Goal: Information Seeking & Learning: Learn about a topic

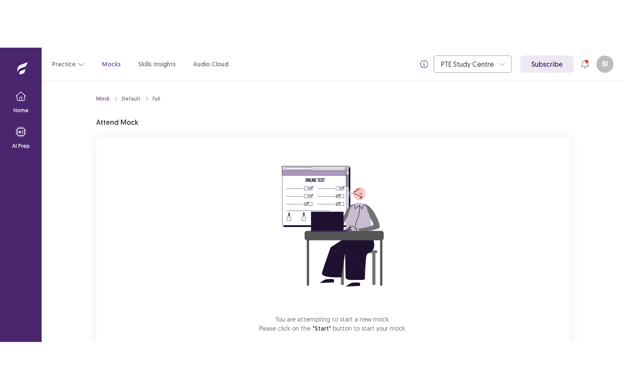
scroll to position [48, 0]
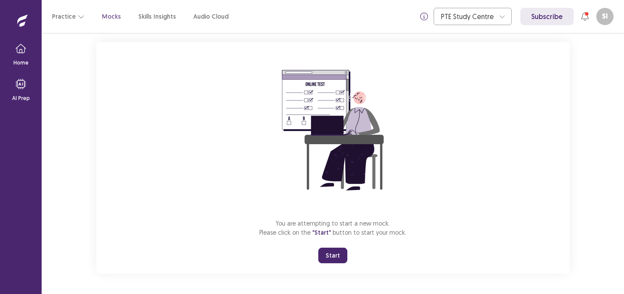
click at [338, 254] on button "Start" at bounding box center [332, 256] width 29 height 16
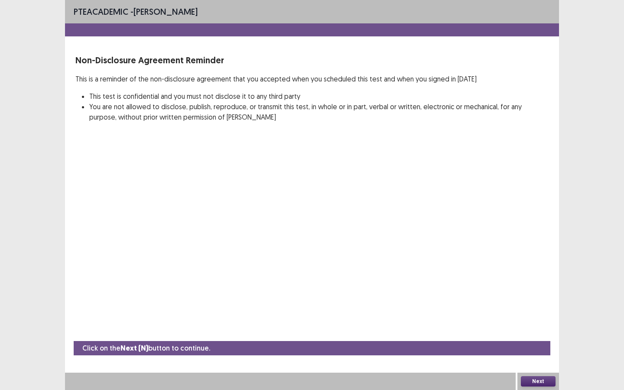
click at [528, 294] on button "Next" at bounding box center [538, 381] width 35 height 10
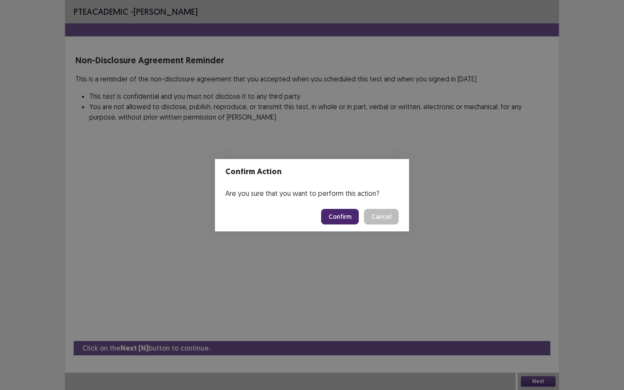
click at [338, 220] on button "Confirm" at bounding box center [340, 217] width 38 height 16
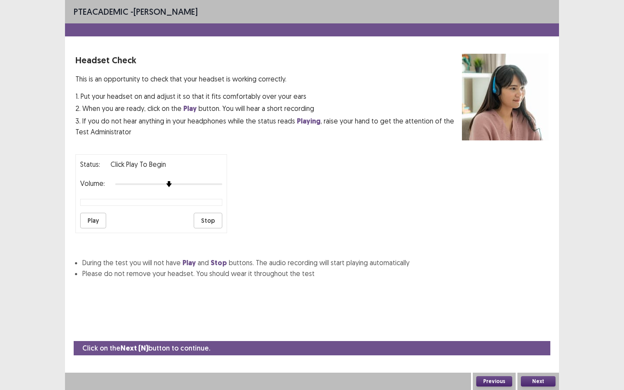
click at [107, 215] on div "Play Stop" at bounding box center [151, 221] width 142 height 16
click at [99, 217] on button "Play" at bounding box center [93, 221] width 26 height 16
click at [523, 294] on button "Next" at bounding box center [538, 381] width 35 height 10
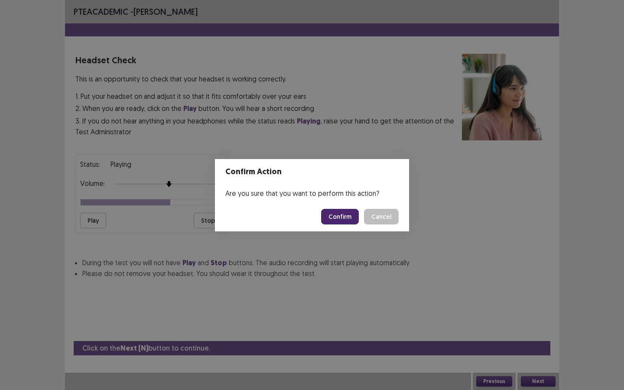
click at [353, 221] on button "Confirm" at bounding box center [340, 217] width 38 height 16
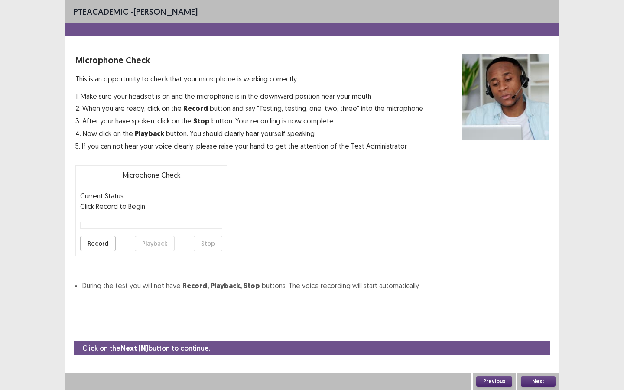
click at [93, 246] on button "Record" at bounding box center [98, 244] width 36 height 16
click at [209, 247] on button "Stop" at bounding box center [208, 244] width 29 height 16
click at [145, 244] on button "Playback" at bounding box center [155, 244] width 40 height 16
click at [532, 294] on button "Next" at bounding box center [538, 381] width 35 height 10
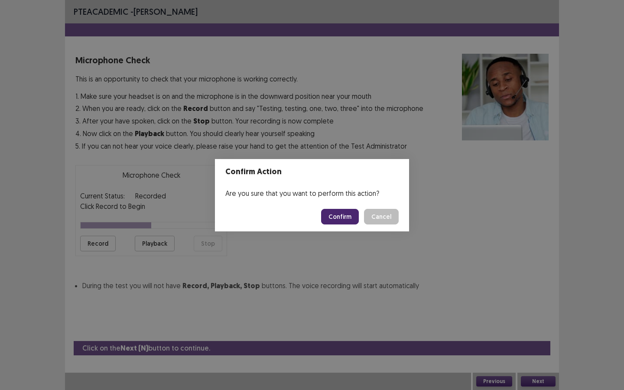
click at [342, 222] on button "Confirm" at bounding box center [340, 217] width 38 height 16
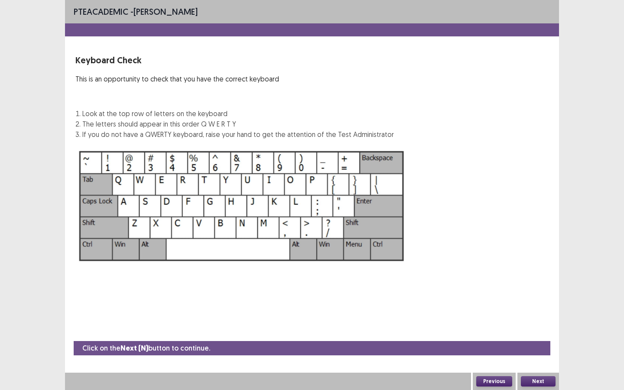
click at [530, 294] on button "Next" at bounding box center [538, 381] width 35 height 10
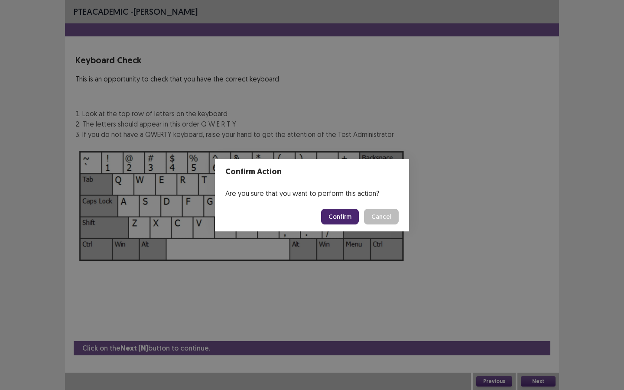
click at [344, 219] on button "Confirm" at bounding box center [340, 217] width 38 height 16
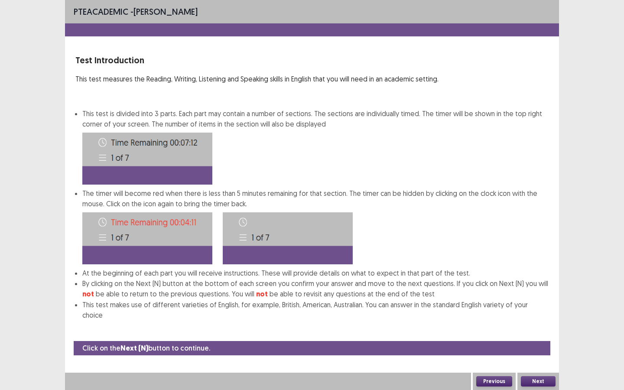
click at [527, 294] on button "Next" at bounding box center [538, 381] width 35 height 10
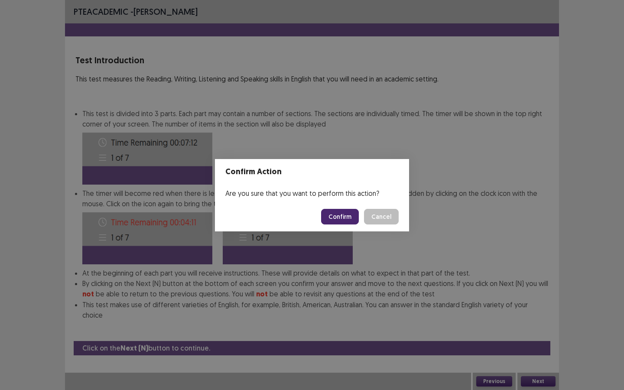
click at [329, 210] on button "Confirm" at bounding box center [340, 217] width 38 height 16
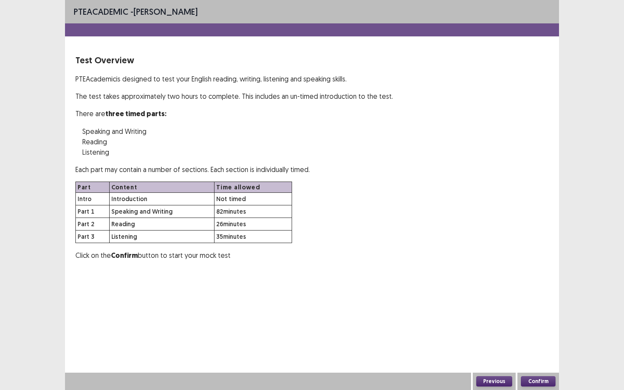
click at [542, 294] on button "Confirm" at bounding box center [538, 381] width 35 height 10
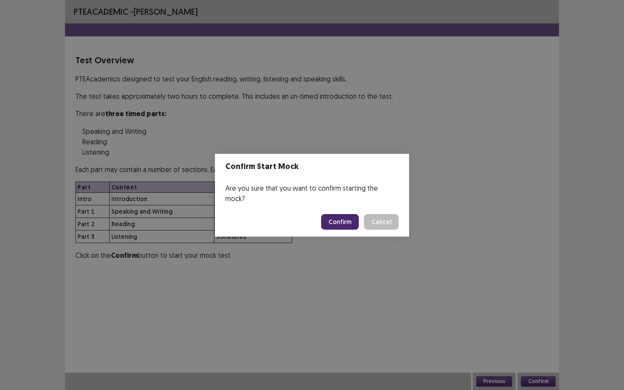
click at [344, 224] on button "Confirm" at bounding box center [340, 222] width 38 height 16
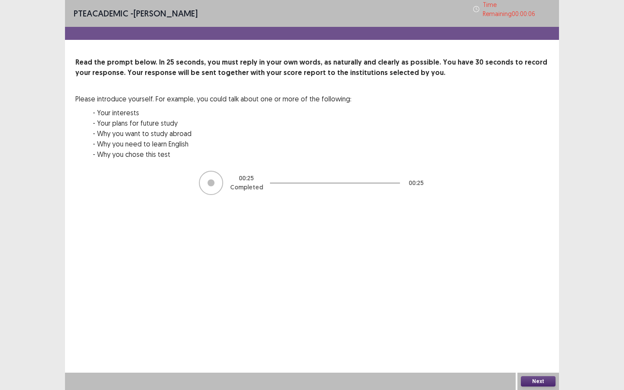
click at [533, 294] on button "Next" at bounding box center [538, 381] width 35 height 10
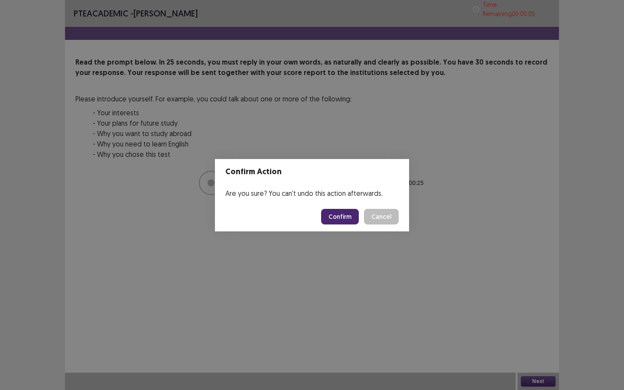
click at [345, 220] on button "Confirm" at bounding box center [340, 217] width 38 height 16
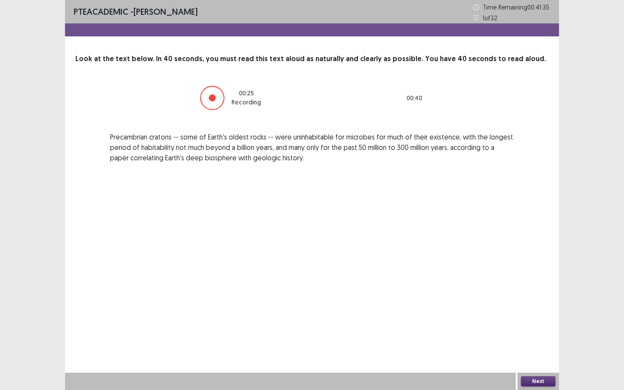
click at [540, 294] on button "Next" at bounding box center [538, 381] width 35 height 10
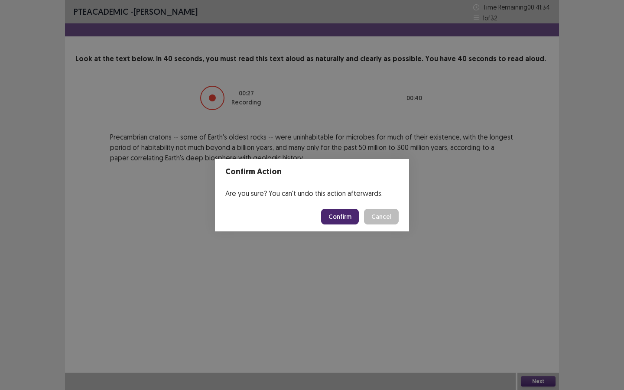
click at [345, 216] on button "Confirm" at bounding box center [340, 217] width 38 height 16
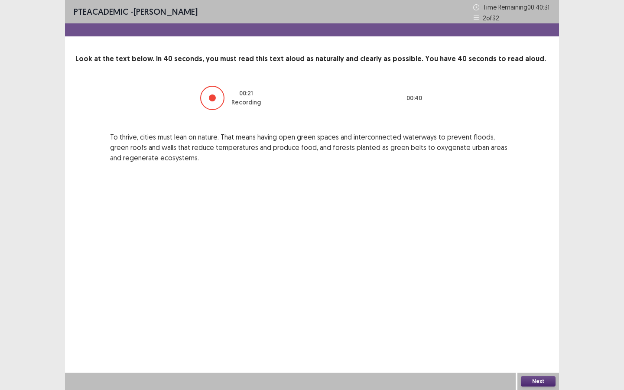
click at [530, 294] on button "Next" at bounding box center [538, 381] width 35 height 10
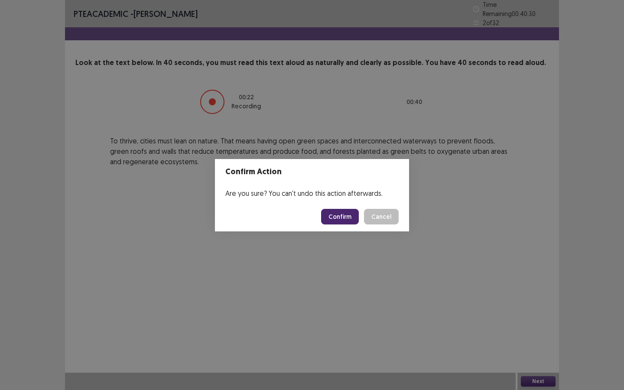
click at [326, 207] on footer "Confirm Cancel" at bounding box center [312, 216] width 194 height 29
click at [327, 213] on button "Confirm" at bounding box center [340, 217] width 38 height 16
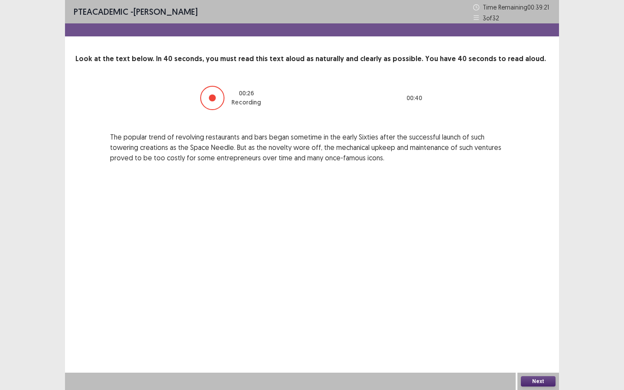
click at [535, 294] on div "Next" at bounding box center [538, 381] width 42 height 17
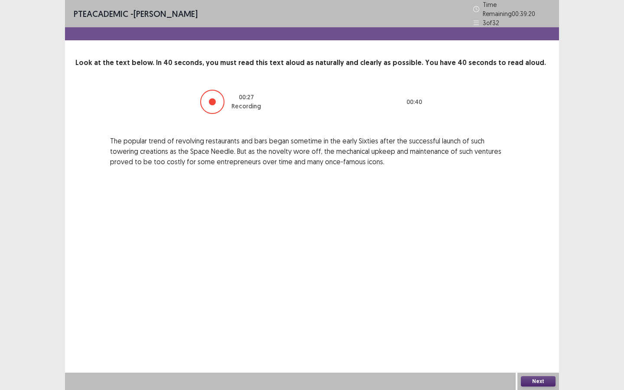
click at [535, 294] on button "Next" at bounding box center [538, 381] width 35 height 10
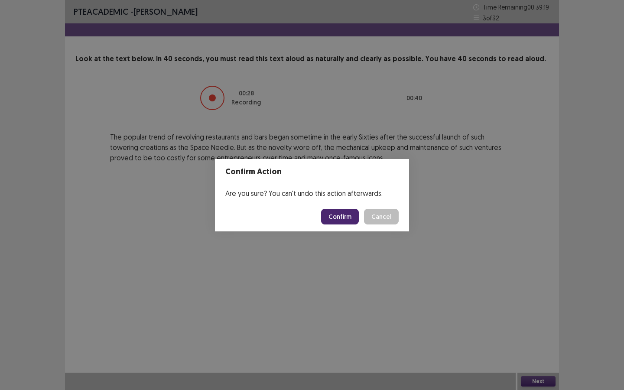
click at [338, 215] on button "Confirm" at bounding box center [340, 217] width 38 height 16
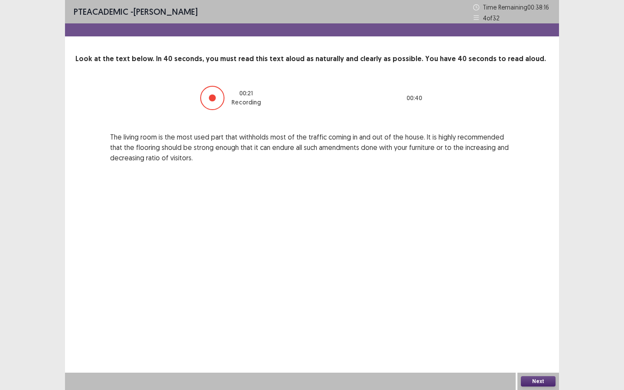
click at [541, 294] on button "Next" at bounding box center [538, 381] width 35 height 10
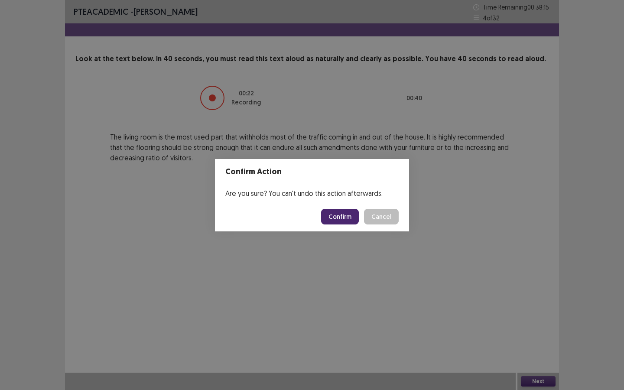
click at [334, 213] on button "Confirm" at bounding box center [340, 217] width 38 height 16
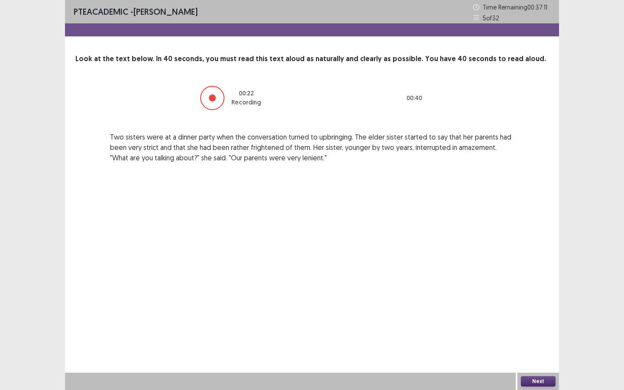
click at [531, 294] on button "Next" at bounding box center [538, 381] width 35 height 10
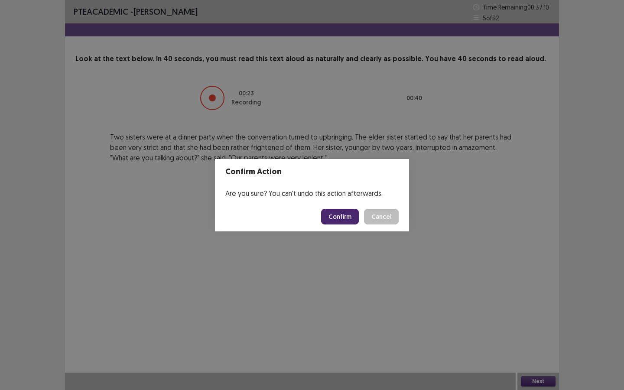
click at [342, 225] on footer "Confirm Cancel" at bounding box center [312, 216] width 194 height 29
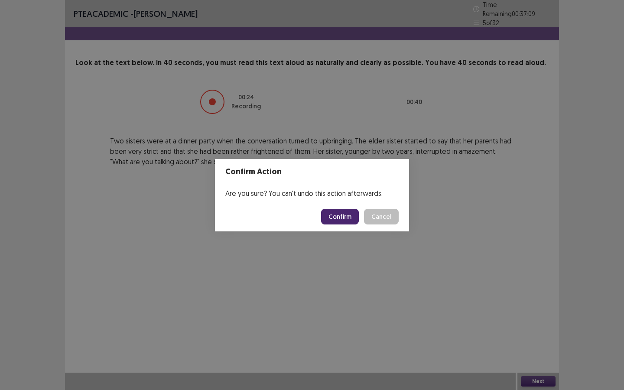
click at [342, 220] on button "Confirm" at bounding box center [340, 217] width 38 height 16
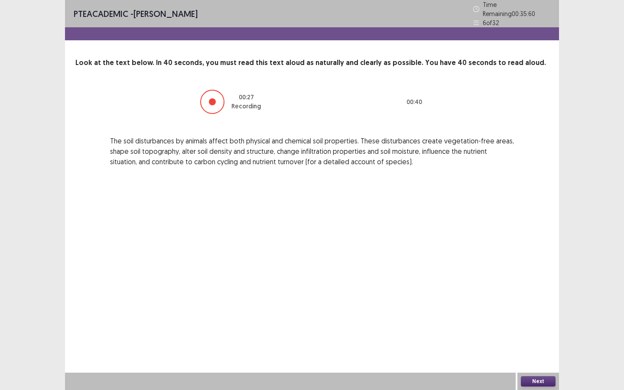
click at [534, 294] on button "Next" at bounding box center [538, 381] width 35 height 10
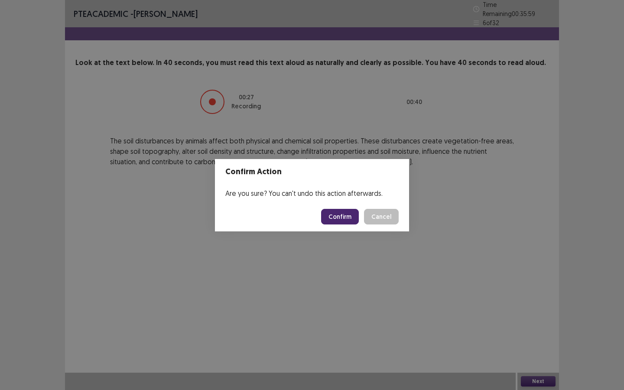
click at [338, 221] on button "Confirm" at bounding box center [340, 217] width 38 height 16
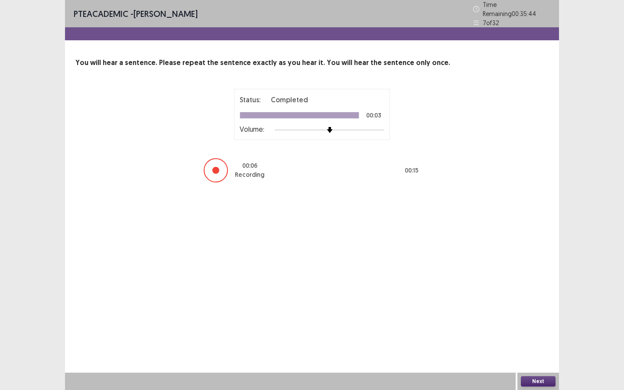
click at [528, 294] on button "Next" at bounding box center [538, 381] width 35 height 10
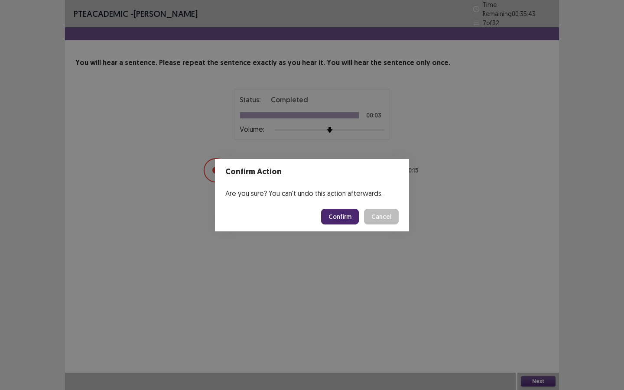
click at [337, 217] on button "Confirm" at bounding box center [340, 217] width 38 height 16
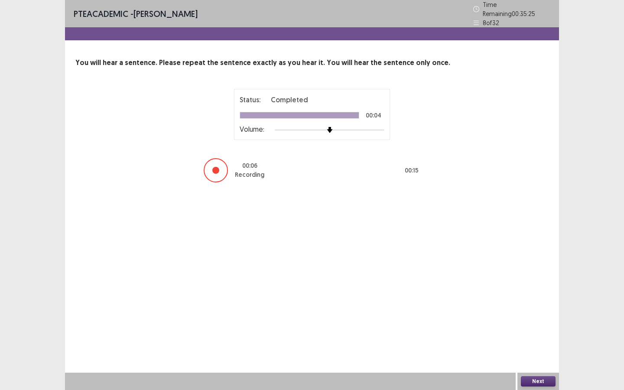
click at [545, 294] on div "Next" at bounding box center [538, 381] width 42 height 17
click at [545, 294] on button "Next" at bounding box center [538, 381] width 35 height 10
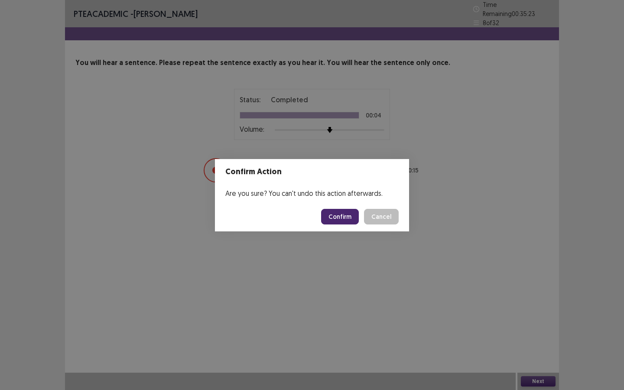
click at [349, 222] on button "Confirm" at bounding box center [340, 217] width 38 height 16
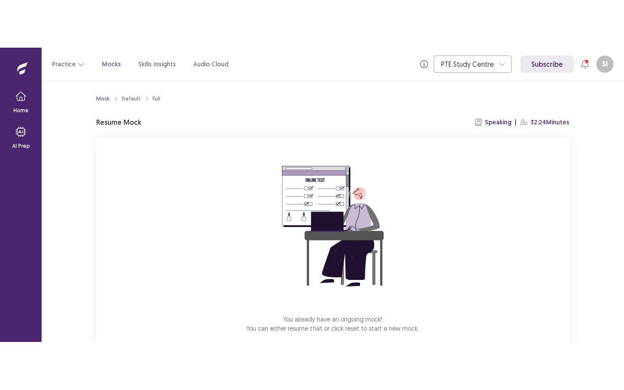
scroll to position [48, 0]
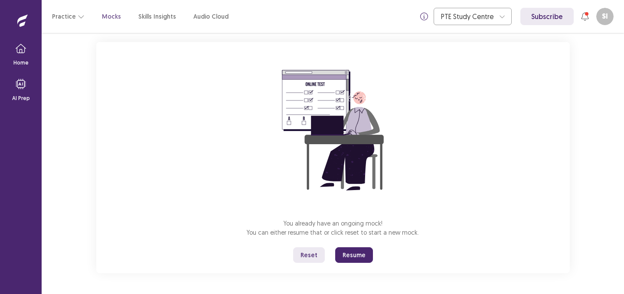
click at [369, 256] on button "Resume" at bounding box center [354, 255] width 38 height 16
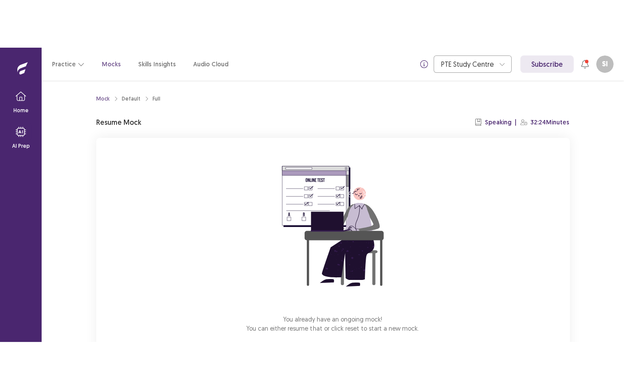
scroll to position [48, 0]
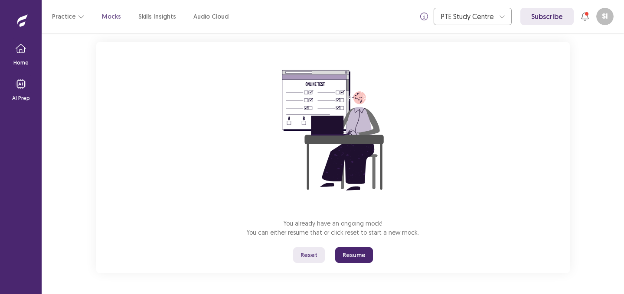
click at [347, 258] on button "Resume" at bounding box center [354, 255] width 38 height 16
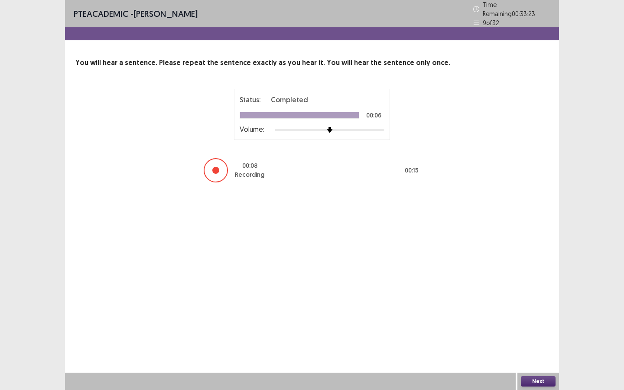
click at [524, 294] on button "Next" at bounding box center [538, 381] width 35 height 10
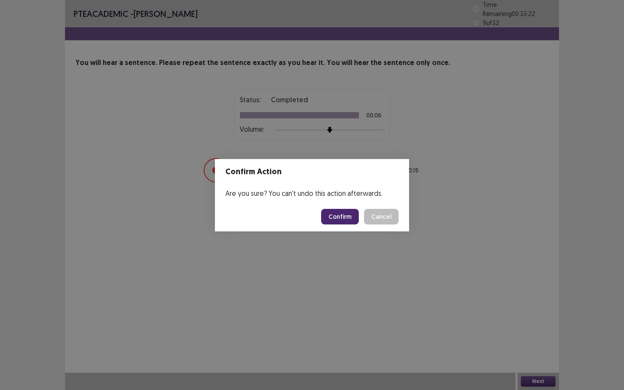
click at [350, 220] on button "Confirm" at bounding box center [340, 217] width 38 height 16
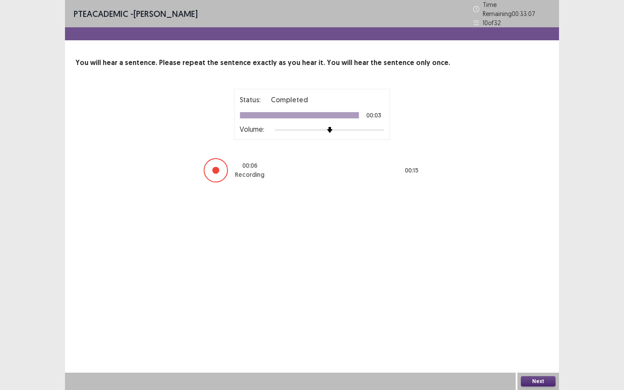
click at [544, 294] on button "Next" at bounding box center [538, 381] width 35 height 10
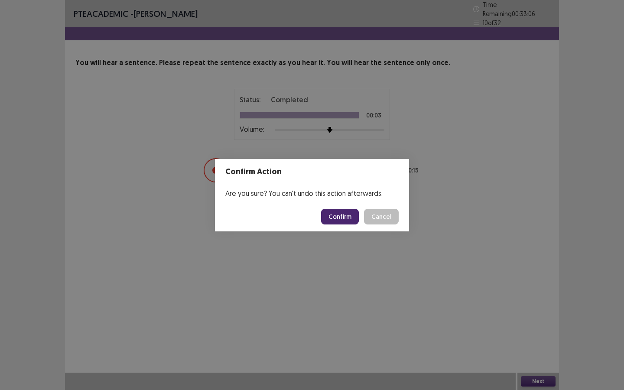
click at [337, 218] on button "Confirm" at bounding box center [340, 217] width 38 height 16
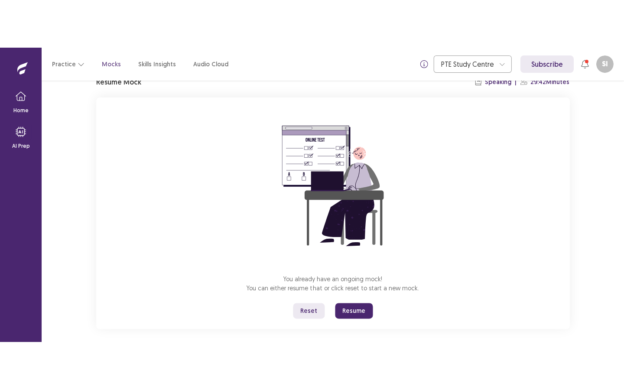
scroll to position [48, 0]
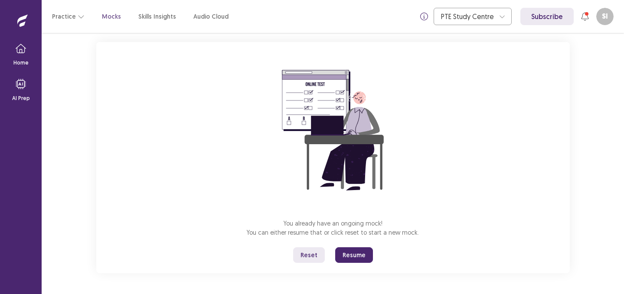
click at [355, 261] on button "Resume" at bounding box center [354, 255] width 38 height 16
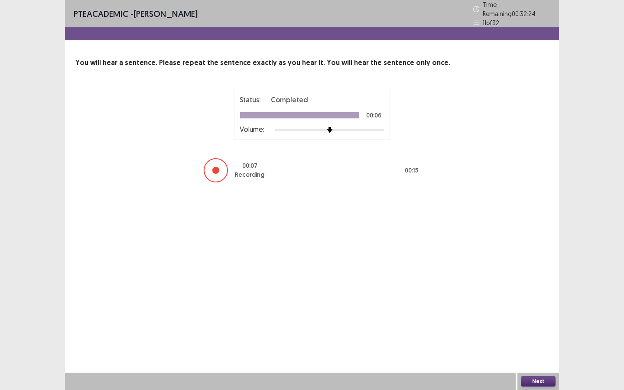
click at [531, 294] on button "Next" at bounding box center [538, 381] width 35 height 10
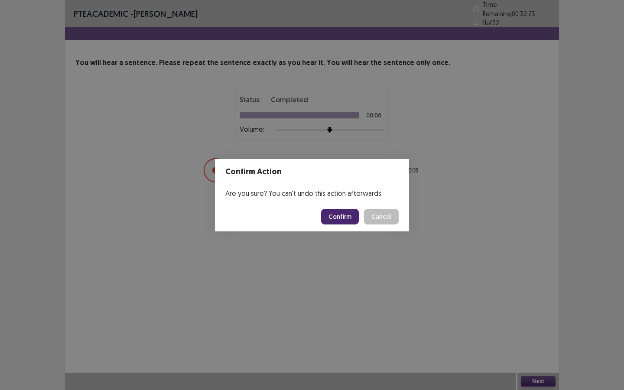
click at [345, 214] on button "Confirm" at bounding box center [340, 217] width 38 height 16
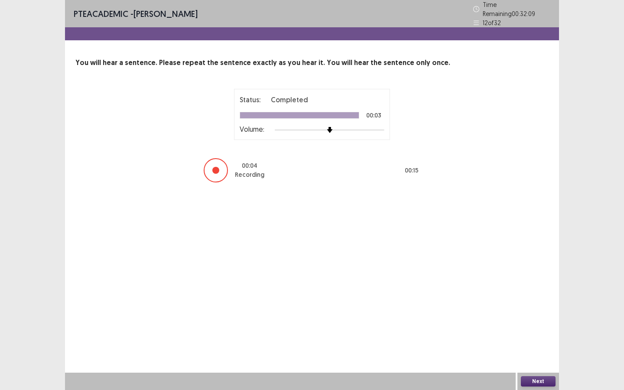
click at [525, 294] on button "Next" at bounding box center [538, 381] width 35 height 10
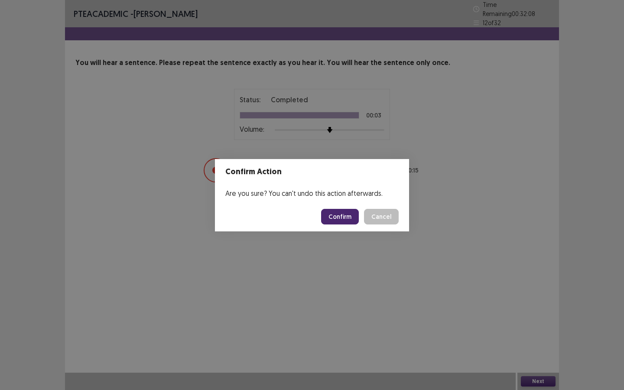
click at [351, 218] on button "Confirm" at bounding box center [340, 217] width 38 height 16
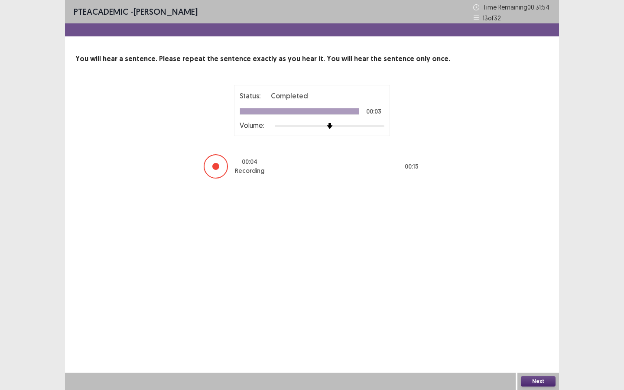
click at [545, 294] on button "Next" at bounding box center [538, 381] width 35 height 10
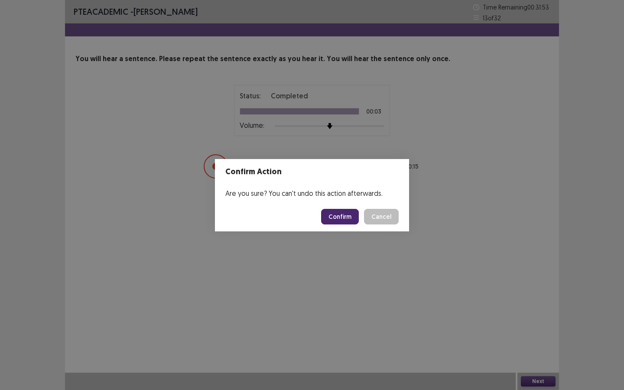
click at [334, 214] on button "Confirm" at bounding box center [340, 217] width 38 height 16
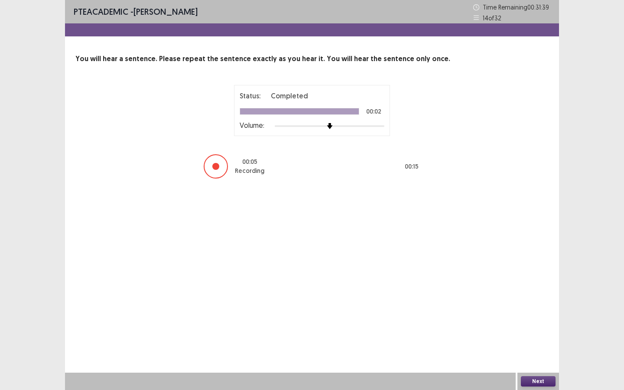
click at [528, 294] on button "Next" at bounding box center [538, 381] width 35 height 10
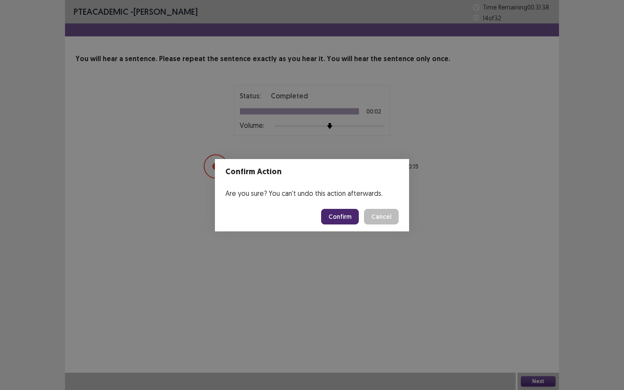
click at [338, 209] on button "Confirm" at bounding box center [340, 217] width 38 height 16
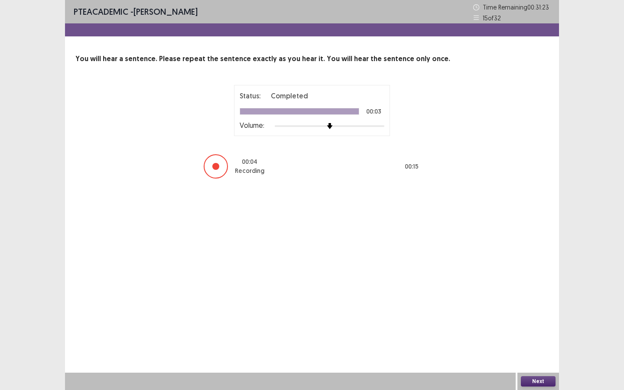
click at [522, 294] on button "Next" at bounding box center [538, 381] width 35 height 10
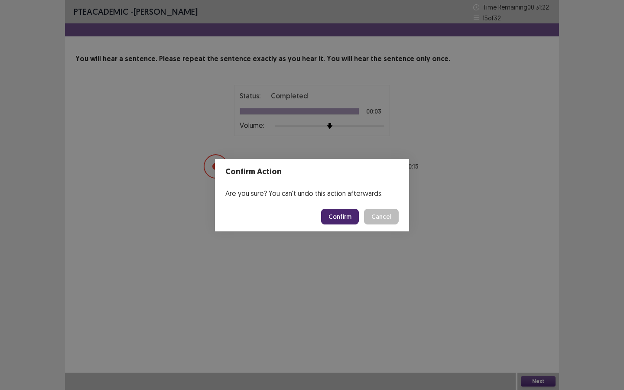
click at [329, 213] on button "Confirm" at bounding box center [340, 217] width 38 height 16
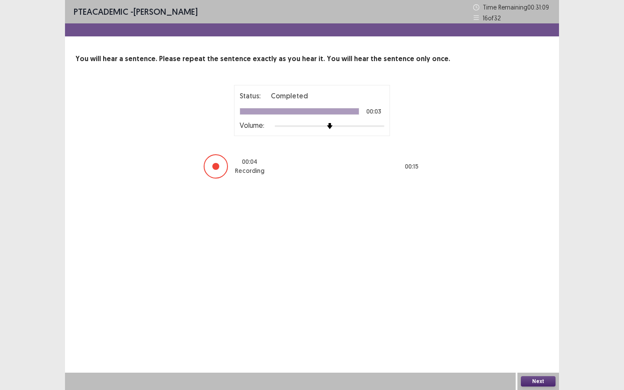
click at [521, 294] on div "Next" at bounding box center [538, 381] width 42 height 17
click at [523, 294] on button "Next" at bounding box center [538, 381] width 35 height 10
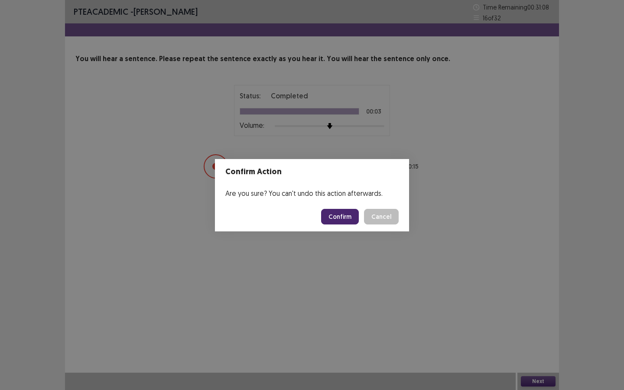
click at [332, 218] on button "Confirm" at bounding box center [340, 217] width 38 height 16
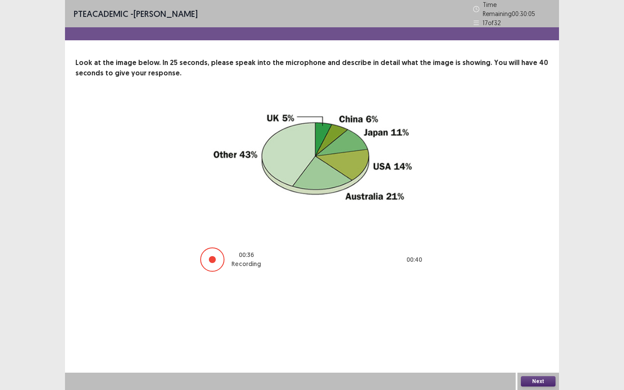
click at [527, 294] on button "Next" at bounding box center [538, 381] width 35 height 10
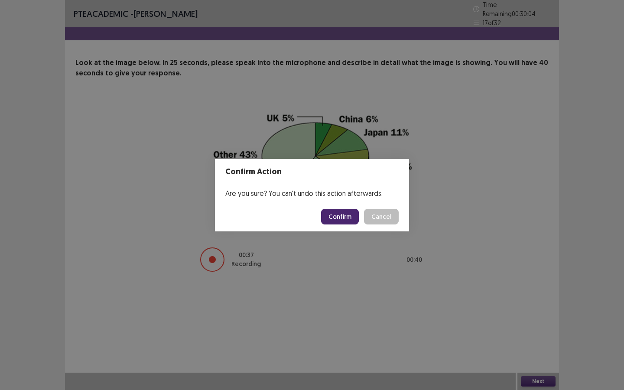
click at [344, 223] on button "Confirm" at bounding box center [340, 217] width 38 height 16
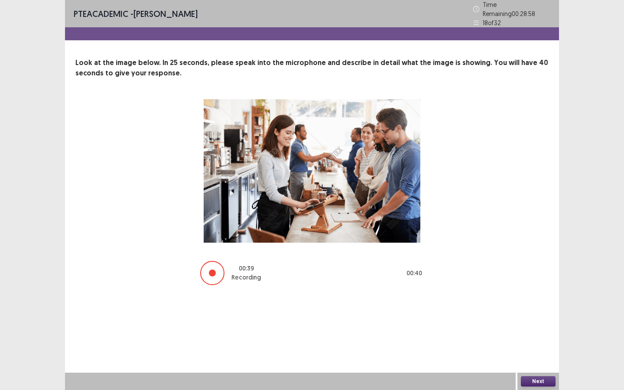
click at [527, 294] on button "Next" at bounding box center [538, 381] width 35 height 10
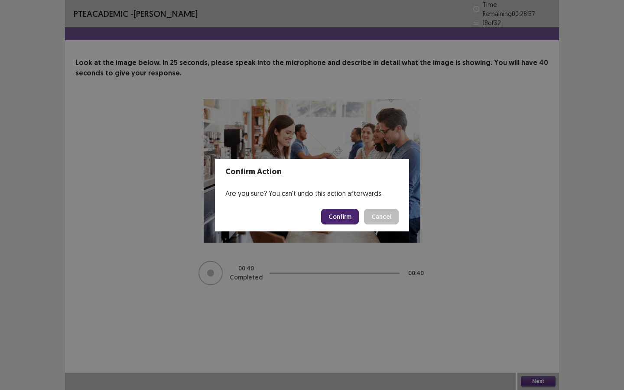
click at [339, 209] on button "Confirm" at bounding box center [340, 217] width 38 height 16
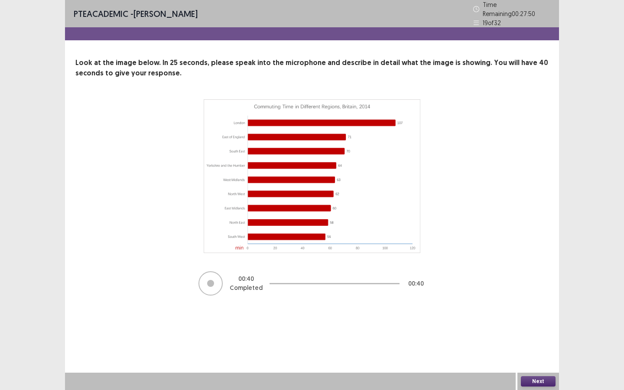
click at [526, 294] on button "Next" at bounding box center [538, 381] width 35 height 10
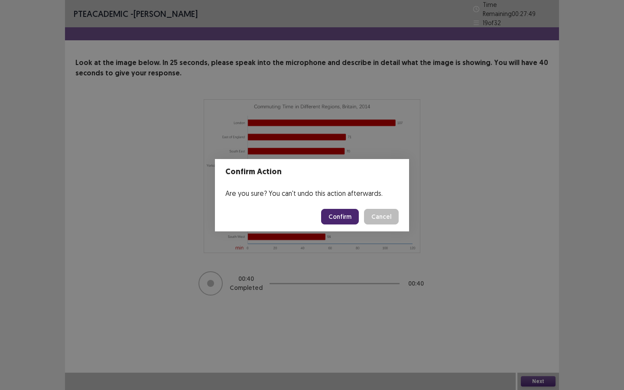
click at [334, 212] on button "Confirm" at bounding box center [340, 217] width 38 height 16
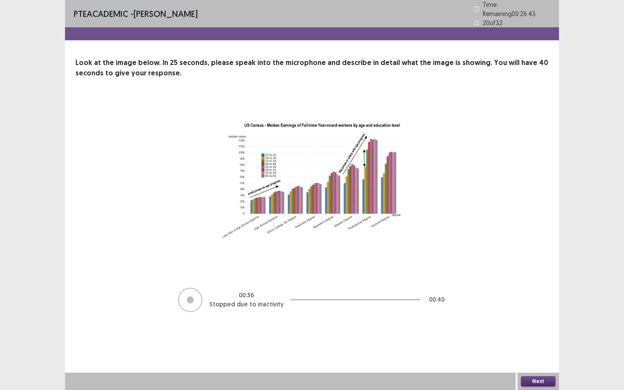
click at [528, 294] on button "Next" at bounding box center [538, 381] width 35 height 10
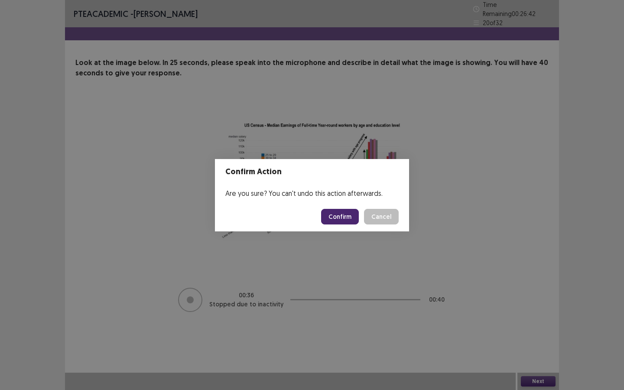
click at [350, 213] on button "Confirm" at bounding box center [340, 217] width 38 height 16
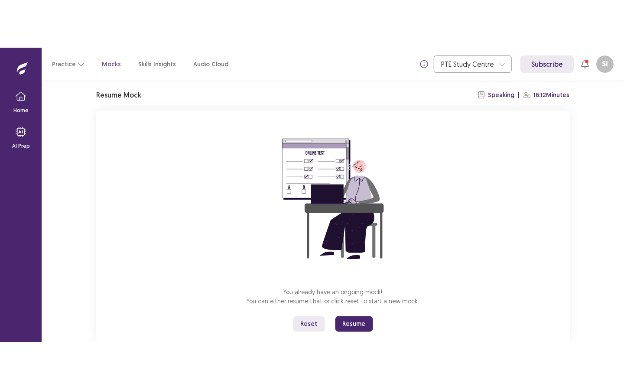
scroll to position [48, 0]
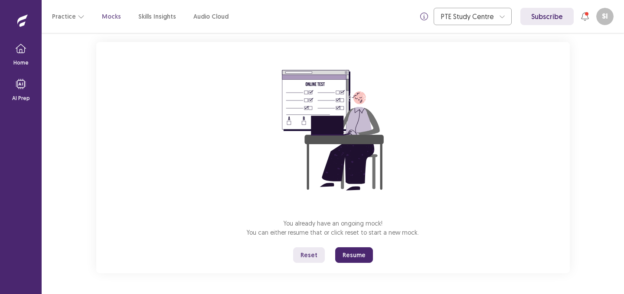
click at [355, 254] on button "Resume" at bounding box center [354, 255] width 38 height 16
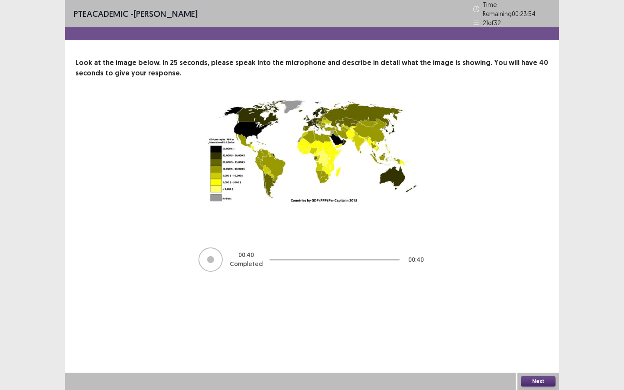
click at [547, 294] on div "Next" at bounding box center [538, 381] width 42 height 17
click at [542, 294] on button "Next" at bounding box center [538, 381] width 35 height 10
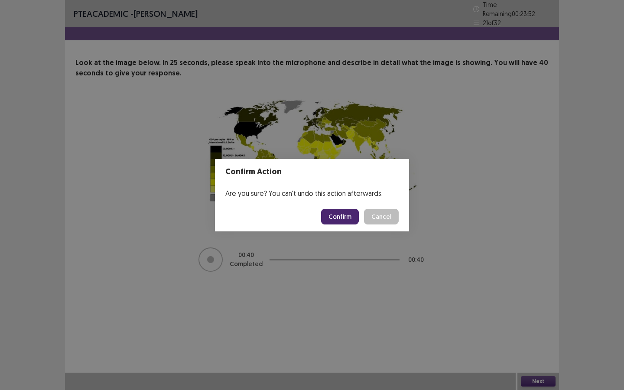
click at [339, 221] on button "Confirm" at bounding box center [340, 217] width 38 height 16
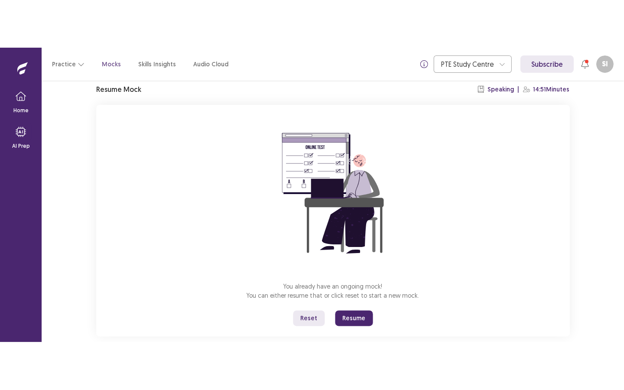
scroll to position [48, 0]
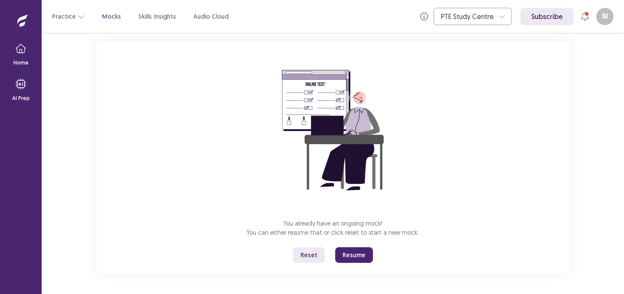
click at [354, 257] on button "Resume" at bounding box center [354, 255] width 38 height 16
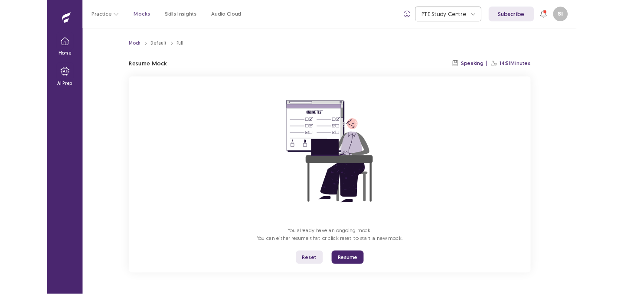
scroll to position [0, 0]
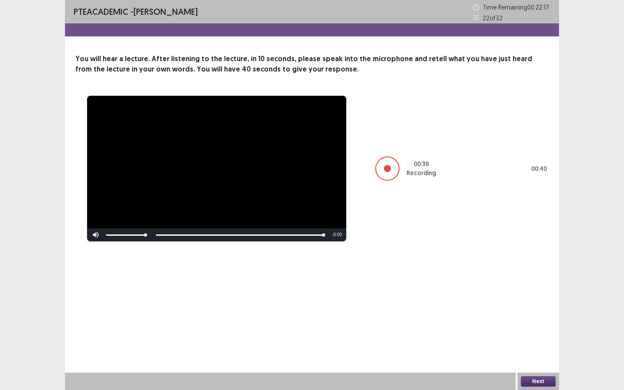
click at [550, 294] on button "Next" at bounding box center [538, 381] width 35 height 10
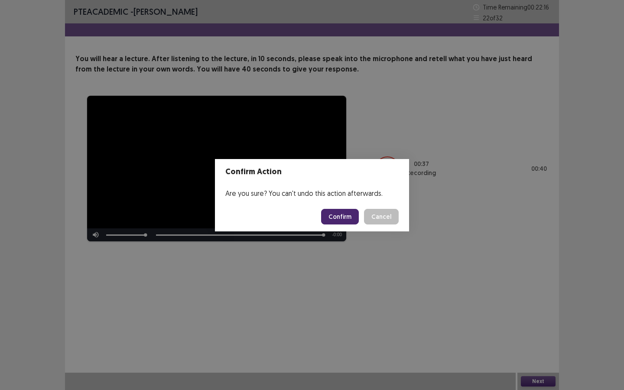
click at [344, 211] on button "Confirm" at bounding box center [340, 217] width 38 height 16
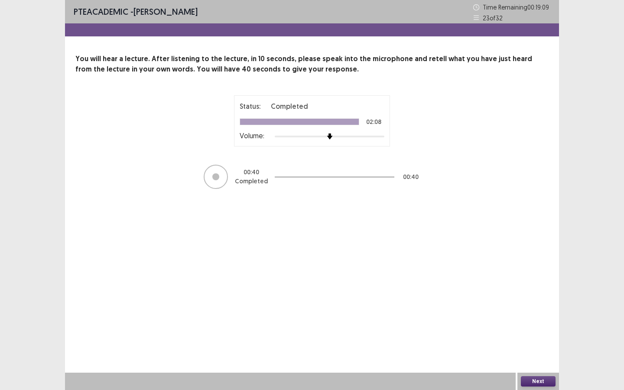
click at [529, 294] on button "Next" at bounding box center [538, 381] width 35 height 10
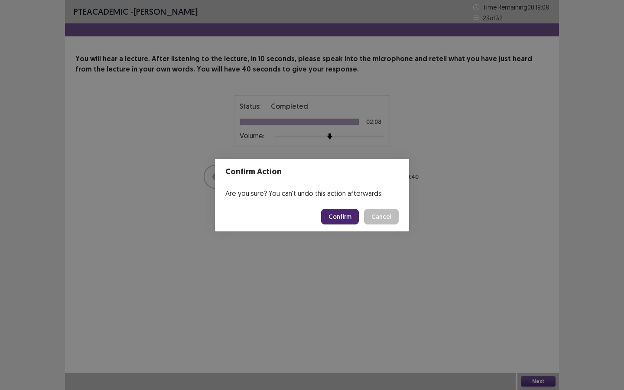
click at [334, 213] on button "Confirm" at bounding box center [340, 217] width 38 height 16
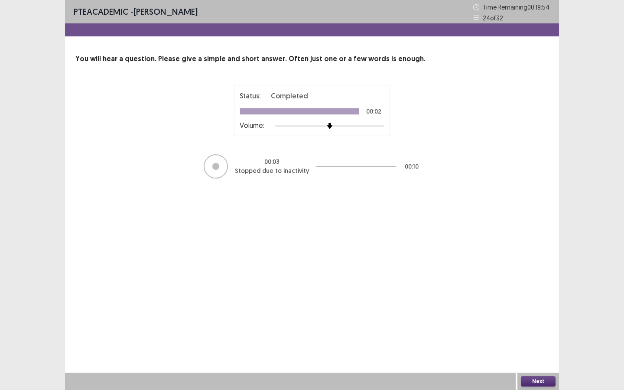
click at [541, 294] on button "Next" at bounding box center [538, 381] width 35 height 10
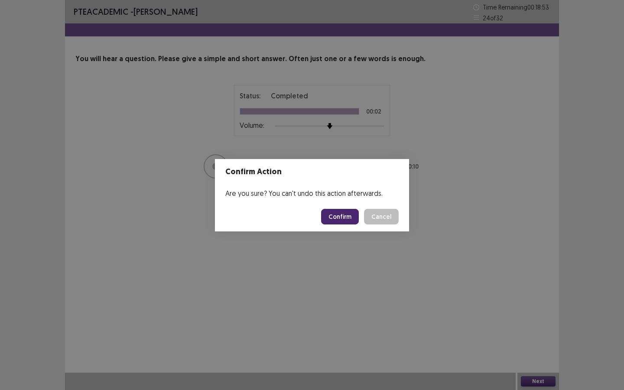
click at [338, 211] on button "Confirm" at bounding box center [340, 217] width 38 height 16
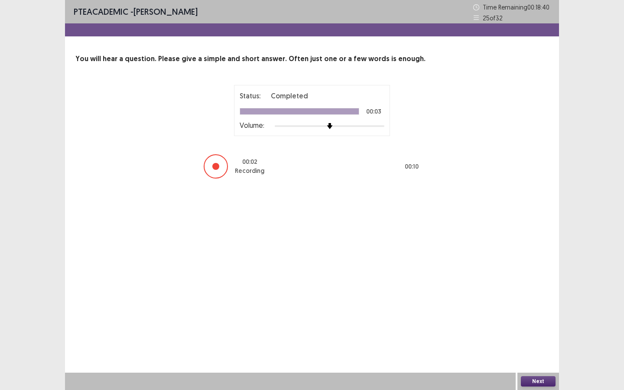
click at [529, 294] on button "Next" at bounding box center [538, 381] width 35 height 10
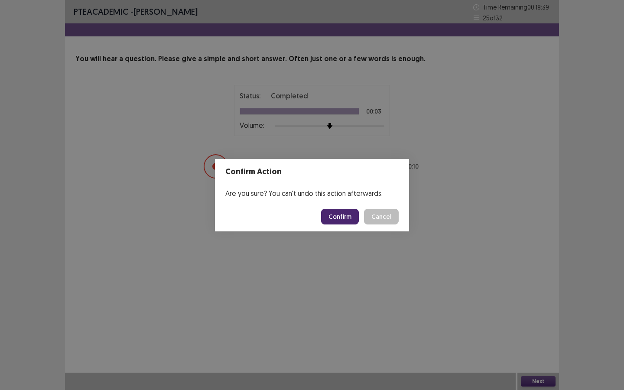
click at [352, 217] on button "Confirm" at bounding box center [340, 217] width 38 height 16
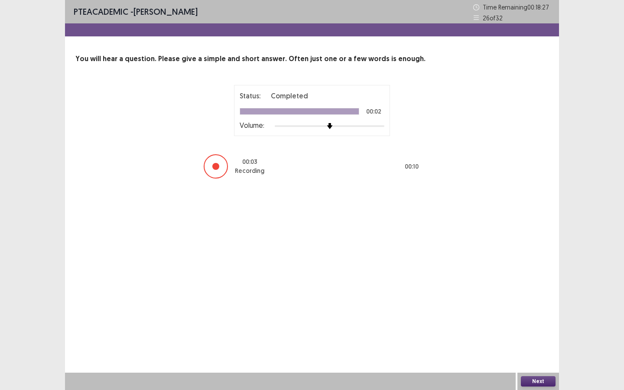
click at [533, 294] on button "Next" at bounding box center [538, 381] width 35 height 10
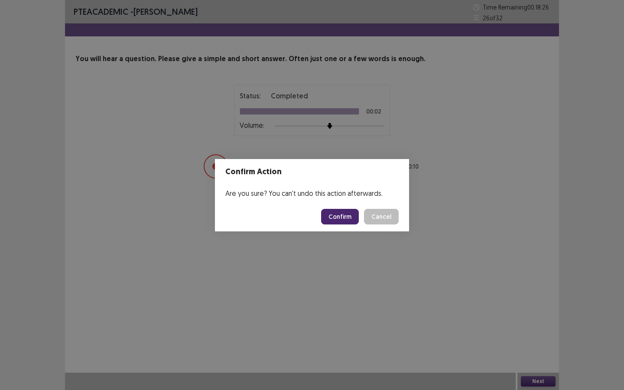
click at [344, 222] on button "Confirm" at bounding box center [340, 217] width 38 height 16
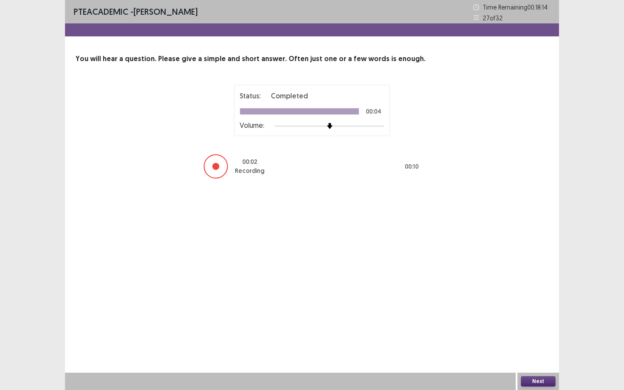
click at [534, 294] on button "Next" at bounding box center [538, 381] width 35 height 10
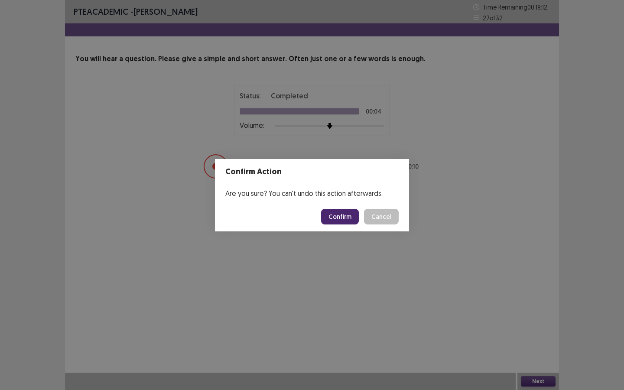
click at [355, 217] on button "Confirm" at bounding box center [340, 217] width 38 height 16
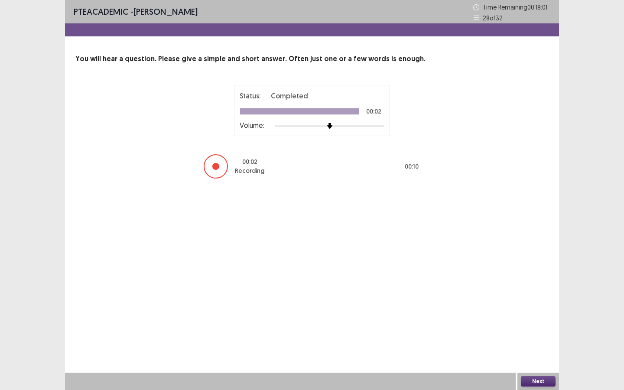
click at [536, 294] on button "Next" at bounding box center [538, 381] width 35 height 10
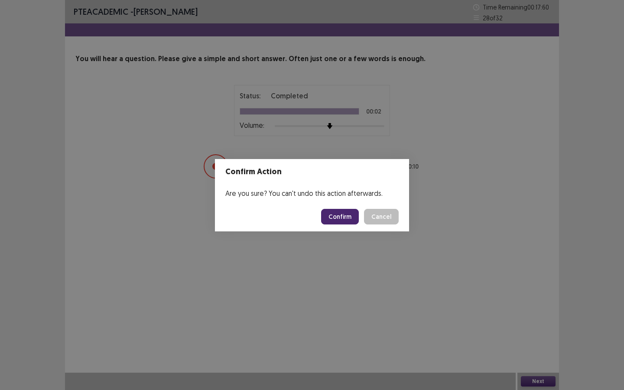
click at [344, 219] on button "Confirm" at bounding box center [340, 217] width 38 height 16
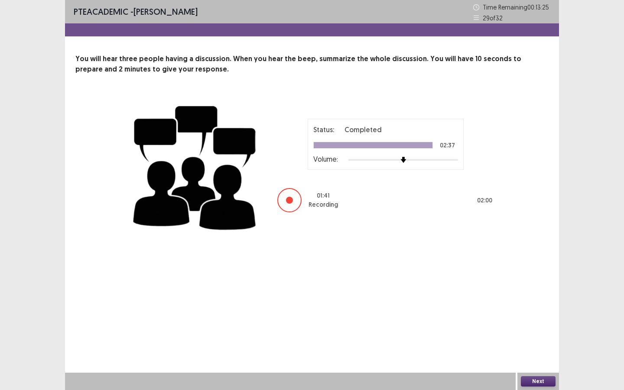
click at [531, 294] on button "Next" at bounding box center [538, 381] width 35 height 10
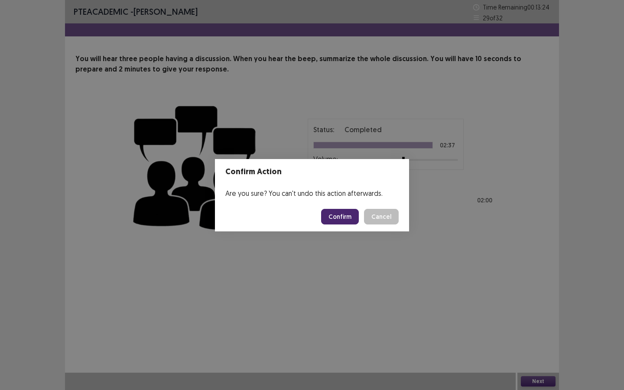
click at [341, 223] on button "Confirm" at bounding box center [340, 217] width 38 height 16
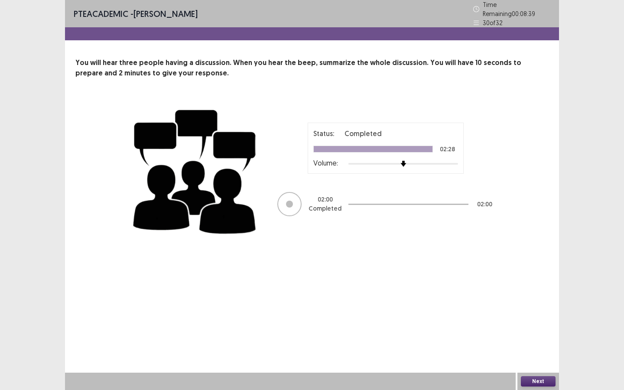
click at [529, 294] on button "Next" at bounding box center [538, 381] width 35 height 10
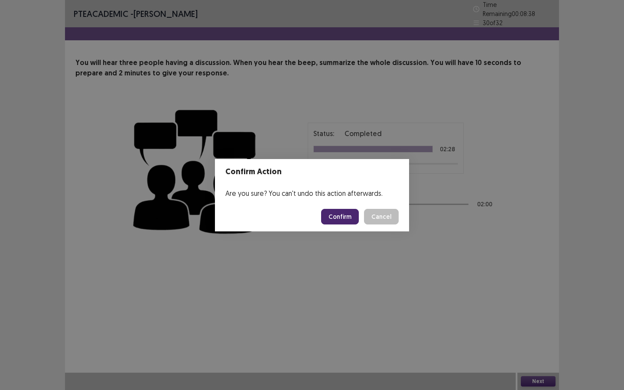
click at [324, 218] on footer "Confirm Cancel" at bounding box center [312, 216] width 194 height 29
click at [335, 218] on button "Confirm" at bounding box center [340, 217] width 38 height 16
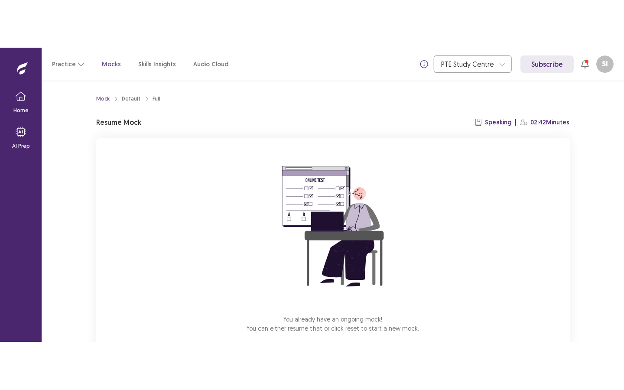
scroll to position [48, 0]
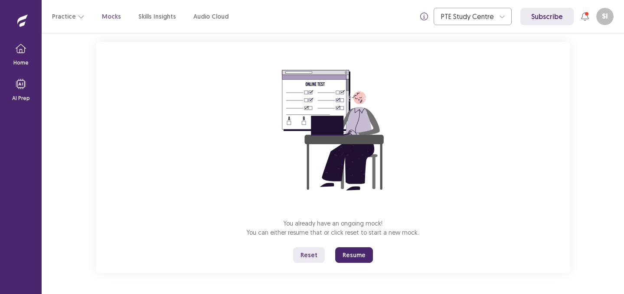
click at [359, 255] on button "Resume" at bounding box center [354, 255] width 38 height 16
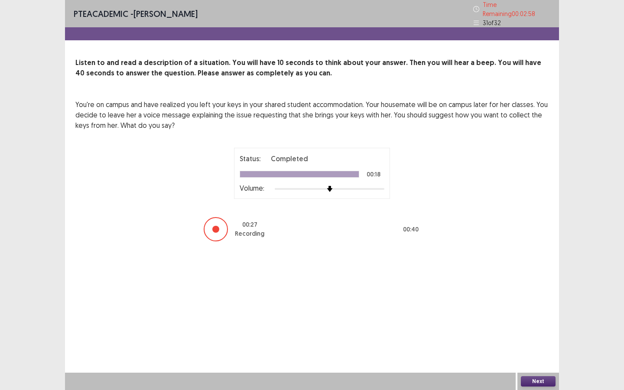
click at [538, 294] on button "Next" at bounding box center [538, 381] width 35 height 10
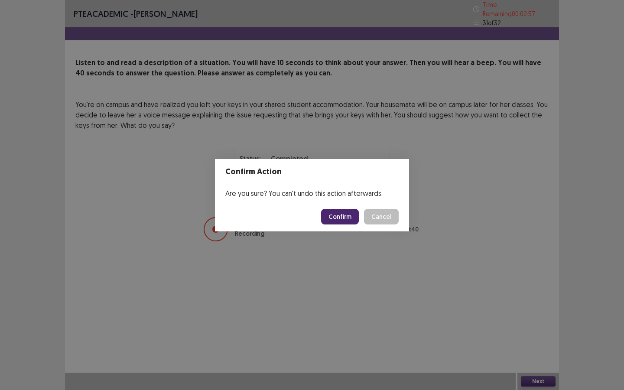
click at [348, 224] on button "Confirm" at bounding box center [340, 217] width 38 height 16
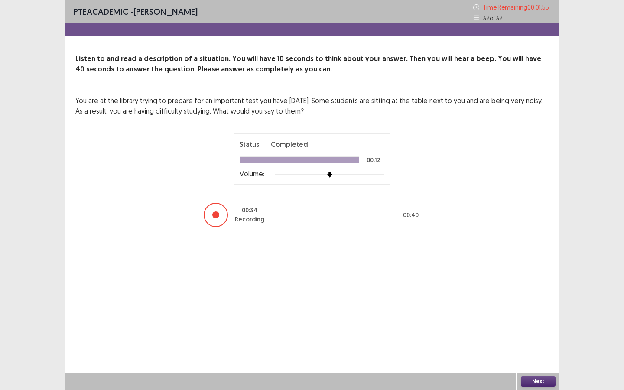
click at [530, 294] on button "Next" at bounding box center [538, 381] width 35 height 10
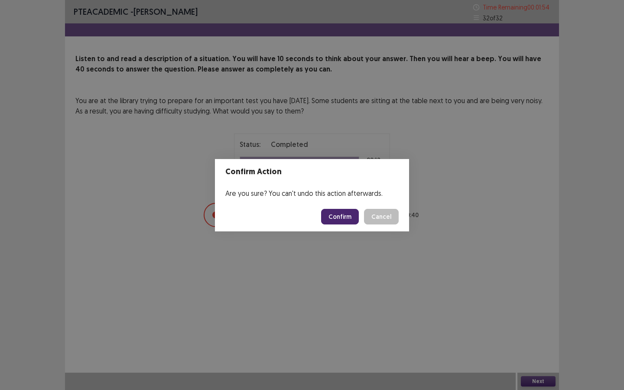
click at [348, 214] on button "Confirm" at bounding box center [340, 217] width 38 height 16
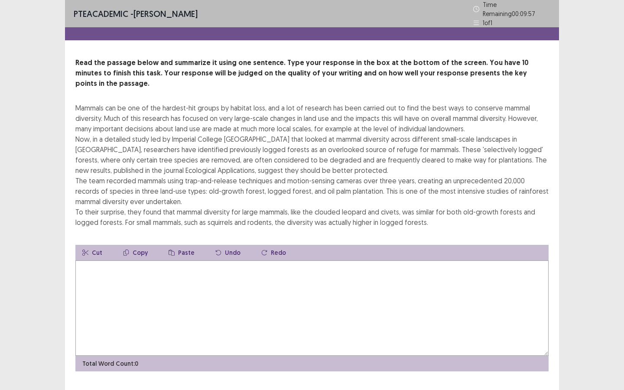
click at [248, 280] on textarea at bounding box center [311, 307] width 473 height 95
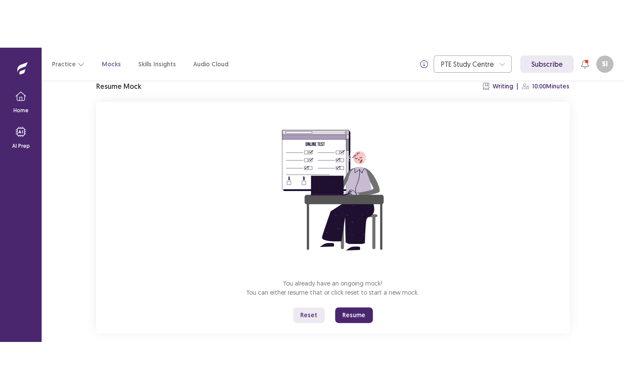
scroll to position [48, 0]
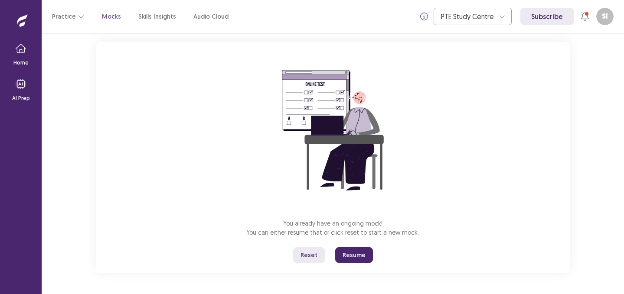
click at [339, 254] on button "Resume" at bounding box center [354, 255] width 38 height 16
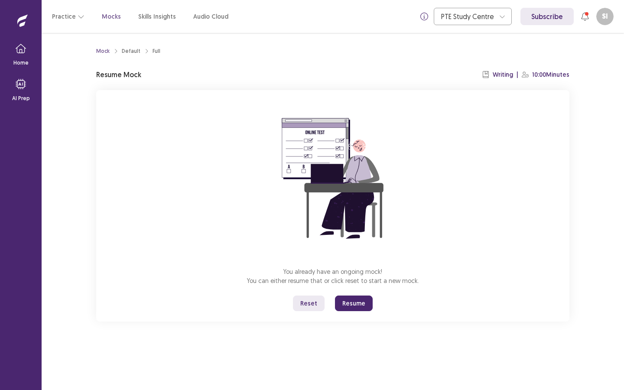
scroll to position [0, 0]
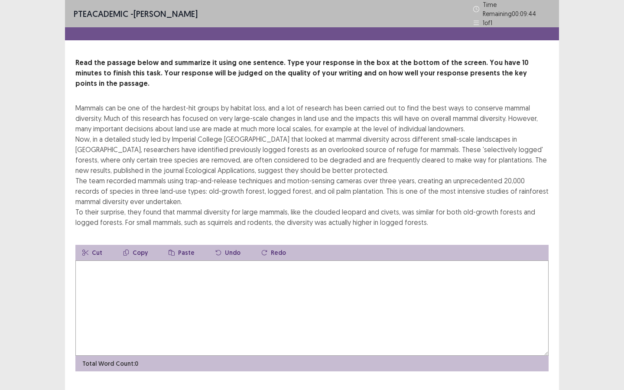
click at [214, 280] on textarea at bounding box center [311, 307] width 473 height 95
type textarea "*"
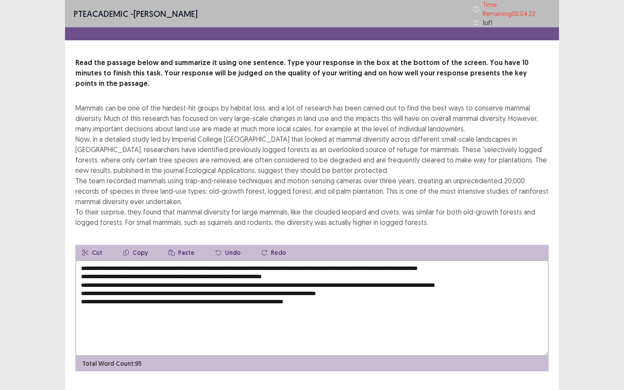
click at [155, 260] on textarea "**********" at bounding box center [311, 307] width 473 height 95
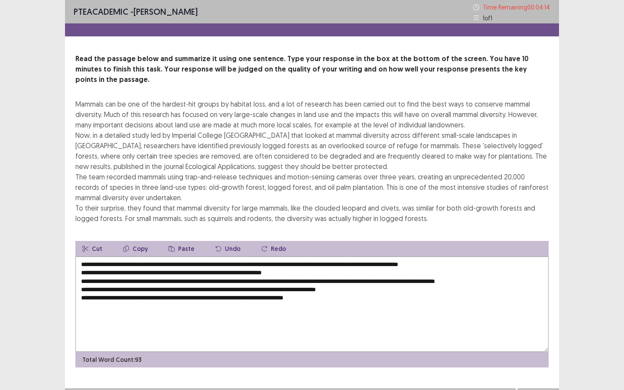
drag, startPoint x: 235, startPoint y: 253, endPoint x: 254, endPoint y: 253, distance: 18.6
click at [254, 257] on textarea "**********" at bounding box center [311, 304] width 473 height 95
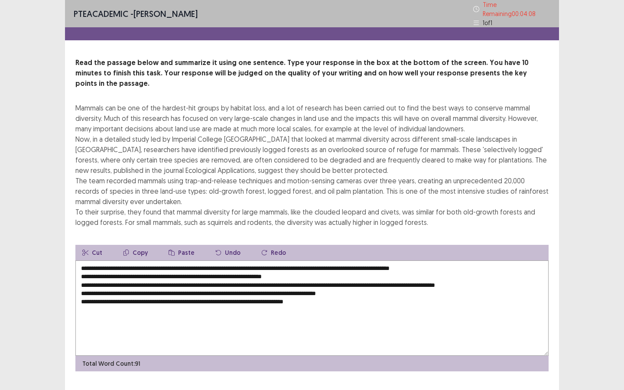
drag, startPoint x: 330, startPoint y: 257, endPoint x: 302, endPoint y: 257, distance: 28.6
click at [302, 260] on textarea "**********" at bounding box center [311, 307] width 473 height 95
click at [475, 260] on textarea "**********" at bounding box center [311, 307] width 473 height 95
click at [472, 260] on textarea "**********" at bounding box center [311, 307] width 473 height 95
drag, startPoint x: 104, startPoint y: 266, endPoint x: 43, endPoint y: 265, distance: 61.1
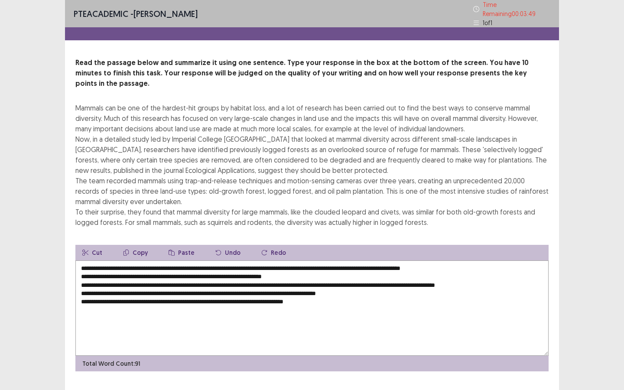
click at [43, 265] on div "PTE academic - [PERSON_NAME] Time Remaining 00 : 03 : 49 1 of 1 Read the passag…" at bounding box center [312, 205] width 624 height 410
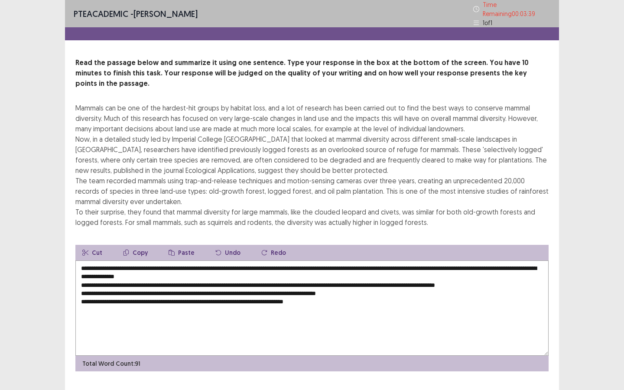
click at [527, 260] on textarea "**********" at bounding box center [311, 307] width 473 height 95
click at [246, 262] on textarea "**********" at bounding box center [311, 307] width 473 height 95
drag, startPoint x: 81, startPoint y: 272, endPoint x: 526, endPoint y: 267, distance: 444.7
click at [526, 267] on textarea "**********" at bounding box center [311, 307] width 473 height 95
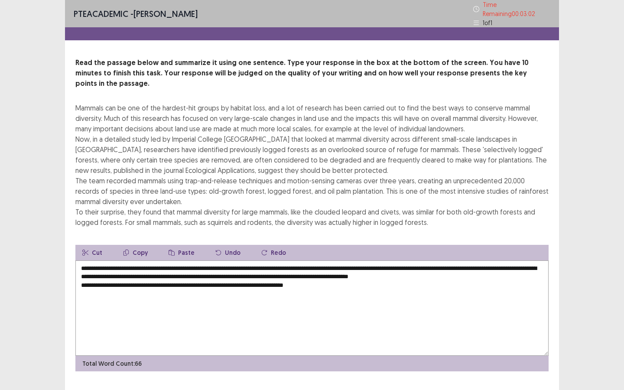
click at [259, 266] on textarea "**********" at bounding box center [311, 307] width 473 height 95
click at [246, 262] on textarea "**********" at bounding box center [311, 307] width 473 height 95
click at [82, 277] on textarea "**********" at bounding box center [311, 307] width 473 height 95
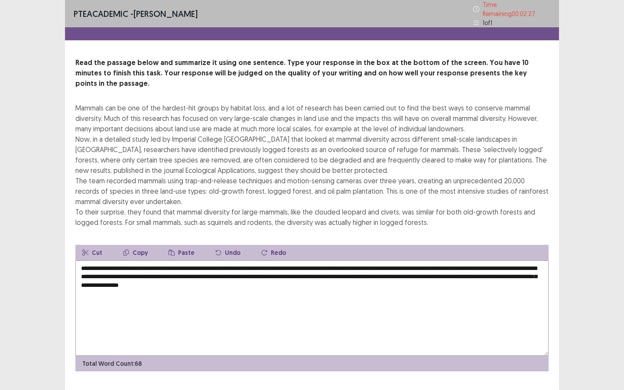
drag, startPoint x: 163, startPoint y: 271, endPoint x: 177, endPoint y: 271, distance: 14.7
click at [177, 271] on textarea "**********" at bounding box center [311, 307] width 473 height 95
click at [179, 271] on textarea "**********" at bounding box center [311, 307] width 473 height 95
drag, startPoint x: 186, startPoint y: 271, endPoint x: 162, endPoint y: 271, distance: 23.8
click at [162, 271] on textarea "**********" at bounding box center [311, 307] width 473 height 95
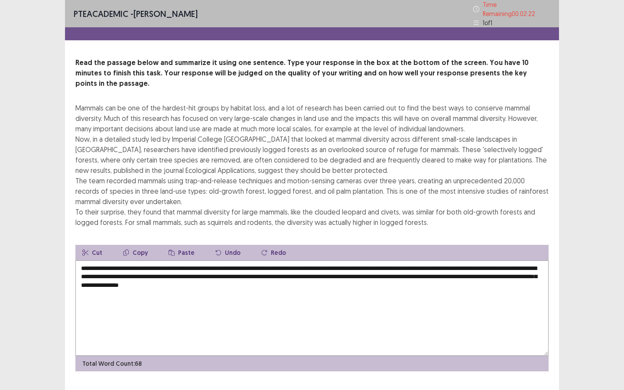
click at [239, 271] on textarea "**********" at bounding box center [311, 307] width 473 height 95
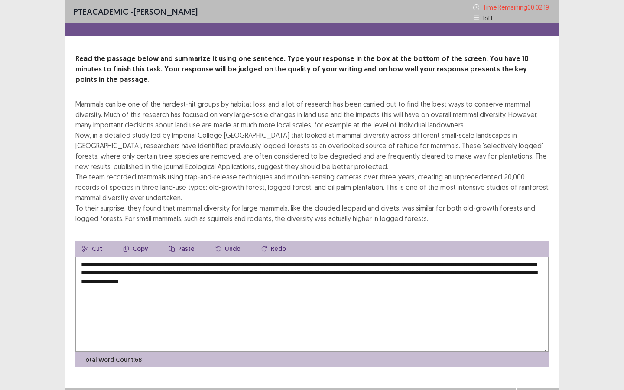
drag, startPoint x: 163, startPoint y: 271, endPoint x: 185, endPoint y: 272, distance: 21.7
click at [185, 272] on textarea "**********" at bounding box center [311, 304] width 473 height 95
click at [237, 273] on textarea "**********" at bounding box center [311, 304] width 473 height 95
paste textarea "*********"
drag, startPoint x: 139, startPoint y: 270, endPoint x: 195, endPoint y: 271, distance: 56.8
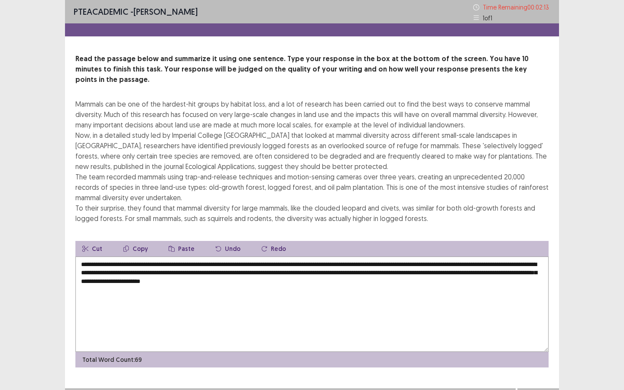
click at [195, 271] on textarea "**********" at bounding box center [311, 304] width 473 height 95
click at [397, 271] on textarea "**********" at bounding box center [311, 304] width 473 height 95
drag, startPoint x: 135, startPoint y: 269, endPoint x: 127, endPoint y: 270, distance: 7.8
click at [127, 270] on textarea "**********" at bounding box center [311, 304] width 473 height 95
drag, startPoint x: 261, startPoint y: 262, endPoint x: 247, endPoint y: 262, distance: 14.3
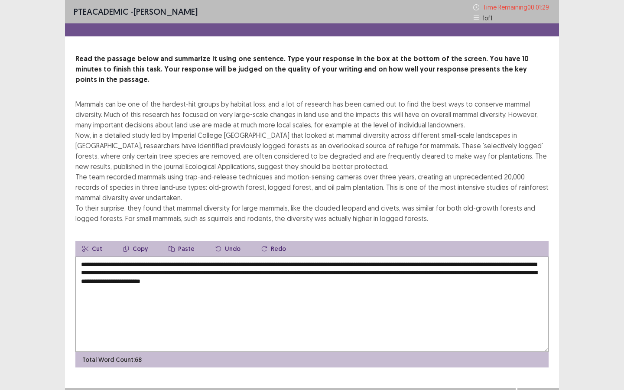
click at [247, 262] on textarea "**********" at bounding box center [311, 304] width 473 height 95
click at [263, 262] on textarea "**********" at bounding box center [311, 304] width 473 height 95
drag, startPoint x: 158, startPoint y: 270, endPoint x: 127, endPoint y: 270, distance: 30.8
click at [127, 270] on textarea "**********" at bounding box center [311, 304] width 473 height 95
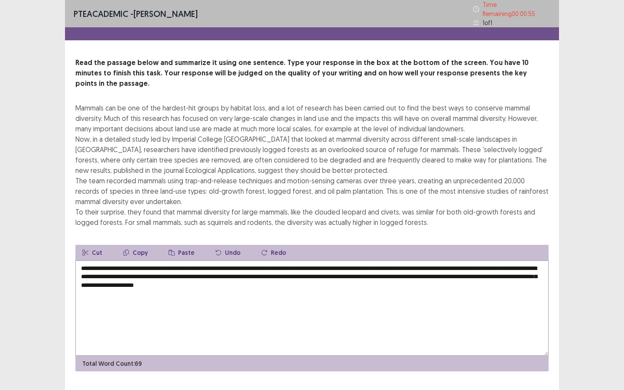
click at [127, 271] on textarea "**********" at bounding box center [311, 307] width 473 height 95
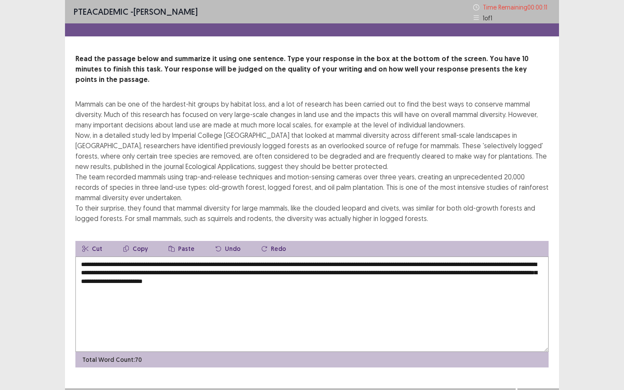
click at [221, 273] on textarea "**********" at bounding box center [311, 304] width 473 height 95
type textarea "**********"
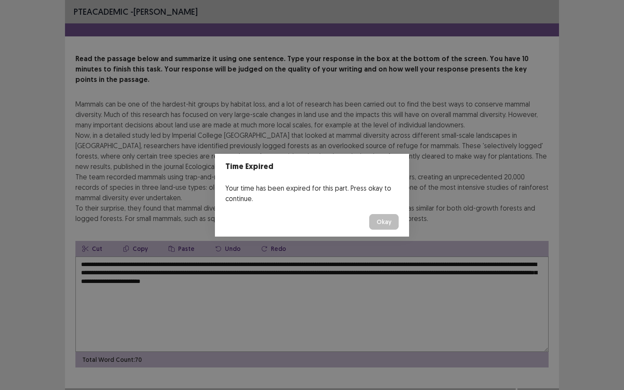
click at [386, 218] on button "Okay" at bounding box center [383, 222] width 29 height 16
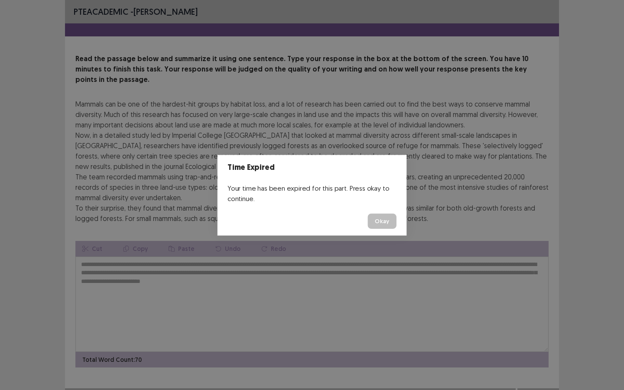
scroll to position [2, 0]
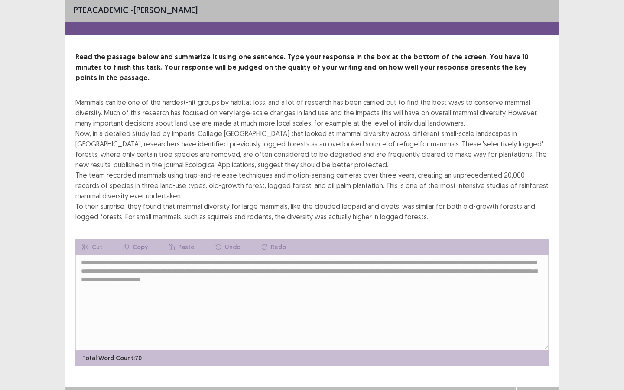
click at [541, 294] on button "Next" at bounding box center [538, 395] width 35 height 10
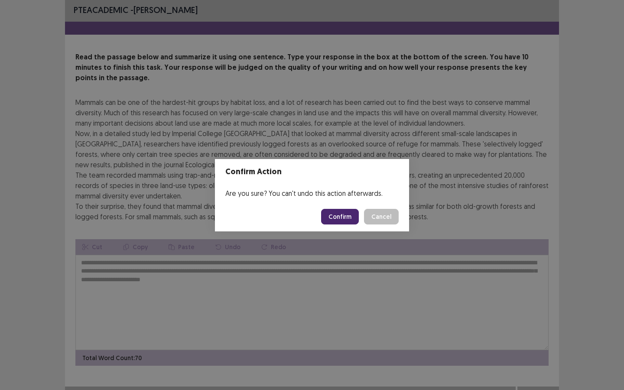
click at [342, 206] on footer "Confirm Cancel" at bounding box center [312, 216] width 194 height 29
click at [346, 211] on button "Confirm" at bounding box center [340, 217] width 38 height 16
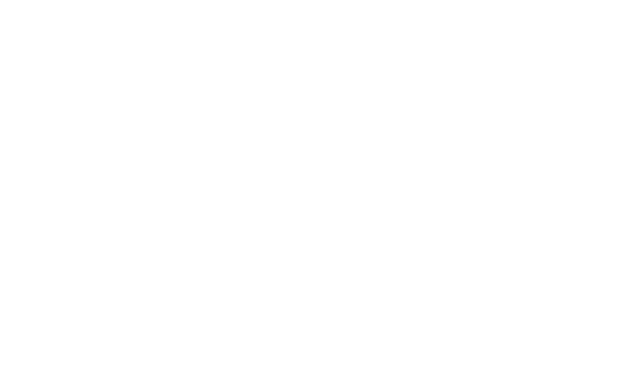
scroll to position [0, 0]
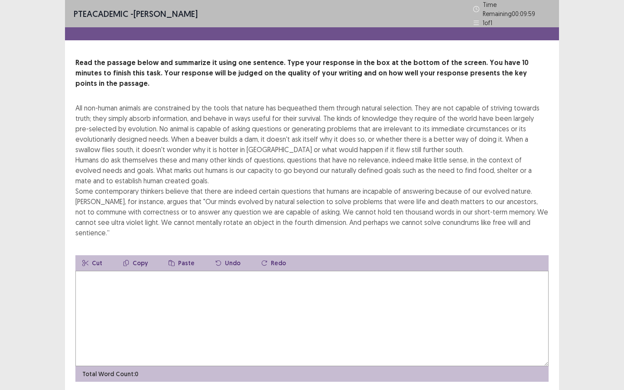
click at [202, 288] on textarea at bounding box center [311, 318] width 473 height 95
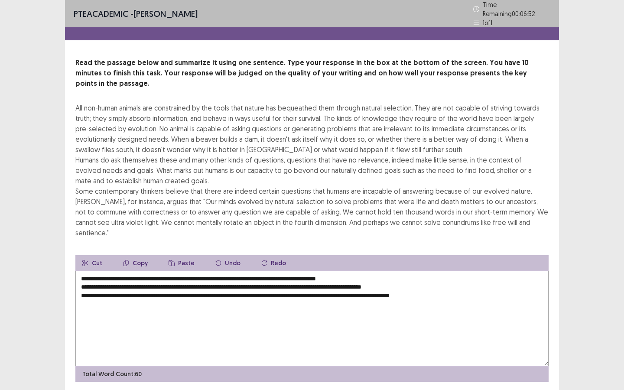
click at [379, 271] on textarea "**********" at bounding box center [311, 318] width 473 height 95
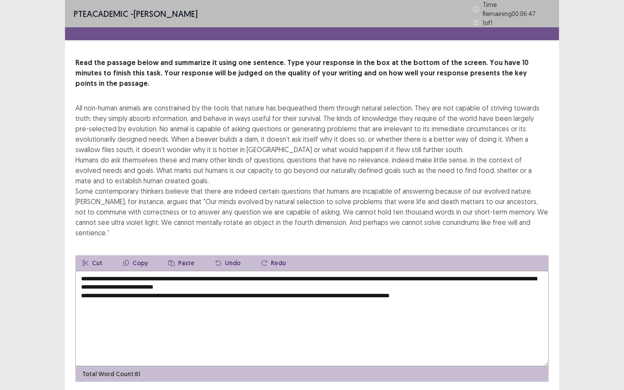
click at [417, 271] on textarea "**********" at bounding box center [311, 318] width 473 height 95
click at [399, 271] on textarea "**********" at bounding box center [311, 318] width 473 height 95
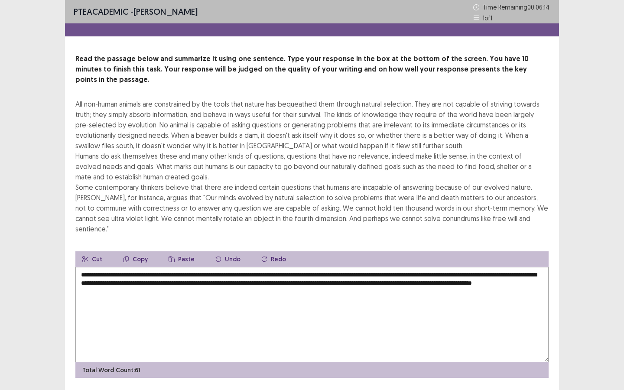
click at [337, 277] on textarea "**********" at bounding box center [311, 314] width 473 height 95
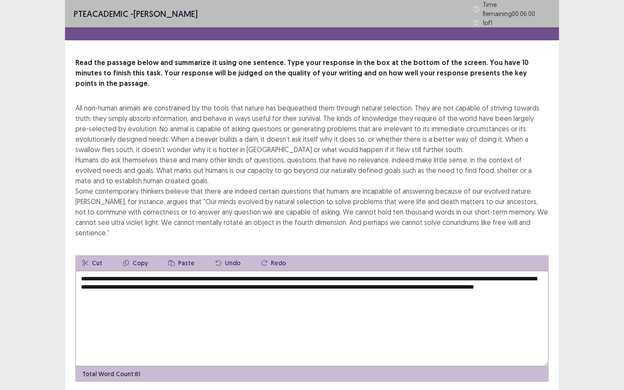
drag, startPoint x: 285, startPoint y: 261, endPoint x: 299, endPoint y: 262, distance: 14.3
click at [299, 271] on textarea "**********" at bounding box center [311, 318] width 473 height 95
drag, startPoint x: 330, startPoint y: 254, endPoint x: 308, endPoint y: 254, distance: 21.7
click at [308, 271] on textarea "**********" at bounding box center [311, 318] width 473 height 95
click at [454, 271] on textarea "**********" at bounding box center [311, 318] width 473 height 95
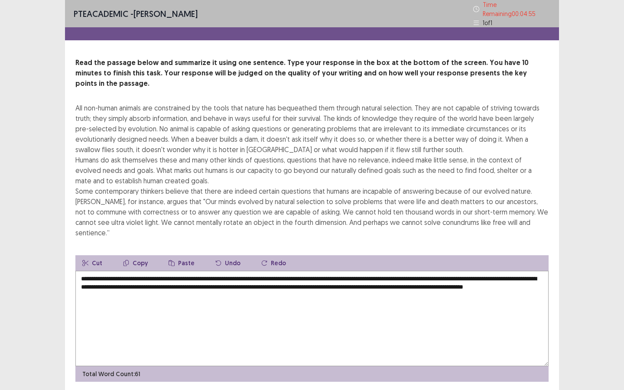
drag, startPoint x: 466, startPoint y: 254, endPoint x: 439, endPoint y: 254, distance: 26.9
click at [439, 271] on textarea "**********" at bounding box center [311, 318] width 473 height 95
click at [214, 271] on textarea "**********" at bounding box center [311, 318] width 473 height 95
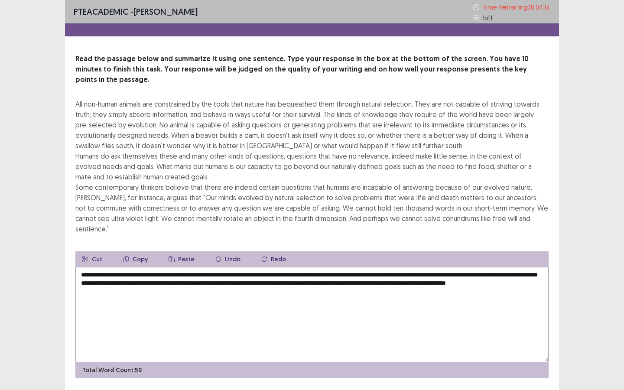
click at [395, 267] on textarea "**********" at bounding box center [311, 314] width 473 height 95
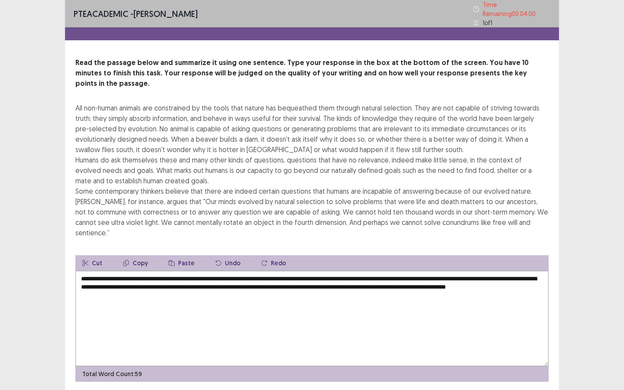
drag, startPoint x: 425, startPoint y: 263, endPoint x: 407, endPoint y: 264, distance: 17.8
click at [407, 271] on textarea "**********" at bounding box center [311, 318] width 473 height 95
drag, startPoint x: 524, startPoint y: 263, endPoint x: 497, endPoint y: 262, distance: 26.9
click at [497, 271] on textarea "**********" at bounding box center [311, 318] width 473 height 95
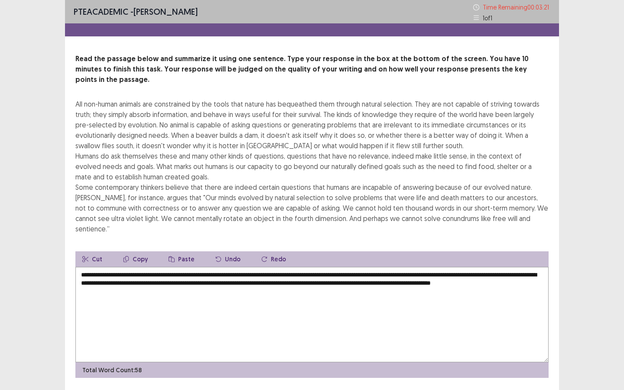
drag, startPoint x: 110, startPoint y: 272, endPoint x: 138, endPoint y: 273, distance: 28.2
click at [138, 273] on textarea "**********" at bounding box center [311, 314] width 473 height 95
click at [191, 274] on textarea "**********" at bounding box center [311, 314] width 473 height 95
click at [372, 267] on textarea "**********" at bounding box center [311, 314] width 473 height 95
drag, startPoint x: 469, startPoint y: 254, endPoint x: 455, endPoint y: 255, distance: 14.8
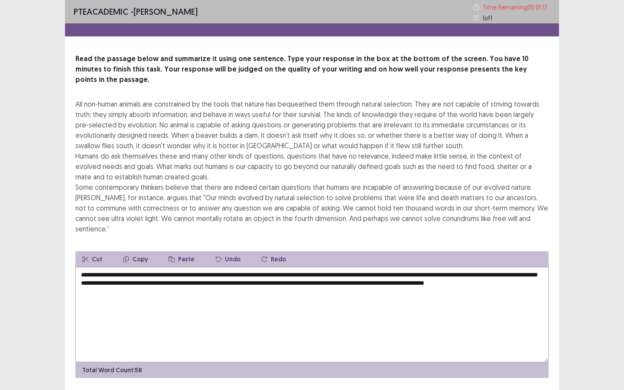
click at [455, 267] on textarea "**********" at bounding box center [311, 314] width 473 height 95
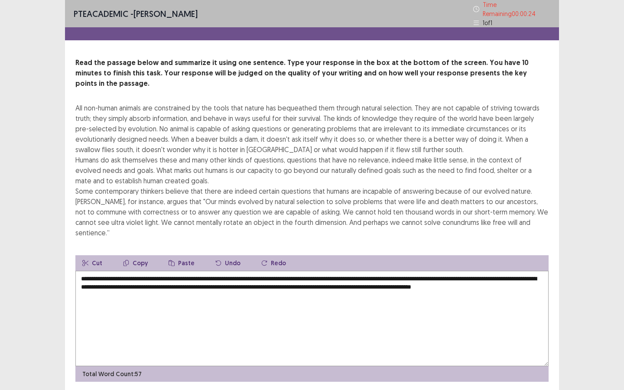
drag, startPoint x: 246, startPoint y: 264, endPoint x: 232, endPoint y: 264, distance: 14.3
click at [232, 271] on textarea "**********" at bounding box center [311, 318] width 473 height 95
drag, startPoint x: 497, startPoint y: 264, endPoint x: 471, endPoint y: 264, distance: 25.6
click at [471, 271] on textarea "**********" at bounding box center [311, 318] width 473 height 95
drag, startPoint x: 470, startPoint y: 264, endPoint x: 483, endPoint y: 264, distance: 13.4
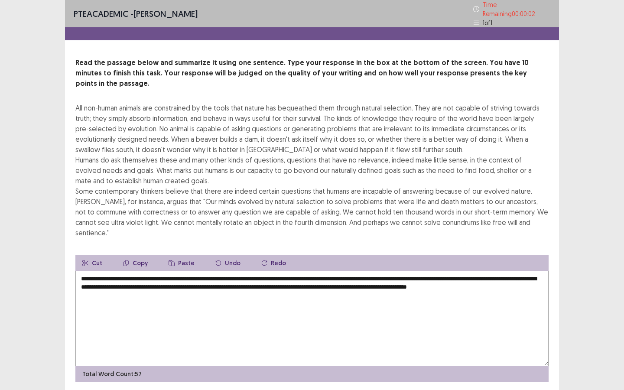
click at [474, 271] on textarea "**********" at bounding box center [311, 318] width 473 height 95
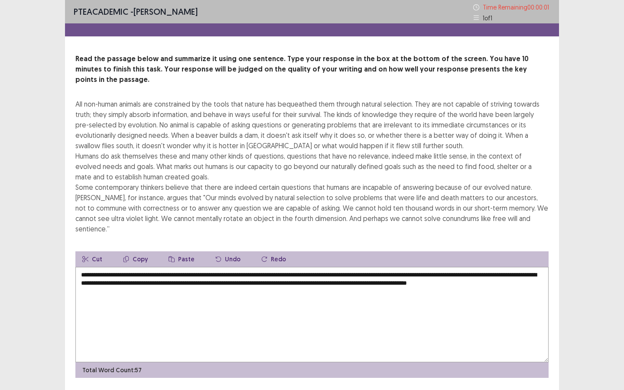
type textarea "**********"
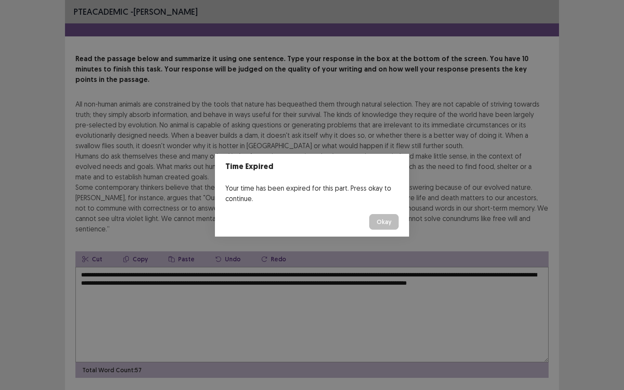
click at [383, 219] on button "Okay" at bounding box center [383, 222] width 29 height 16
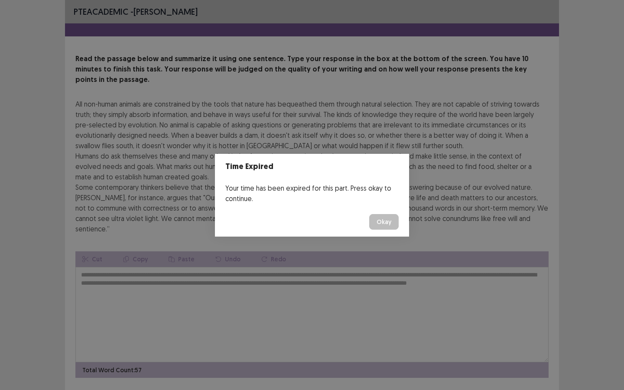
scroll to position [2, 0]
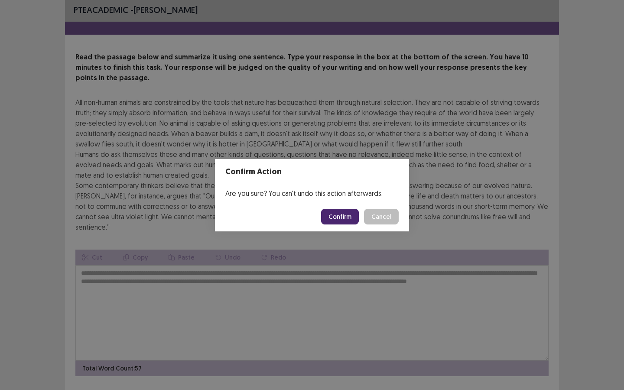
click at [343, 216] on button "Confirm" at bounding box center [340, 217] width 38 height 16
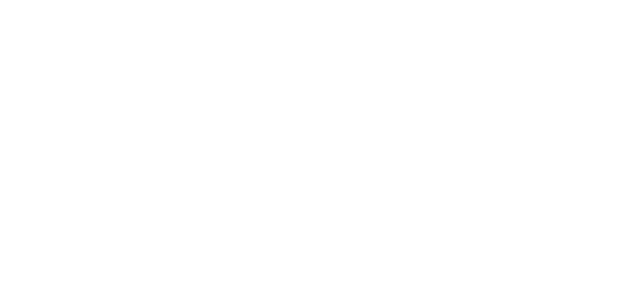
scroll to position [0, 0]
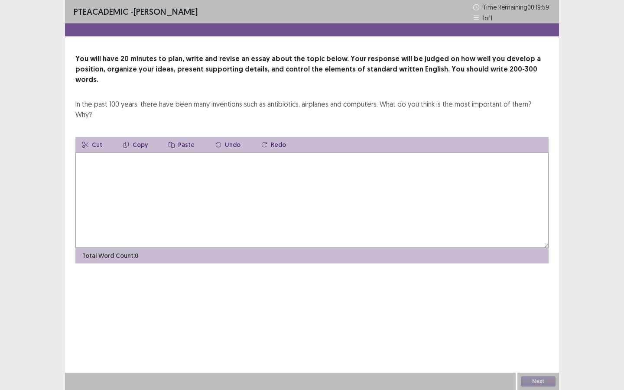
click at [290, 169] on textarea at bounding box center [311, 200] width 473 height 95
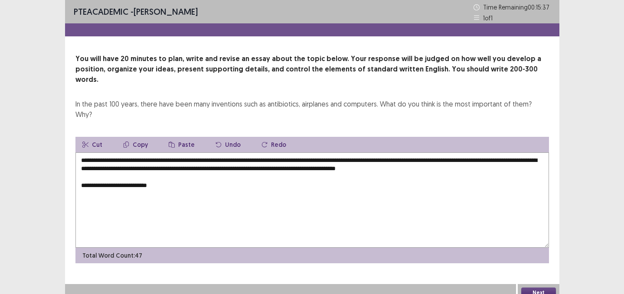
click at [98, 166] on textarea "**********" at bounding box center [311, 200] width 473 height 95
click at [219, 163] on textarea "**********" at bounding box center [311, 200] width 473 height 95
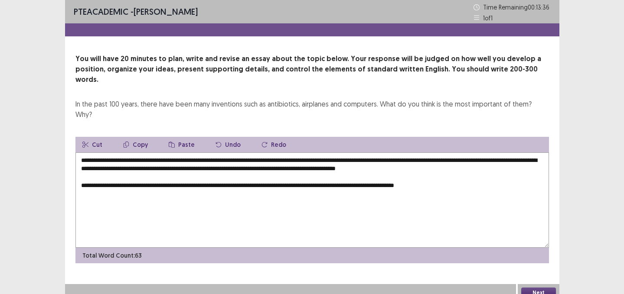
drag, startPoint x: 342, startPoint y: 164, endPoint x: 367, endPoint y: 164, distance: 25.6
click at [367, 164] on textarea "**********" at bounding box center [311, 200] width 473 height 95
drag, startPoint x: 385, startPoint y: 166, endPoint x: 367, endPoint y: 166, distance: 18.2
click at [367, 166] on textarea "**********" at bounding box center [311, 200] width 473 height 95
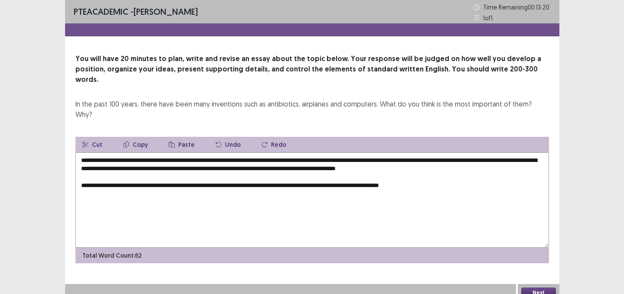
click at [463, 166] on textarea "**********" at bounding box center [311, 200] width 473 height 95
click at [484, 165] on textarea "**********" at bounding box center [311, 200] width 473 height 95
click at [370, 178] on textarea "**********" at bounding box center [311, 200] width 473 height 95
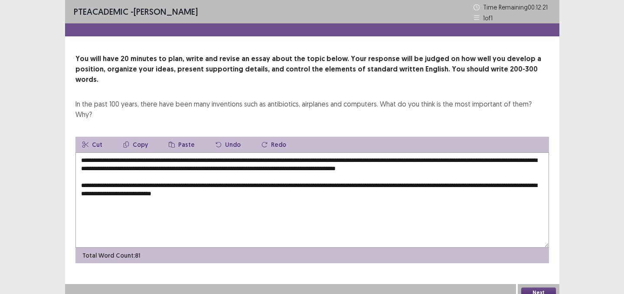
drag, startPoint x: 485, startPoint y: 166, endPoint x: 505, endPoint y: 166, distance: 20.8
click at [505, 166] on textarea "**********" at bounding box center [311, 200] width 473 height 95
click at [292, 174] on textarea "**********" at bounding box center [311, 200] width 473 height 95
click at [314, 175] on textarea "**********" at bounding box center [311, 200] width 473 height 95
drag, startPoint x: 338, startPoint y: 174, endPoint x: 311, endPoint y: 174, distance: 27.7
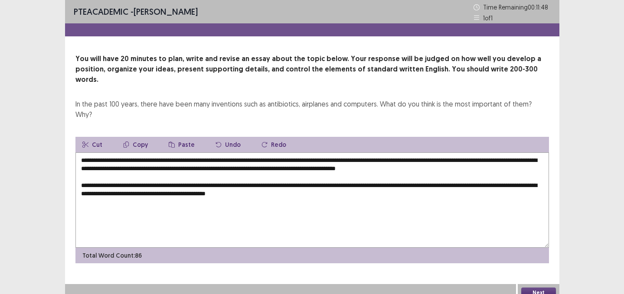
click at [311, 174] on textarea "**********" at bounding box center [311, 200] width 473 height 95
click at [342, 179] on textarea "**********" at bounding box center [311, 200] width 473 height 95
drag, startPoint x: 400, startPoint y: 175, endPoint x: 333, endPoint y: 175, distance: 66.3
click at [333, 175] on textarea "**********" at bounding box center [311, 200] width 473 height 95
click at [362, 168] on textarea "**********" at bounding box center [311, 200] width 473 height 95
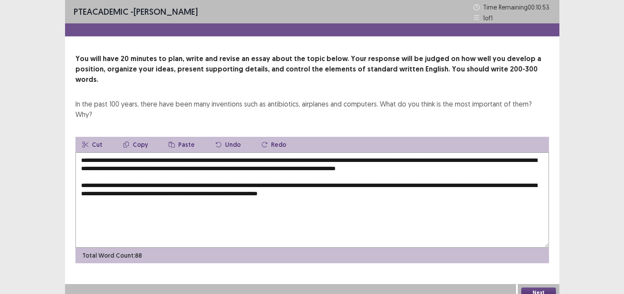
drag, startPoint x: 398, startPoint y: 173, endPoint x: 333, endPoint y: 176, distance: 65.5
click at [333, 176] on textarea "**********" at bounding box center [311, 200] width 473 height 95
click at [303, 173] on textarea "**********" at bounding box center [311, 200] width 473 height 95
click at [399, 172] on textarea "**********" at bounding box center [311, 200] width 473 height 95
drag, startPoint x: 406, startPoint y: 171, endPoint x: 443, endPoint y: 176, distance: 37.1
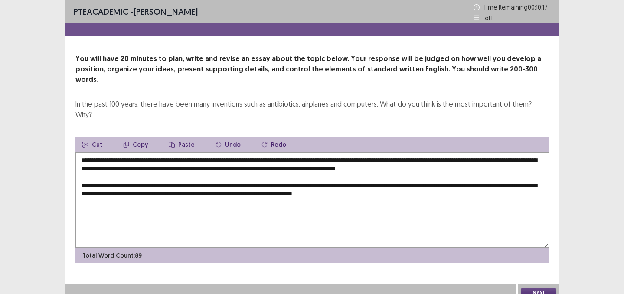
click at [443, 176] on textarea "**********" at bounding box center [311, 200] width 473 height 95
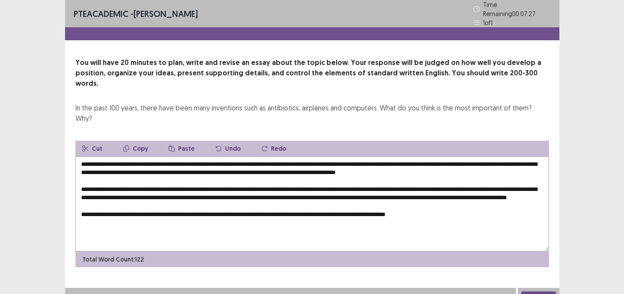
drag, startPoint x: 443, startPoint y: 199, endPoint x: 420, endPoint y: 200, distance: 23.0
click at [420, 200] on textarea "**********" at bounding box center [311, 203] width 473 height 95
click at [475, 199] on textarea "**********" at bounding box center [311, 203] width 473 height 95
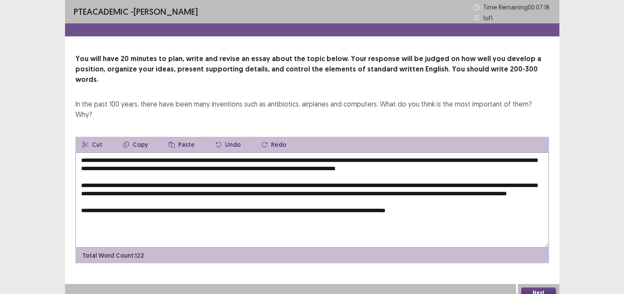
drag, startPoint x: 442, startPoint y: 199, endPoint x: 422, endPoint y: 201, distance: 20.1
click at [422, 201] on textarea "**********" at bounding box center [311, 200] width 473 height 95
click at [490, 196] on textarea "**********" at bounding box center [311, 200] width 473 height 95
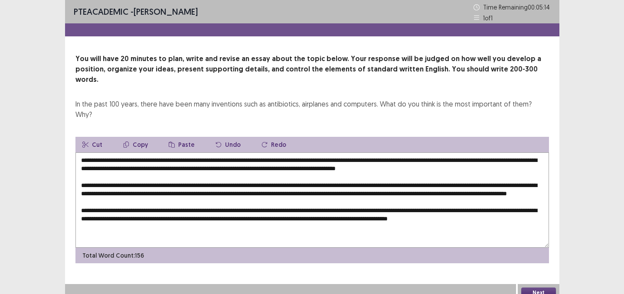
click at [452, 166] on textarea at bounding box center [311, 200] width 473 height 95
click at [385, 218] on textarea at bounding box center [311, 200] width 473 height 95
click at [529, 211] on textarea at bounding box center [311, 200] width 473 height 95
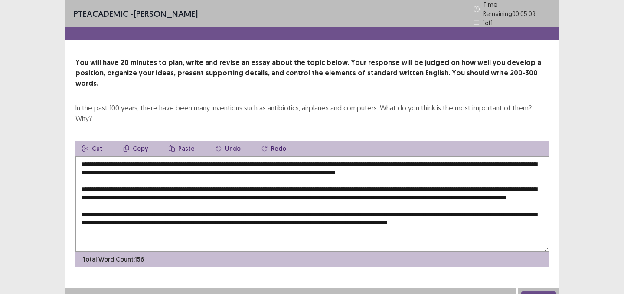
click at [531, 209] on textarea at bounding box center [311, 203] width 473 height 95
click at [187, 215] on textarea at bounding box center [311, 203] width 473 height 95
click at [448, 208] on textarea at bounding box center [311, 203] width 473 height 95
click at [410, 216] on textarea at bounding box center [311, 203] width 473 height 95
click at [446, 220] on textarea at bounding box center [311, 203] width 473 height 95
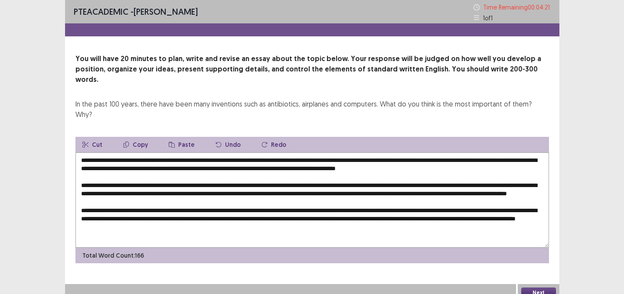
scroll to position [13, 0]
click at [263, 203] on textarea at bounding box center [311, 200] width 473 height 95
click at [252, 223] on textarea at bounding box center [311, 200] width 473 height 95
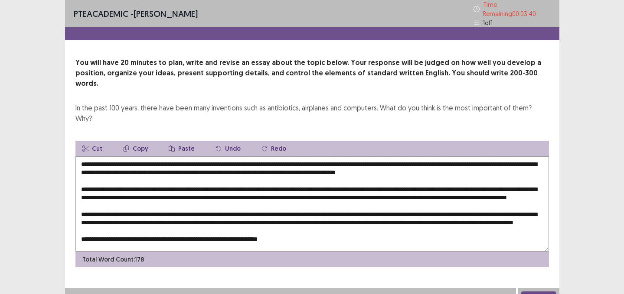
drag, startPoint x: 127, startPoint y: 220, endPoint x: 156, endPoint y: 220, distance: 29.5
click at [156, 220] on textarea at bounding box center [311, 203] width 473 height 95
click at [324, 218] on textarea at bounding box center [311, 203] width 473 height 95
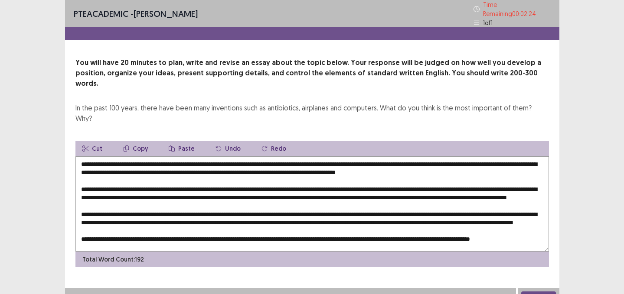
drag, startPoint x: 114, startPoint y: 214, endPoint x: 64, endPoint y: 214, distance: 49.8
click at [64, 214] on div "PTE academic - [PERSON_NAME] Time Remaining 00 : 02 : 24 1 of 1 You will have 2…" at bounding box center [312, 153] width 624 height 306
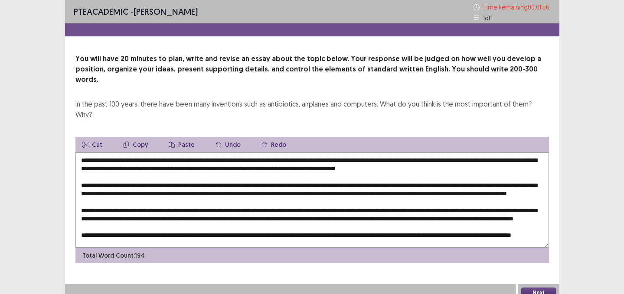
scroll to position [0, 0]
click at [444, 163] on textarea at bounding box center [311, 200] width 473 height 95
click at [526, 171] on textarea at bounding box center [311, 200] width 473 height 95
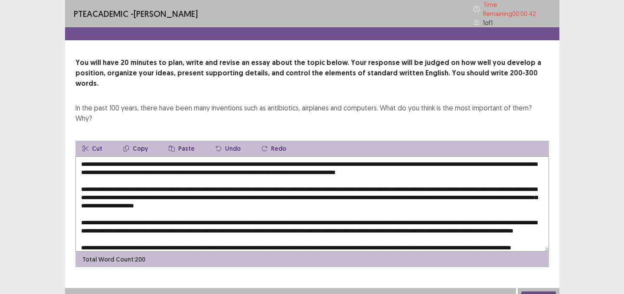
click at [113, 182] on textarea at bounding box center [311, 203] width 473 height 95
click at [116, 182] on textarea at bounding box center [311, 203] width 473 height 95
drag, startPoint x: 208, startPoint y: 181, endPoint x: 191, endPoint y: 181, distance: 17.8
click at [191, 181] on textarea at bounding box center [311, 203] width 473 height 95
drag, startPoint x: 163, startPoint y: 181, endPoint x: 207, endPoint y: 183, distance: 44.7
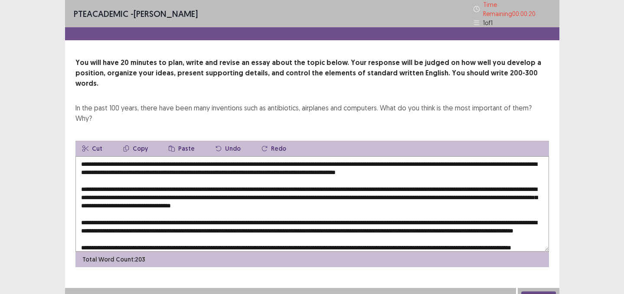
click at [208, 184] on textarea at bounding box center [311, 203] width 473 height 95
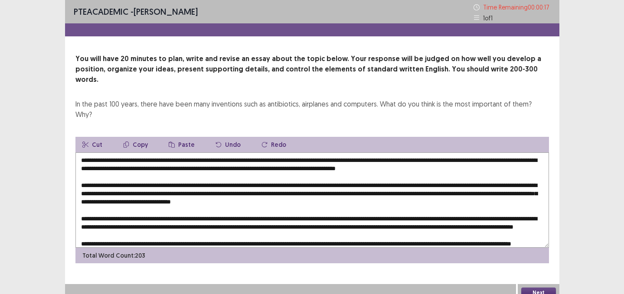
click at [209, 182] on textarea at bounding box center [311, 200] width 473 height 95
drag, startPoint x: 209, startPoint y: 182, endPoint x: 163, endPoint y: 180, distance: 46.4
click at [163, 180] on textarea at bounding box center [311, 200] width 473 height 95
type textarea "**********"
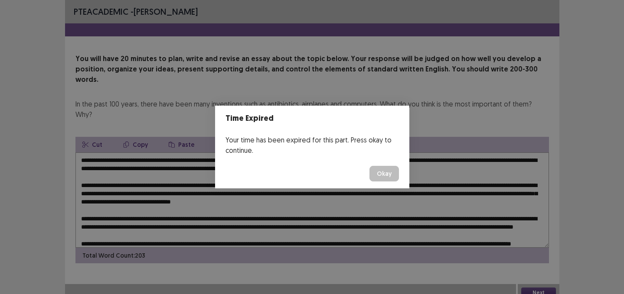
click at [387, 173] on button "Okay" at bounding box center [383, 174] width 29 height 16
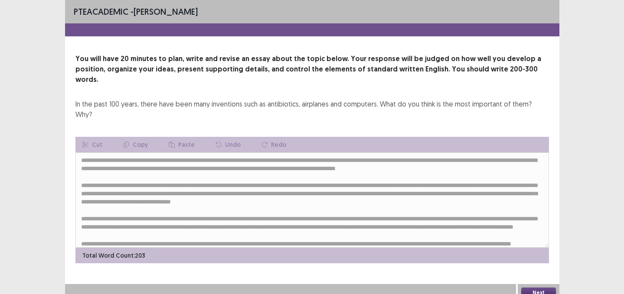
click at [527, 288] on button "Next" at bounding box center [538, 293] width 35 height 10
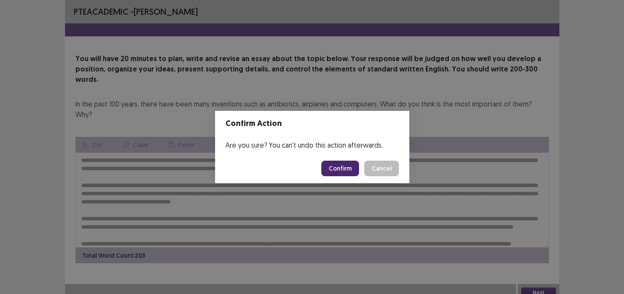
click at [344, 160] on footer "Confirm Cancel" at bounding box center [312, 168] width 194 height 29
click at [352, 166] on button "Confirm" at bounding box center [340, 169] width 38 height 16
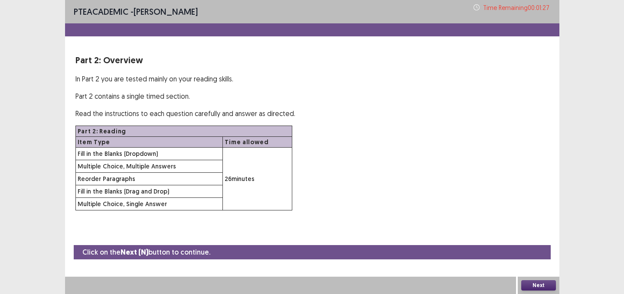
click at [548, 286] on button "Next" at bounding box center [538, 285] width 35 height 10
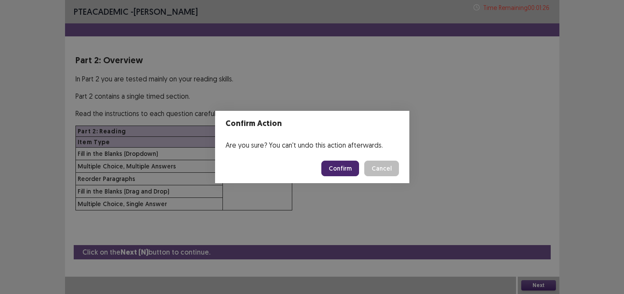
click at [332, 169] on button "Confirm" at bounding box center [340, 169] width 38 height 16
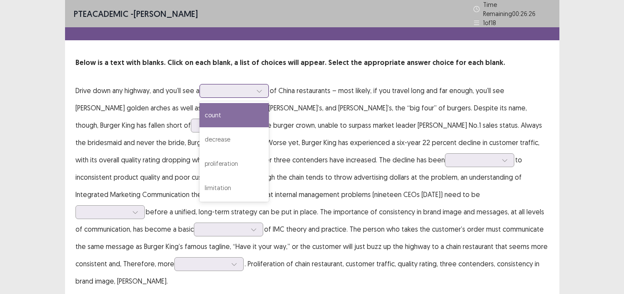
click at [259, 94] on div at bounding box center [233, 91] width 69 height 14
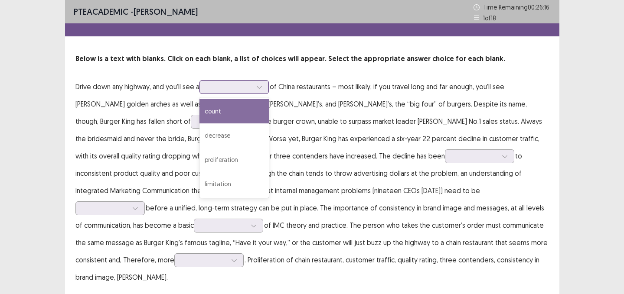
click at [255, 107] on div "count" at bounding box center [233, 111] width 69 height 24
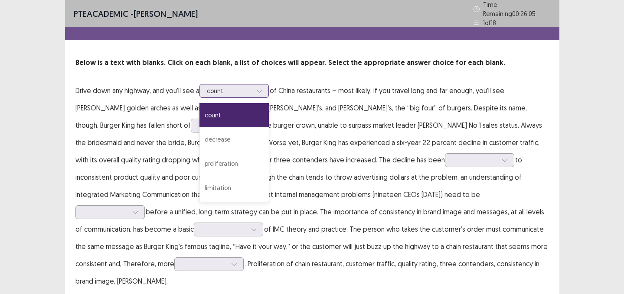
click at [251, 91] on div at bounding box center [229, 91] width 45 height 8
click at [244, 142] on div "decrease" at bounding box center [233, 139] width 69 height 24
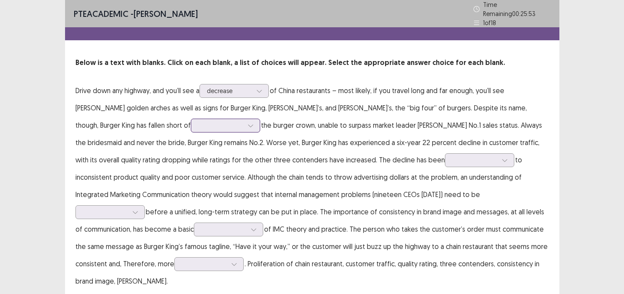
click at [197, 126] on div at bounding box center [220, 125] width 47 height 10
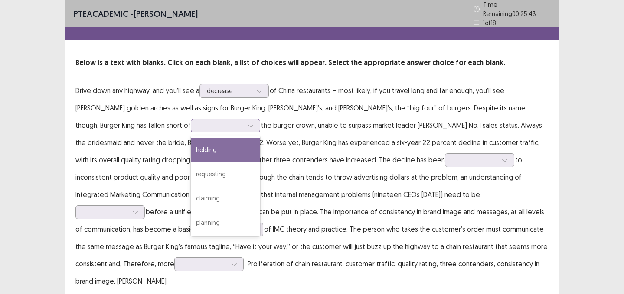
click at [191, 138] on div "holding" at bounding box center [225, 150] width 69 height 24
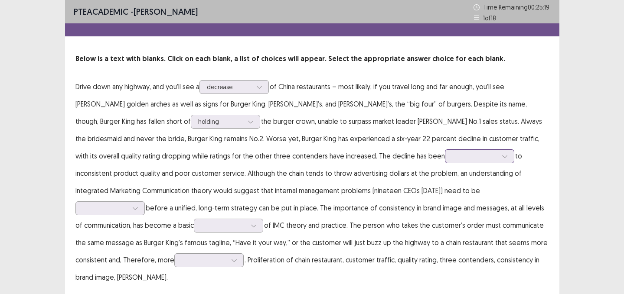
click at [452, 157] on div at bounding box center [474, 156] width 45 height 8
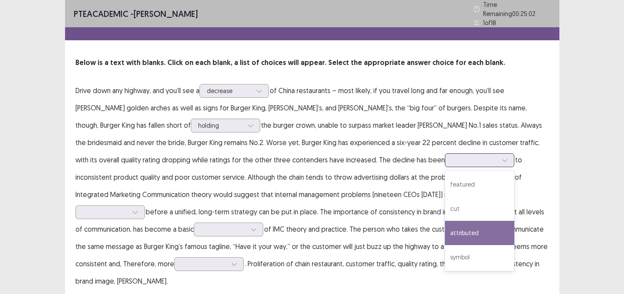
click at [445, 225] on div "attributed" at bounding box center [479, 233] width 69 height 24
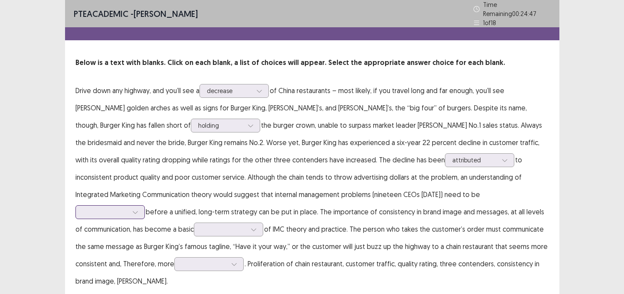
click at [128, 208] on div at bounding box center [105, 212] width 45 height 8
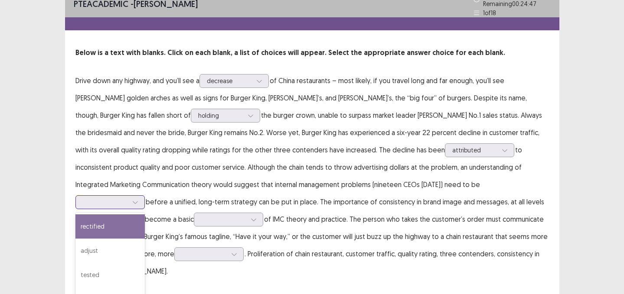
scroll to position [11, 0]
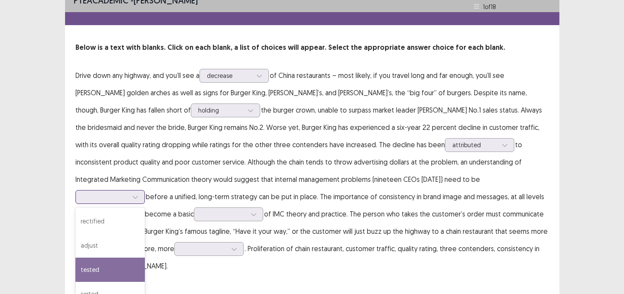
click at [145, 258] on div "tested" at bounding box center [109, 270] width 69 height 24
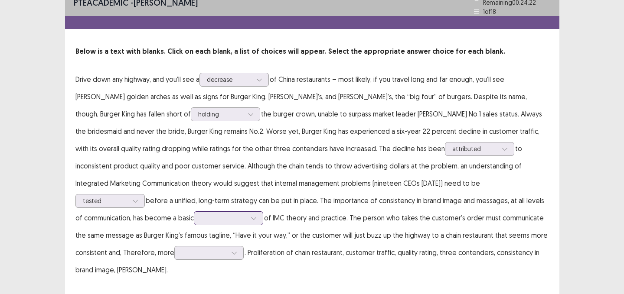
click at [263, 212] on div at bounding box center [228, 219] width 69 height 14
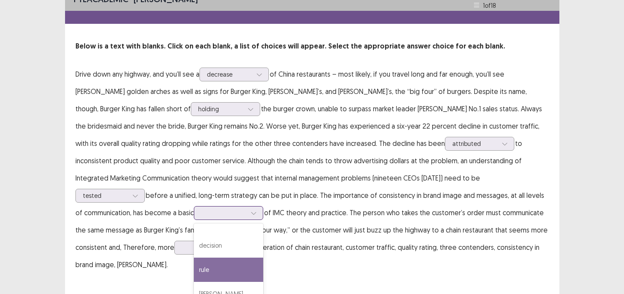
scroll to position [0, 0]
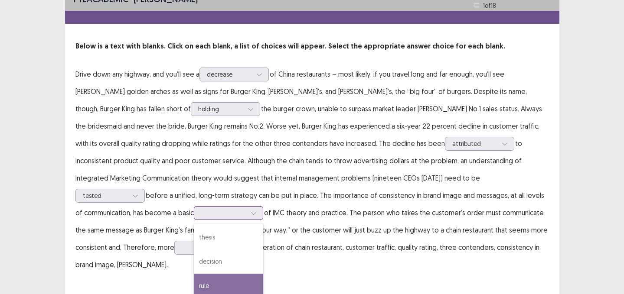
click at [263, 274] on div "rule" at bounding box center [228, 286] width 69 height 24
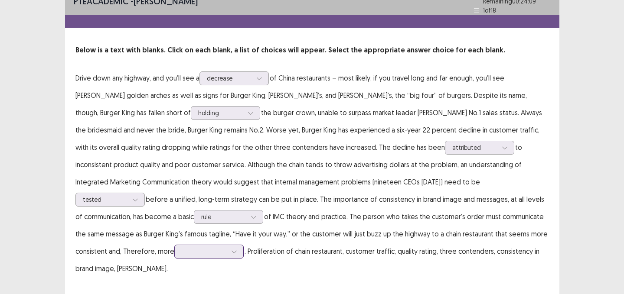
click at [244, 245] on div at bounding box center [208, 252] width 69 height 14
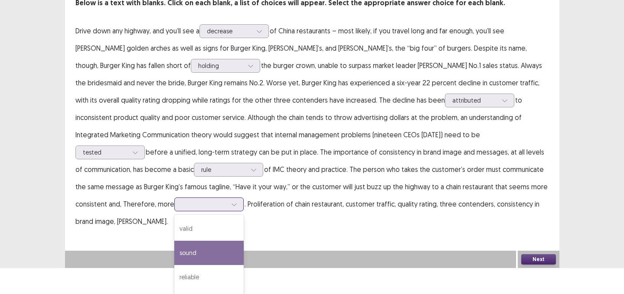
click at [244, 241] on div "sound" at bounding box center [208, 253] width 69 height 24
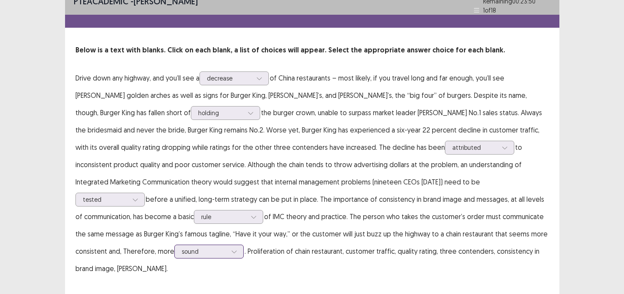
scroll to position [0, 0]
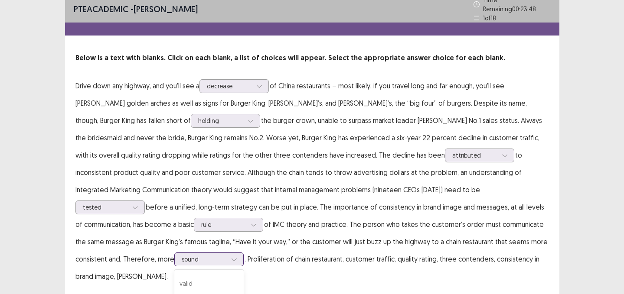
click at [244, 253] on div "option sound, selected. sound selected, 2 of 4. 4 results available. Use Up and…" at bounding box center [208, 260] width 69 height 14
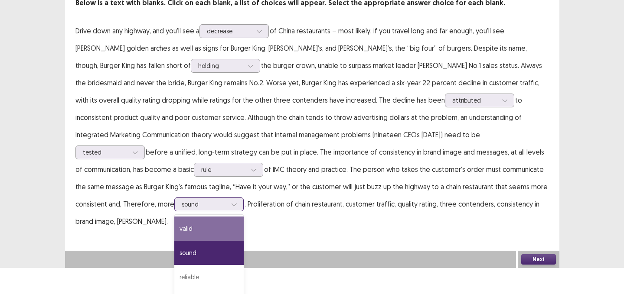
click at [244, 217] on div "valid" at bounding box center [208, 229] width 69 height 24
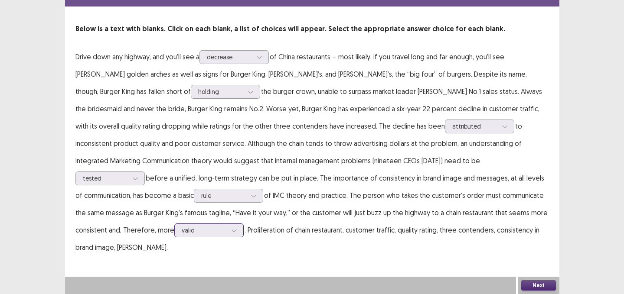
scroll to position [13, 0]
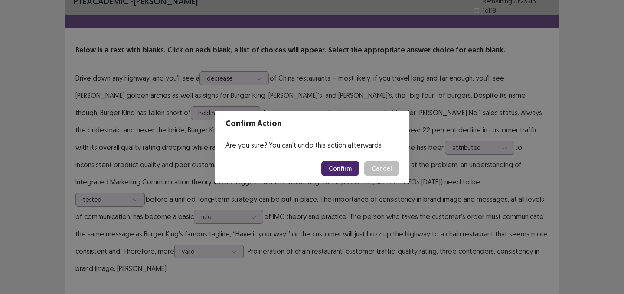
click at [332, 165] on button "Confirm" at bounding box center [340, 169] width 38 height 16
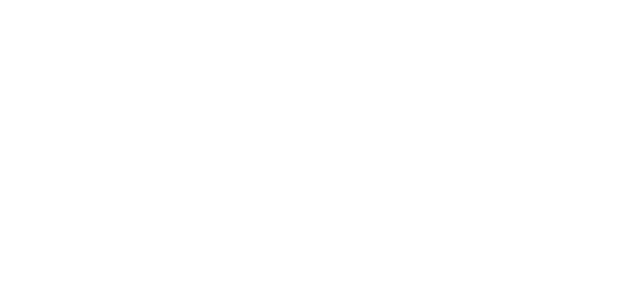
scroll to position [0, 0]
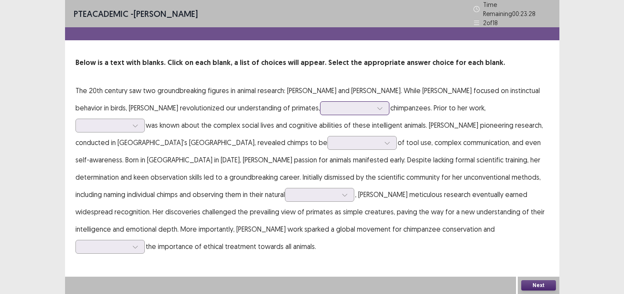
click at [327, 105] on div at bounding box center [349, 108] width 45 height 8
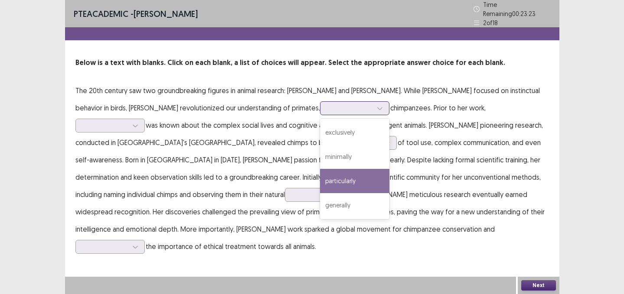
click at [320, 177] on div "particularly" at bounding box center [354, 181] width 69 height 24
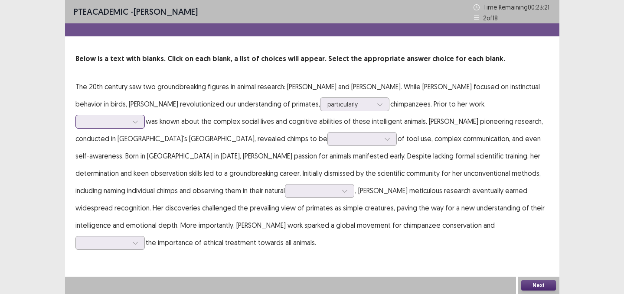
click at [129, 117] on div at bounding box center [105, 122] width 47 height 10
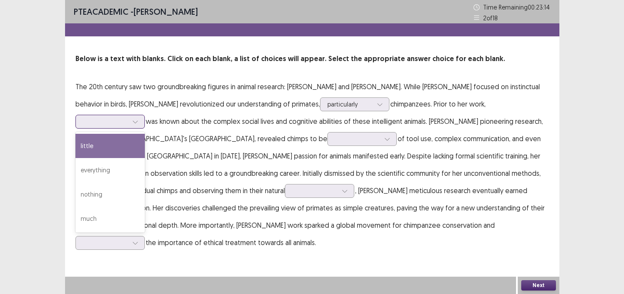
click at [145, 134] on div "little" at bounding box center [109, 146] width 69 height 24
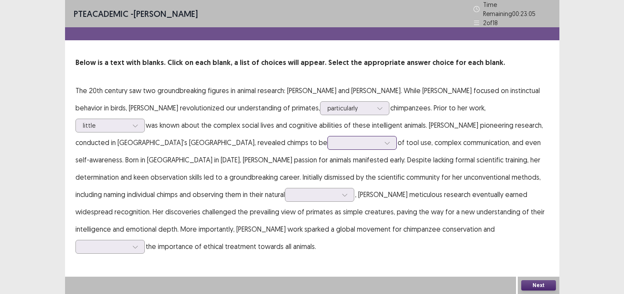
click at [334, 143] on div at bounding box center [357, 143] width 47 height 10
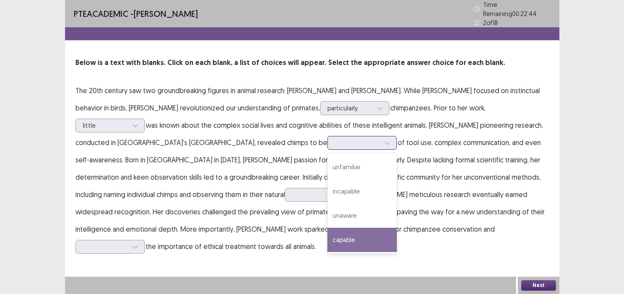
click at [327, 234] on div "capable" at bounding box center [361, 240] width 69 height 24
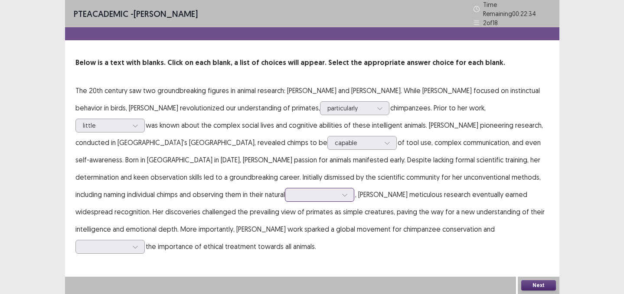
click at [292, 192] on div at bounding box center [314, 195] width 45 height 8
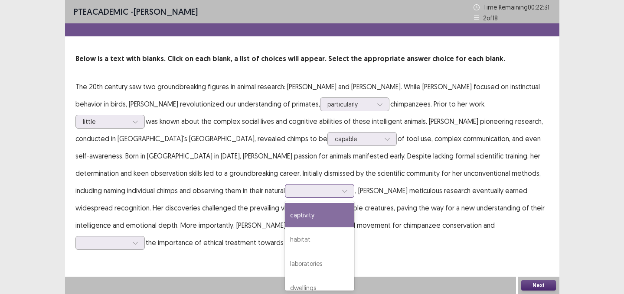
scroll to position [11, 0]
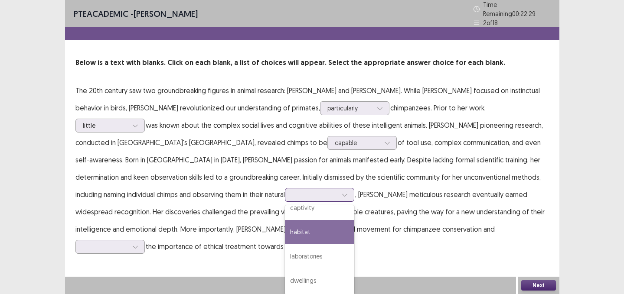
click at [285, 225] on div "habitat" at bounding box center [319, 232] width 69 height 24
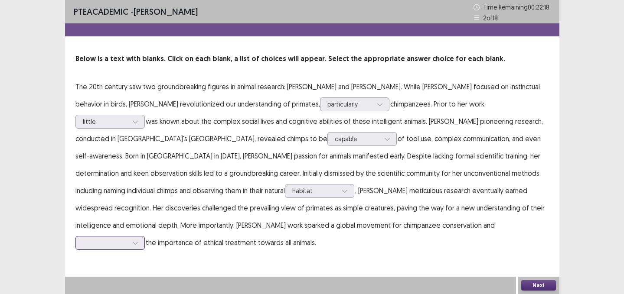
click at [145, 236] on div at bounding box center [109, 243] width 69 height 14
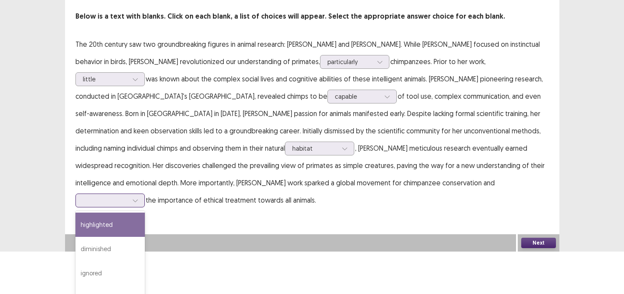
click at [145, 217] on div "highlighted" at bounding box center [109, 225] width 69 height 24
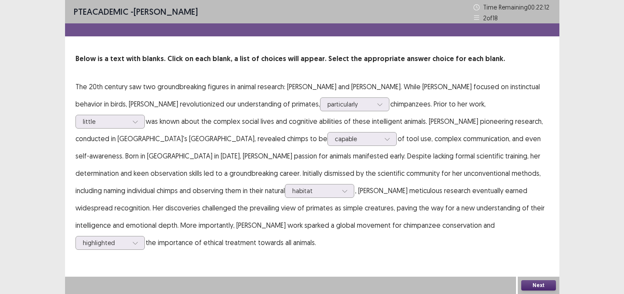
click at [540, 287] on button "Next" at bounding box center [538, 285] width 35 height 10
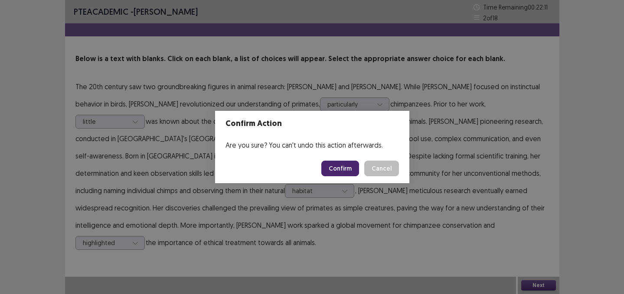
click at [350, 164] on button "Confirm" at bounding box center [340, 169] width 38 height 16
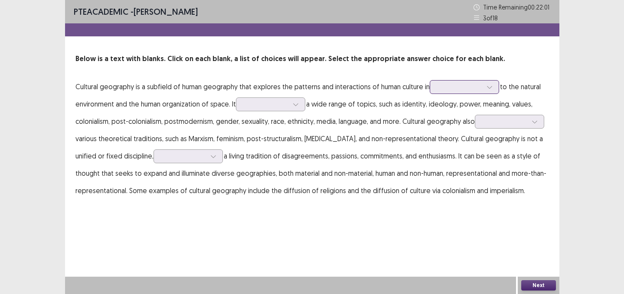
click at [462, 83] on div at bounding box center [459, 87] width 45 height 8
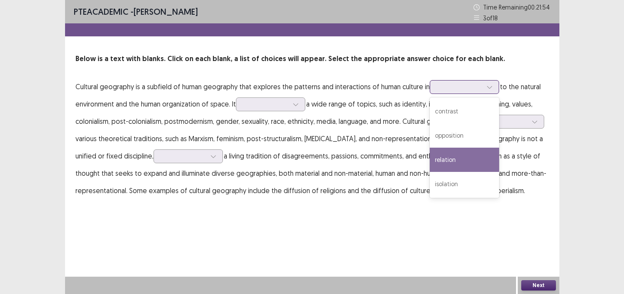
click at [458, 161] on div "relation" at bounding box center [464, 160] width 69 height 24
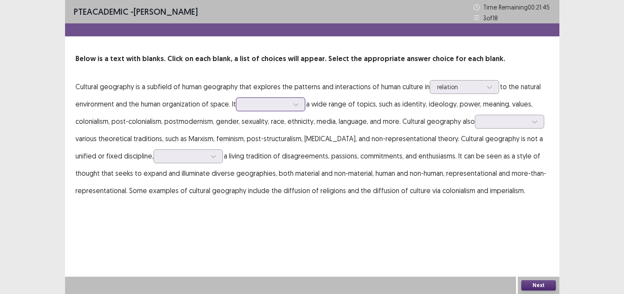
click at [276, 104] on div at bounding box center [265, 104] width 45 height 8
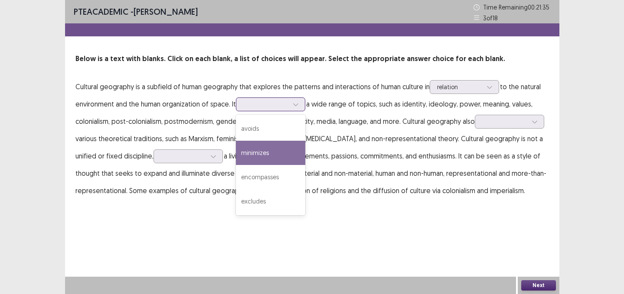
click at [277, 147] on div "minimizes" at bounding box center [270, 153] width 69 height 24
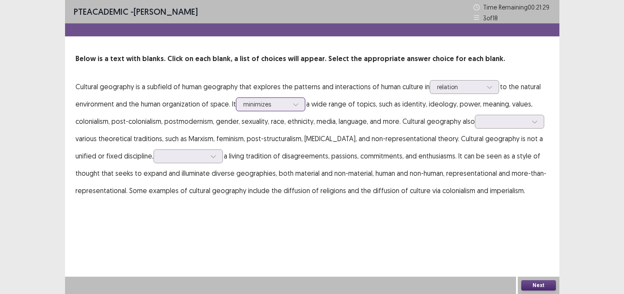
click at [282, 110] on div "minimizes" at bounding box center [265, 104] width 45 height 13
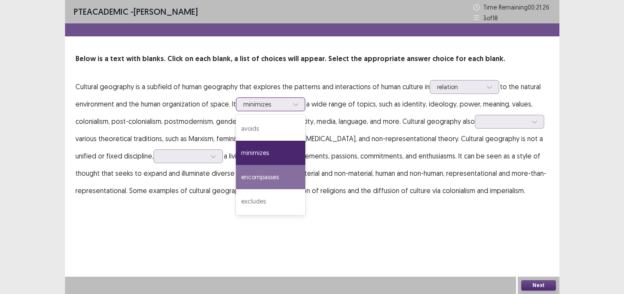
click at [272, 183] on div "encompasses" at bounding box center [270, 177] width 69 height 24
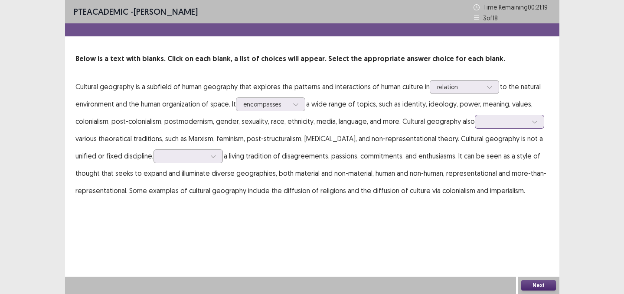
click at [502, 121] on div at bounding box center [504, 121] width 45 height 8
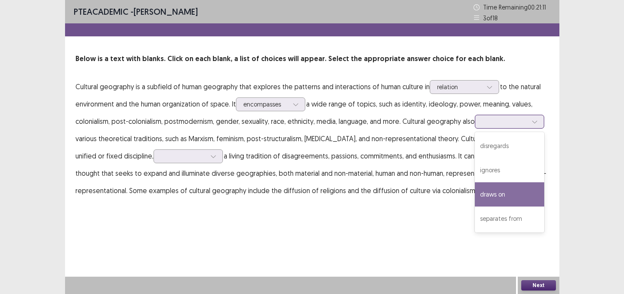
click at [503, 187] on div "draws on" at bounding box center [509, 194] width 69 height 24
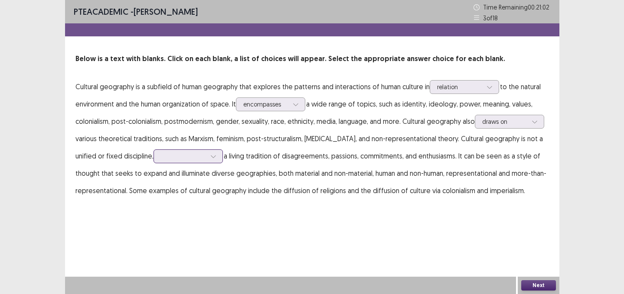
click at [209, 161] on div at bounding box center [213, 156] width 13 height 13
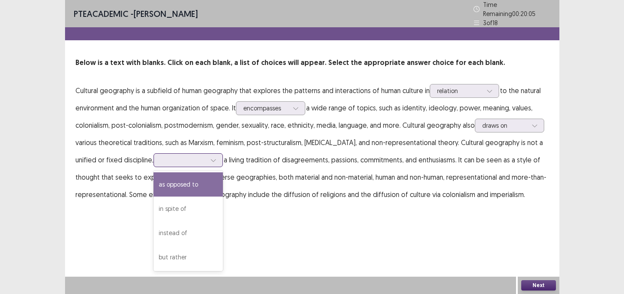
click at [201, 179] on div "as opposed to" at bounding box center [187, 184] width 69 height 24
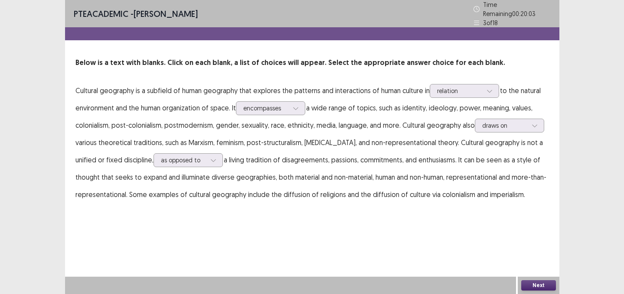
click at [536, 285] on button "Next" at bounding box center [538, 285] width 35 height 10
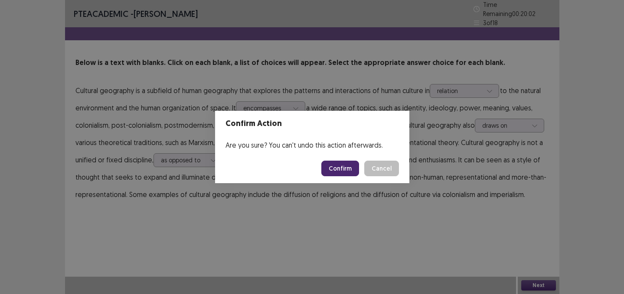
click at [340, 181] on footer "Confirm Cancel" at bounding box center [312, 168] width 194 height 29
click at [340, 174] on button "Confirm" at bounding box center [340, 169] width 38 height 16
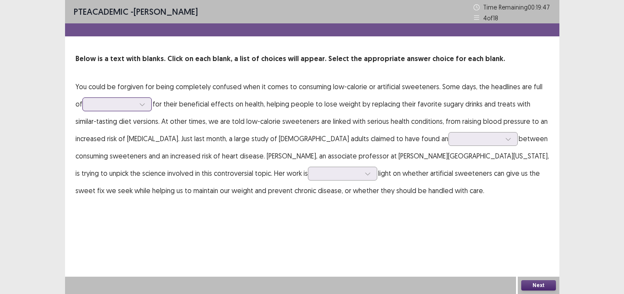
click at [113, 110] on div at bounding box center [116, 105] width 69 height 14
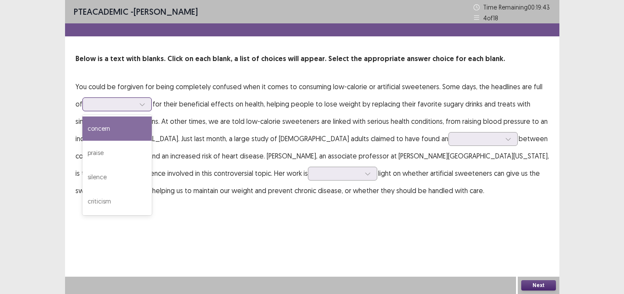
click at [112, 126] on div "concern" at bounding box center [116, 129] width 69 height 24
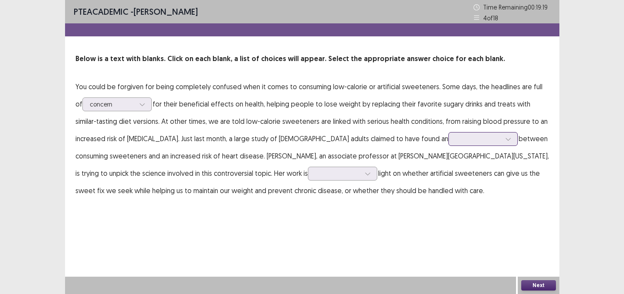
click at [456, 141] on div at bounding box center [478, 139] width 45 height 8
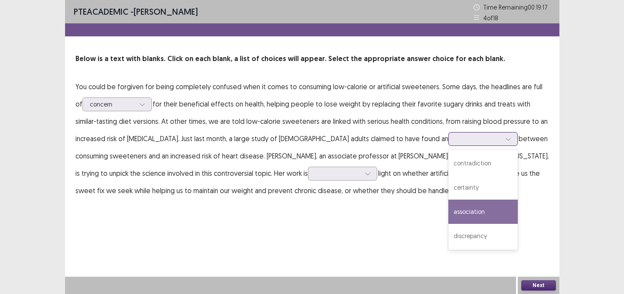
click at [448, 204] on div "association" at bounding box center [482, 212] width 69 height 24
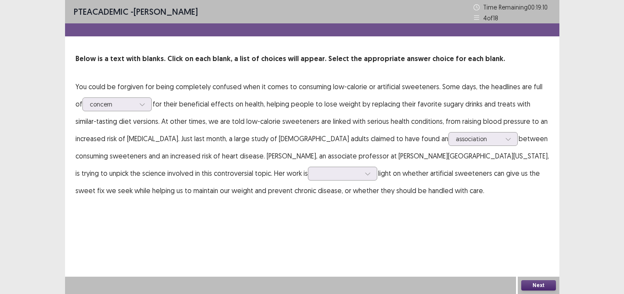
click at [275, 182] on p "You could be forgiven for being completely confused when it comes to consuming …" at bounding box center [311, 138] width 473 height 121
click at [361, 179] on div at bounding box center [367, 173] width 13 height 13
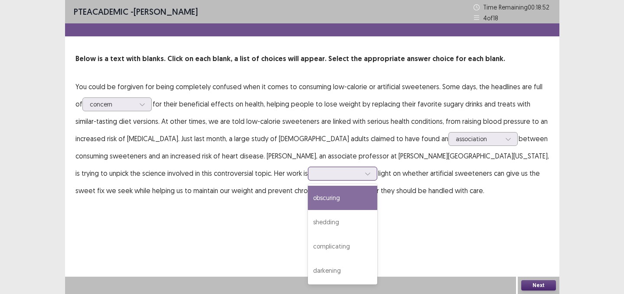
click at [308, 196] on div "obscuring" at bounding box center [342, 198] width 69 height 24
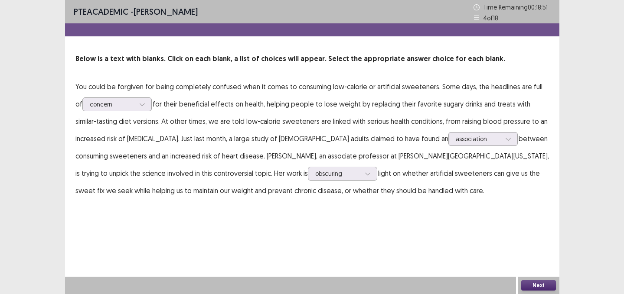
click at [538, 283] on button "Next" at bounding box center [538, 285] width 35 height 10
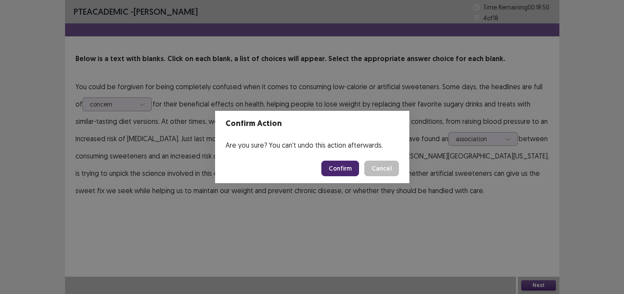
click at [345, 169] on button "Confirm" at bounding box center [340, 169] width 38 height 16
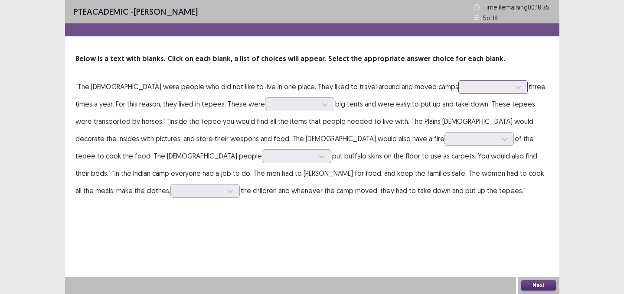
click at [465, 91] on div at bounding box center [487, 87] width 45 height 8
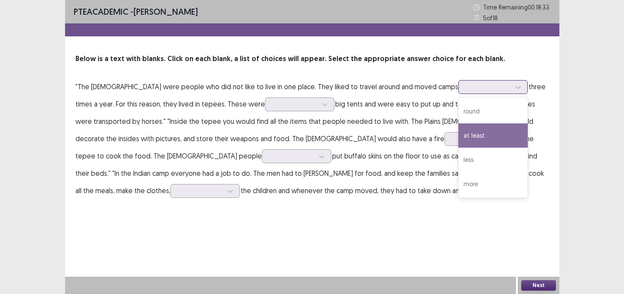
click at [458, 124] on div "at least" at bounding box center [492, 136] width 69 height 24
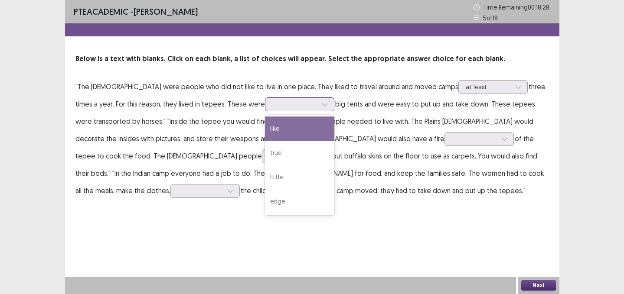
click at [284, 106] on div at bounding box center [294, 104] width 45 height 8
click at [285, 130] on div "like" at bounding box center [299, 129] width 69 height 24
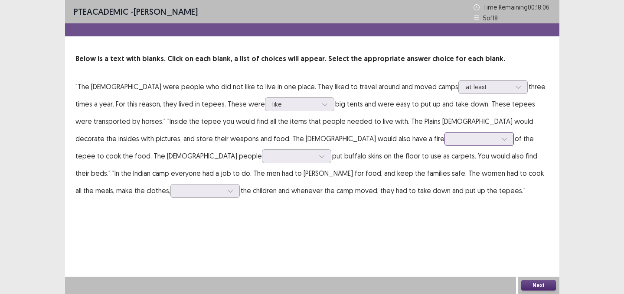
click at [452, 138] on div at bounding box center [474, 139] width 45 height 8
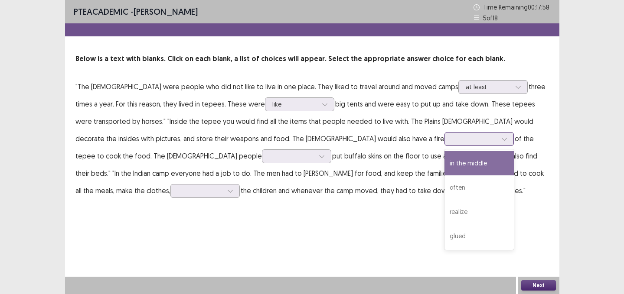
click at [444, 158] on div "in the middle" at bounding box center [478, 163] width 69 height 24
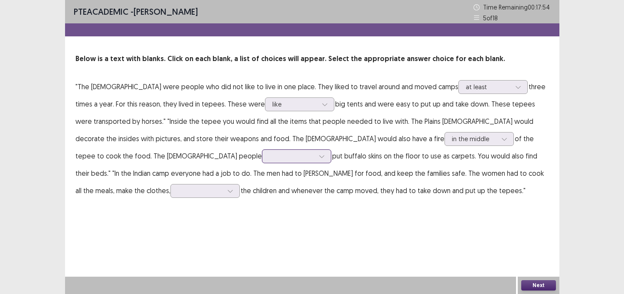
click at [269, 159] on div at bounding box center [291, 156] width 45 height 8
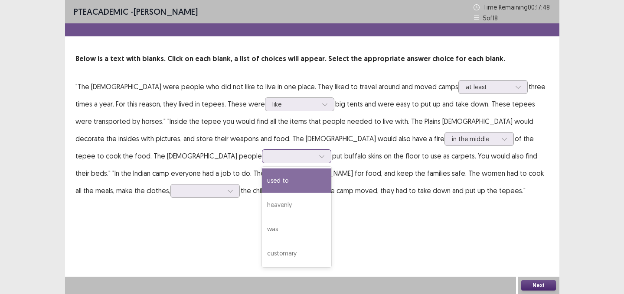
click at [262, 186] on div "used to" at bounding box center [296, 181] width 69 height 24
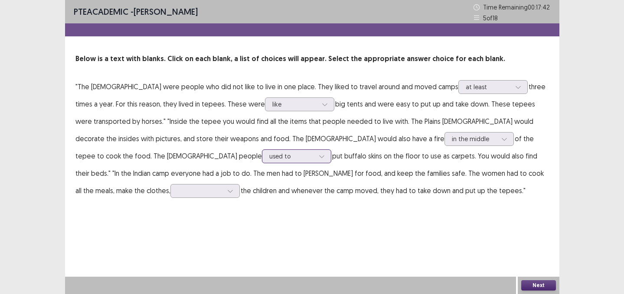
click at [269, 159] on div at bounding box center [291, 156] width 45 height 8
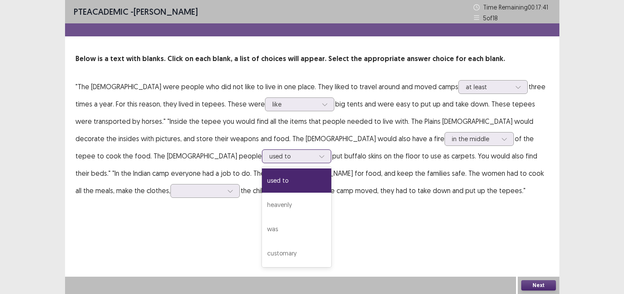
click at [269, 159] on div at bounding box center [291, 156] width 45 height 8
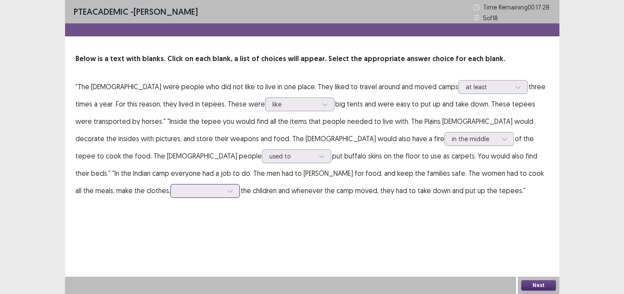
click at [223, 187] on div at bounding box center [200, 191] width 45 height 8
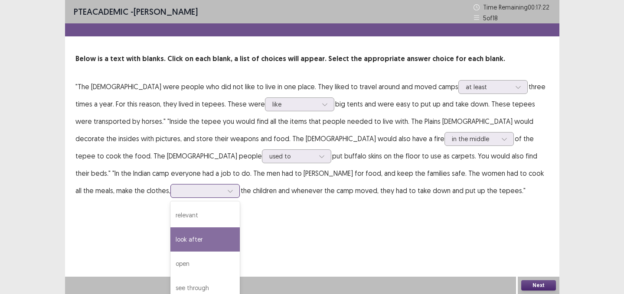
click at [240, 228] on div "look after" at bounding box center [204, 240] width 69 height 24
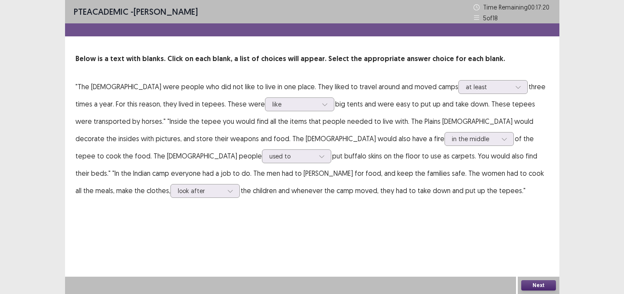
click at [544, 285] on button "Next" at bounding box center [538, 285] width 35 height 10
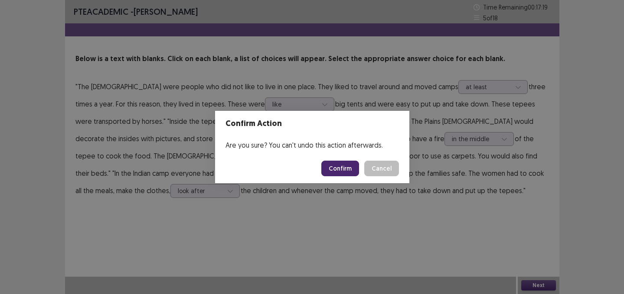
click at [337, 163] on button "Confirm" at bounding box center [340, 169] width 38 height 16
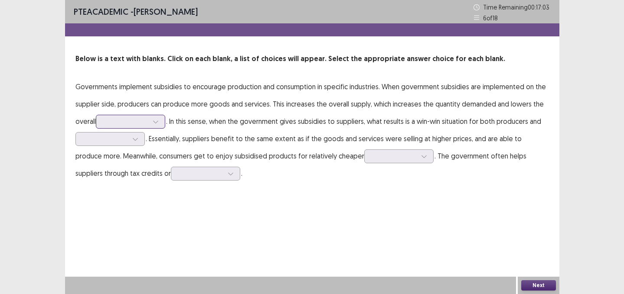
click at [147, 117] on div at bounding box center [125, 121] width 45 height 8
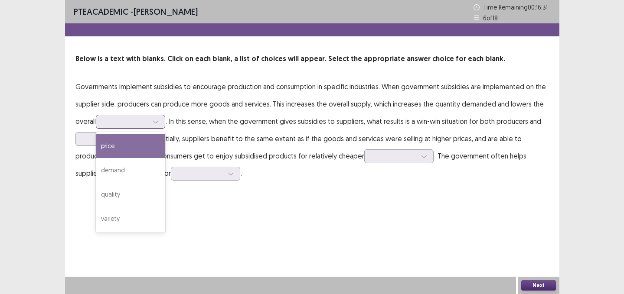
click at [140, 148] on div "price" at bounding box center [130, 146] width 69 height 24
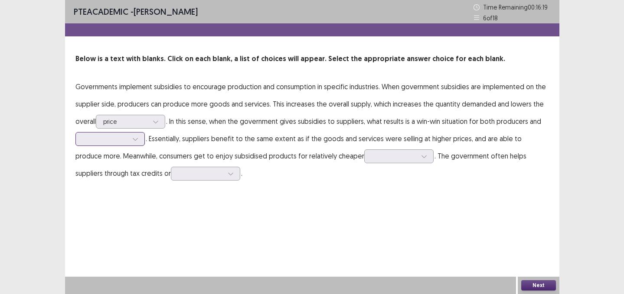
click at [136, 140] on icon at bounding box center [135, 139] width 5 height 3
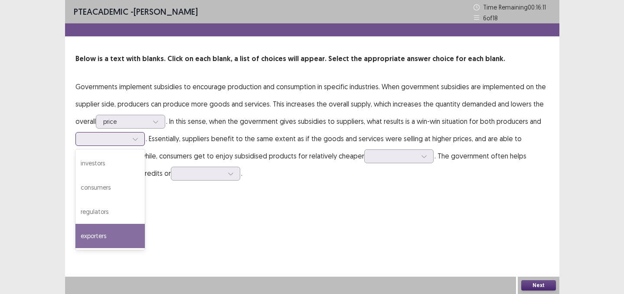
click at [120, 234] on div "exporters" at bounding box center [109, 236] width 69 height 24
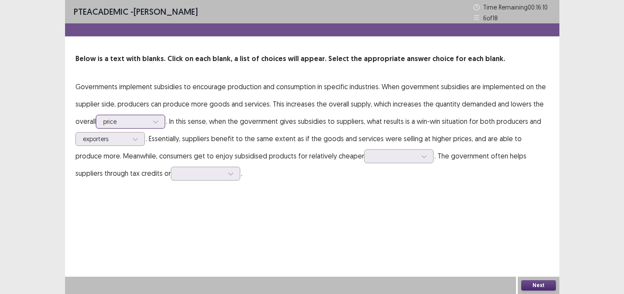
click at [133, 120] on div at bounding box center [125, 121] width 45 height 8
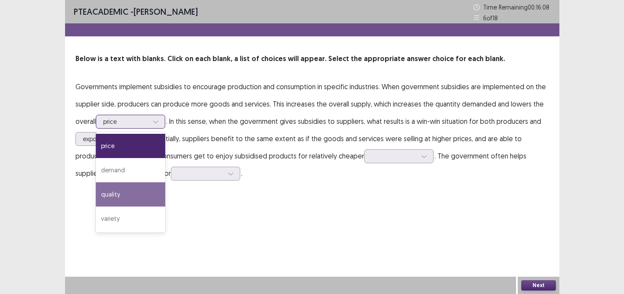
click at [126, 195] on div "quality" at bounding box center [130, 194] width 69 height 24
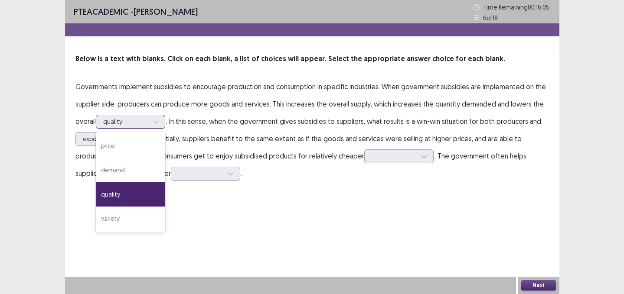
click at [147, 120] on div at bounding box center [125, 121] width 45 height 8
click at [138, 143] on div "price" at bounding box center [130, 146] width 69 height 24
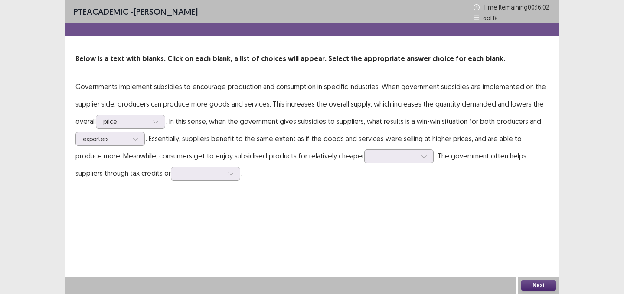
click at [150, 142] on p "Governments implement subsidies to encourage production and consumption in spec…" at bounding box center [311, 130] width 473 height 104
click at [154, 124] on icon at bounding box center [156, 122] width 6 height 6
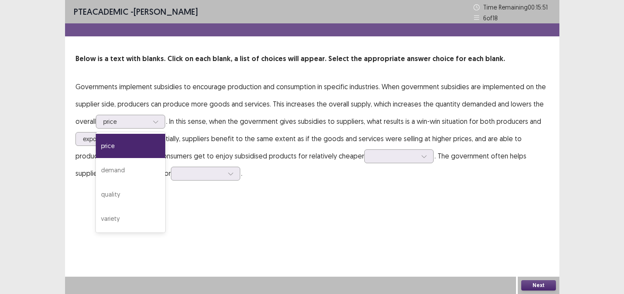
click at [237, 166] on p "Governments implement subsidies to encourage production and consumption in spec…" at bounding box center [311, 130] width 473 height 104
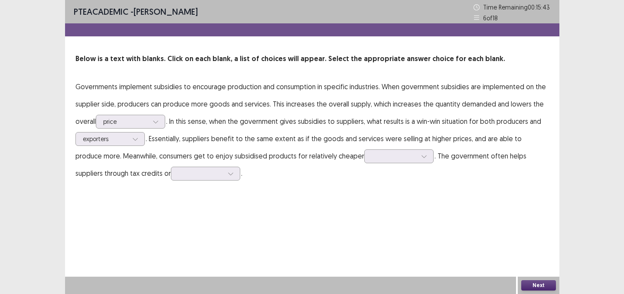
click at [237, 166] on p "Governments implement subsidies to encourage production and consumption in spec…" at bounding box center [311, 130] width 473 height 104
click at [371, 156] on div at bounding box center [393, 156] width 45 height 8
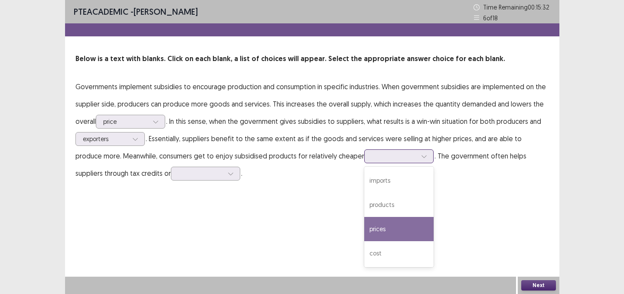
click at [364, 228] on div "prices" at bounding box center [398, 229] width 69 height 24
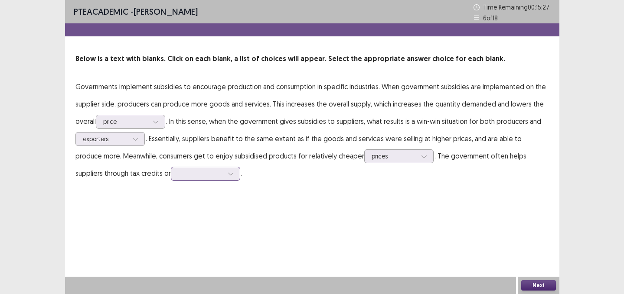
click at [178, 172] on div at bounding box center [200, 173] width 45 height 8
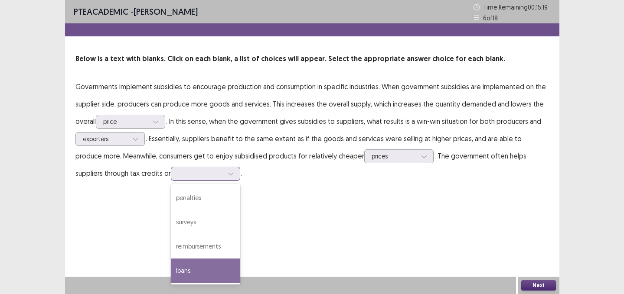
click at [171, 269] on div "loans" at bounding box center [205, 271] width 69 height 24
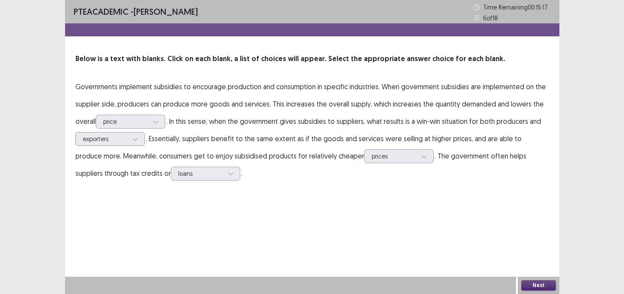
click at [529, 285] on button "Next" at bounding box center [538, 285] width 35 height 10
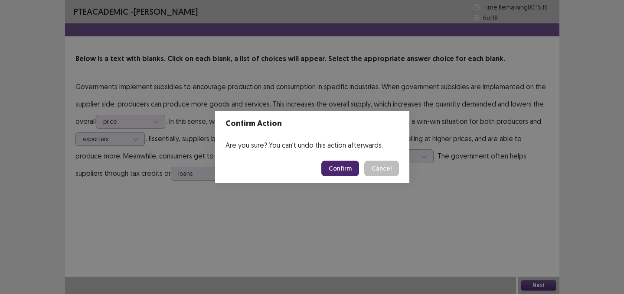
click at [339, 168] on button "Confirm" at bounding box center [340, 169] width 38 height 16
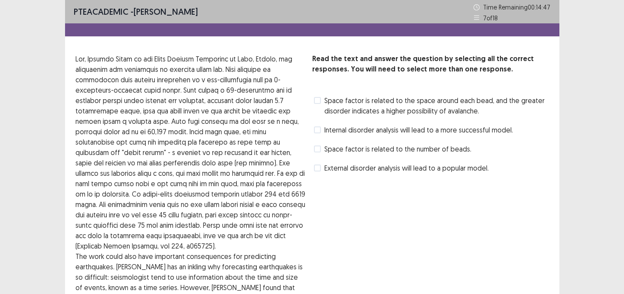
click at [401, 132] on span "Internal disorder analysis will lead to a more successful model." at bounding box center [418, 130] width 189 height 10
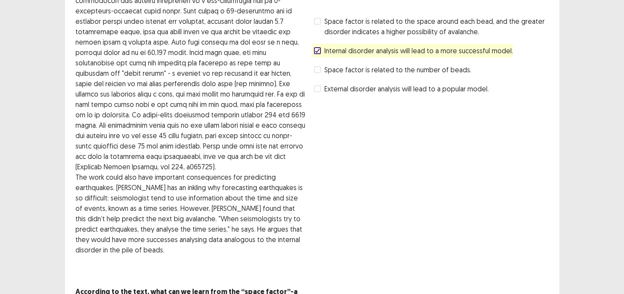
scroll to position [131, 0]
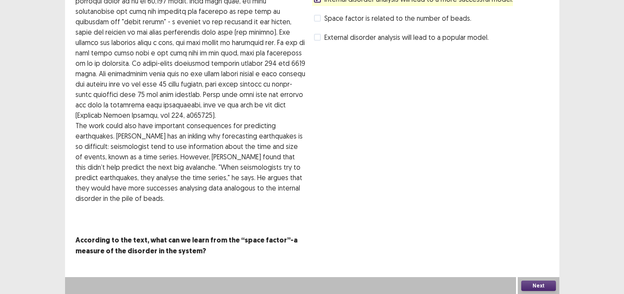
click at [531, 283] on button "Next" at bounding box center [538, 286] width 35 height 10
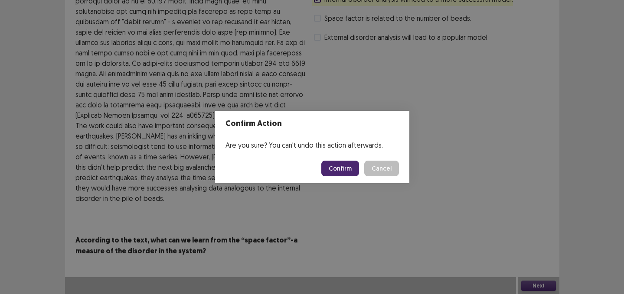
click at [348, 168] on button "Confirm" at bounding box center [340, 169] width 38 height 16
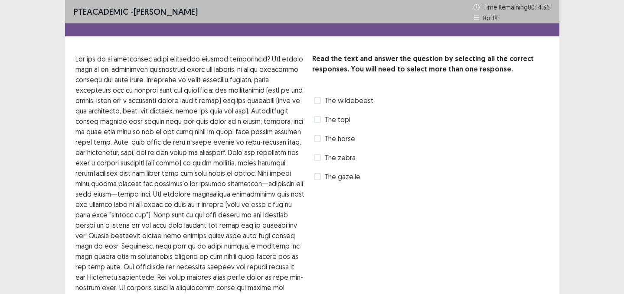
click at [337, 113] on div "The topi" at bounding box center [331, 120] width 38 height 14
click at [337, 119] on span "The topi" at bounding box center [337, 119] width 26 height 10
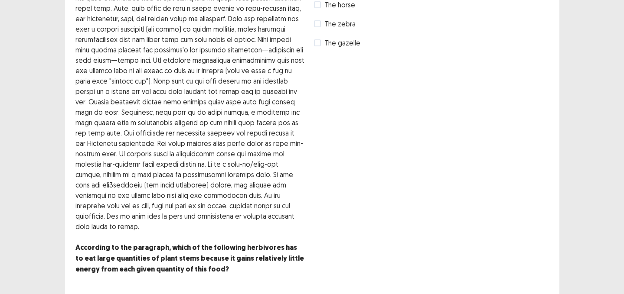
scroll to position [162, 0]
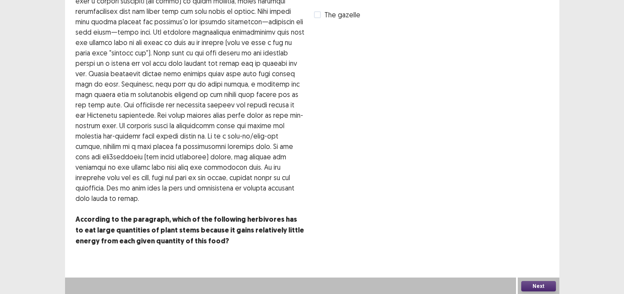
click at [539, 284] on button "Next" at bounding box center [538, 286] width 35 height 10
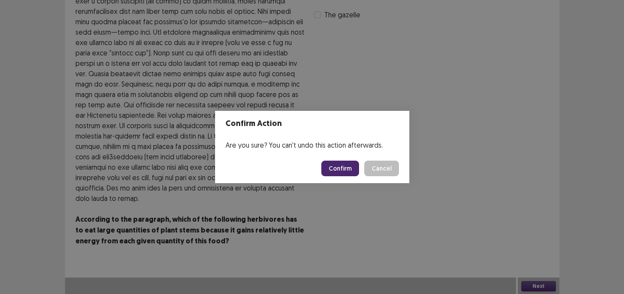
click at [345, 165] on button "Confirm" at bounding box center [340, 169] width 38 height 16
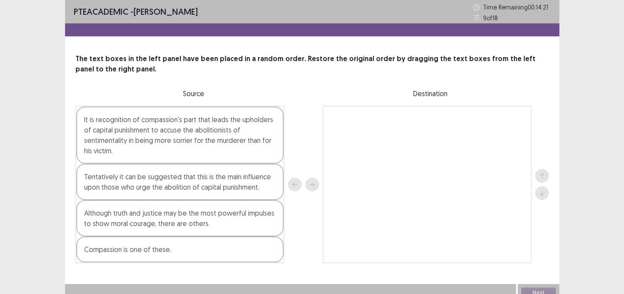
scroll to position [0, 0]
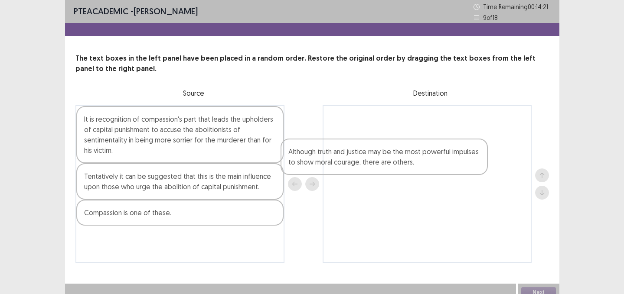
drag, startPoint x: 151, startPoint y: 227, endPoint x: 381, endPoint y: 150, distance: 242.6
click at [377, 153] on div "It is recognition of compassion's part that leads the upholders of capital puni…" at bounding box center [311, 184] width 473 height 158
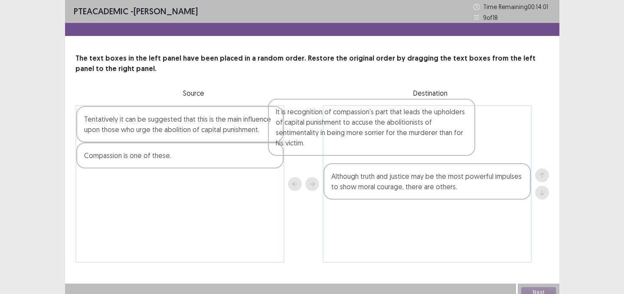
drag, startPoint x: 176, startPoint y: 152, endPoint x: 383, endPoint y: 147, distance: 206.8
click at [383, 147] on div "It is recognition of compassion's part that leads the upholders of capital puni…" at bounding box center [311, 184] width 473 height 158
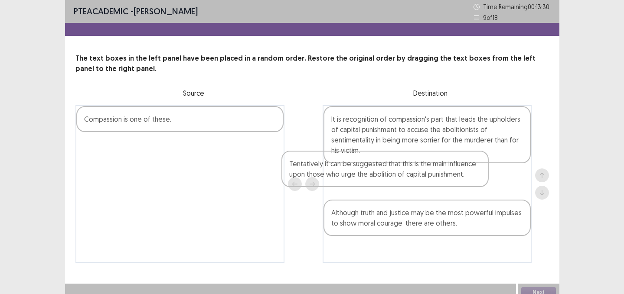
drag, startPoint x: 268, startPoint y: 123, endPoint x: 493, endPoint y: 174, distance: 230.3
click at [490, 172] on div "Tentatively it can be suggested that this is the main influence upon those who …" at bounding box center [311, 184] width 473 height 158
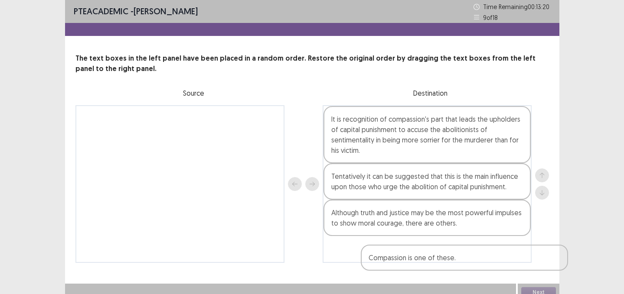
scroll to position [7, 0]
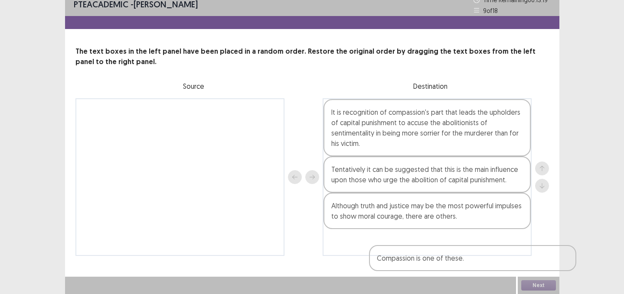
drag, startPoint x: 181, startPoint y: 124, endPoint x: 441, endPoint y: 241, distance: 285.0
click at [441, 241] on div "Compassion is one of these. It is recognition of compassion's part that leads t…" at bounding box center [311, 177] width 473 height 158
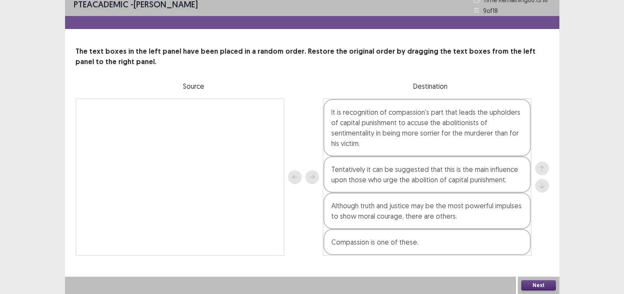
click at [529, 286] on button "Next" at bounding box center [538, 285] width 35 height 10
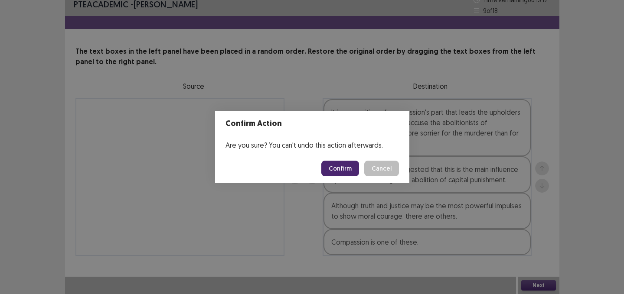
click at [348, 168] on button "Confirm" at bounding box center [340, 169] width 38 height 16
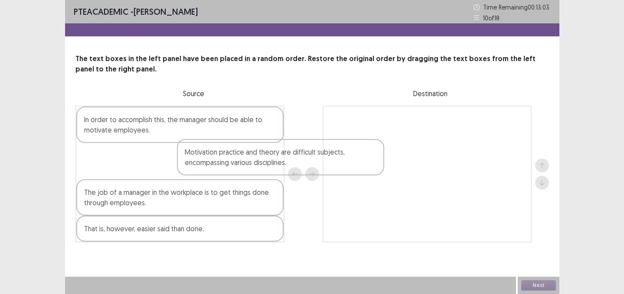
drag, startPoint x: 267, startPoint y: 202, endPoint x: 429, endPoint y: 138, distance: 174.4
click at [429, 139] on div "In order to accomplish this, the manager should be able to motivate employees. …" at bounding box center [311, 174] width 473 height 137
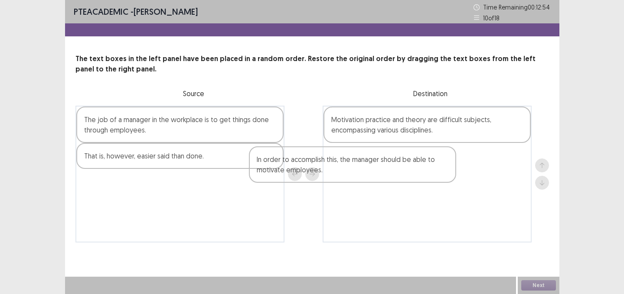
drag, startPoint x: 205, startPoint y: 135, endPoint x: 381, endPoint y: 171, distance: 179.7
click at [381, 171] on div "In order to accomplish this, the manager should be able to motivate employees. …" at bounding box center [311, 174] width 473 height 137
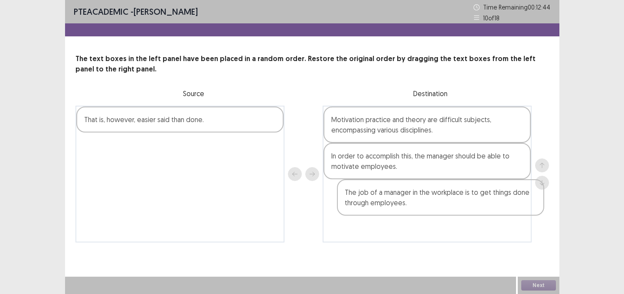
drag, startPoint x: 183, startPoint y: 129, endPoint x: 439, endPoint y: 213, distance: 268.9
click at [439, 215] on div "The job of a manager in the workplace is to get things done through employees. …" at bounding box center [311, 174] width 473 height 137
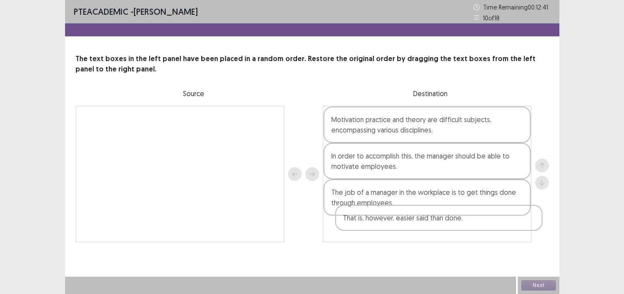
drag, startPoint x: 169, startPoint y: 126, endPoint x: 428, endPoint y: 229, distance: 279.0
click at [428, 228] on div "That is, however, easier said than done. Motivation practice and theory are dif…" at bounding box center [311, 174] width 473 height 137
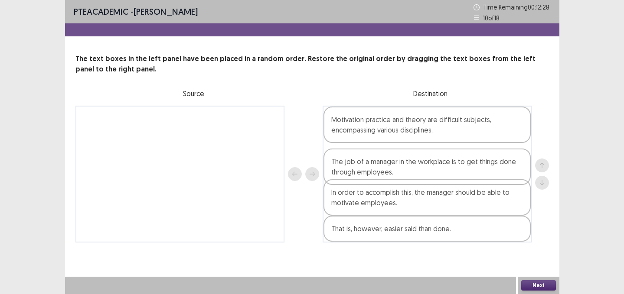
drag, startPoint x: 405, startPoint y: 195, endPoint x: 406, endPoint y: 161, distance: 34.2
click at [405, 161] on div "Motivation practice and theory are difficult subjects, encompassing various dis…" at bounding box center [426, 174] width 209 height 137
click at [536, 286] on button "Next" at bounding box center [538, 285] width 35 height 10
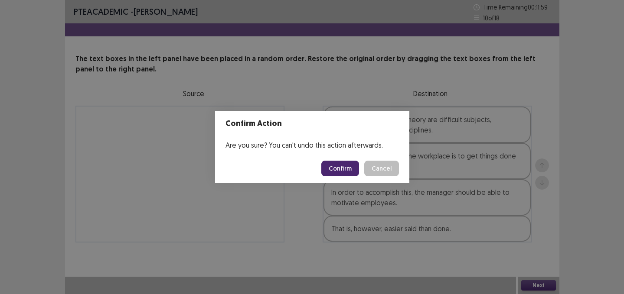
click at [333, 168] on button "Confirm" at bounding box center [340, 169] width 38 height 16
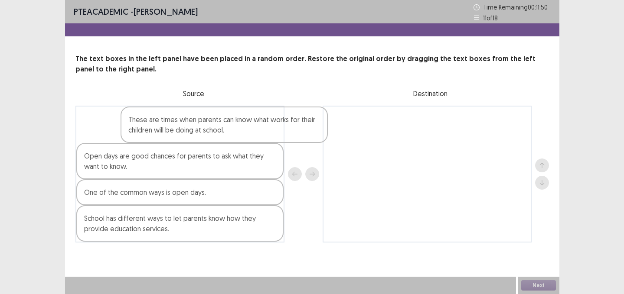
drag, startPoint x: 187, startPoint y: 137, endPoint x: 412, endPoint y: 136, distance: 224.9
click at [412, 136] on div "These are times when parents can know what works for their children will be doi…" at bounding box center [311, 174] width 473 height 137
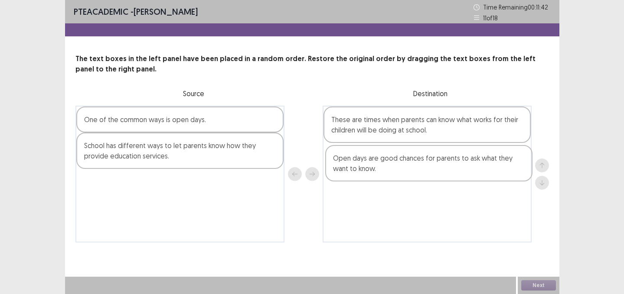
drag, startPoint x: 225, startPoint y: 126, endPoint x: 475, endPoint y: 166, distance: 254.0
click at [475, 166] on div "Open days are good chances for parents to ask what they want to know. One of th…" at bounding box center [311, 174] width 473 height 137
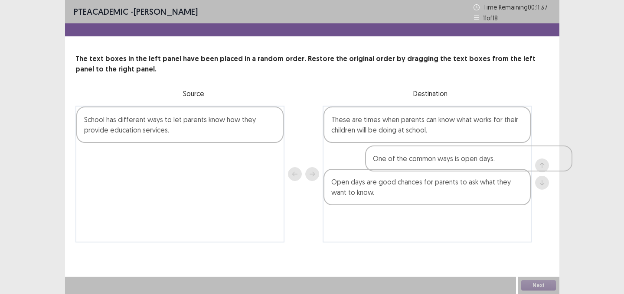
drag, startPoint x: 190, startPoint y: 111, endPoint x: 453, endPoint y: 146, distance: 265.5
click at [454, 147] on div "One of the common ways is open days. School has different ways to let parents k…" at bounding box center [311, 174] width 473 height 137
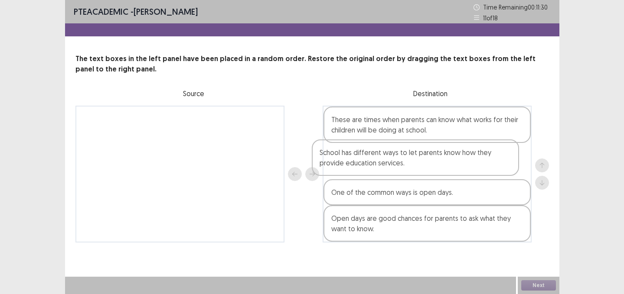
drag, startPoint x: 216, startPoint y: 136, endPoint x: 459, endPoint y: 169, distance: 245.3
click at [459, 169] on div "School has different ways to let parents know how they provide education servic…" at bounding box center [311, 174] width 473 height 137
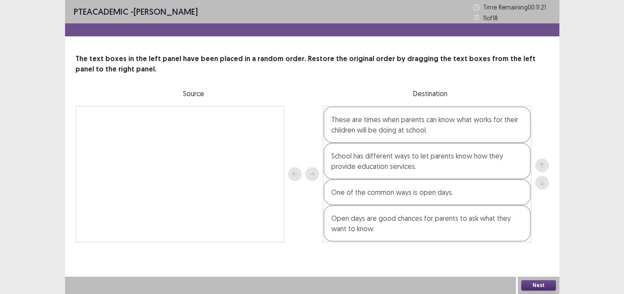
click at [535, 282] on button "Next" at bounding box center [538, 285] width 35 height 10
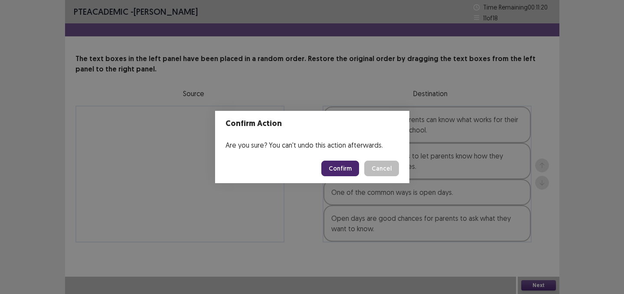
click at [344, 166] on button "Confirm" at bounding box center [340, 169] width 38 height 16
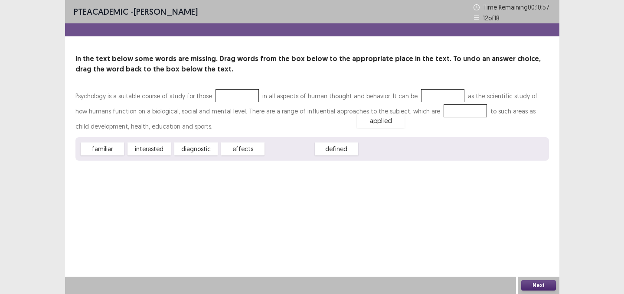
drag, startPoint x: 293, startPoint y: 151, endPoint x: 298, endPoint y: 165, distance: 14.3
click at [357, 128] on div "applied" at bounding box center [381, 121] width 48 height 14
drag, startPoint x: 323, startPoint y: 156, endPoint x: 395, endPoint y: 107, distance: 86.8
click at [395, 106] on div "Psychology is a suitable course of study for those in all aspects of human thou…" at bounding box center [311, 124] width 473 height 72
drag, startPoint x: 352, startPoint y: 146, endPoint x: 445, endPoint y: 90, distance: 109.3
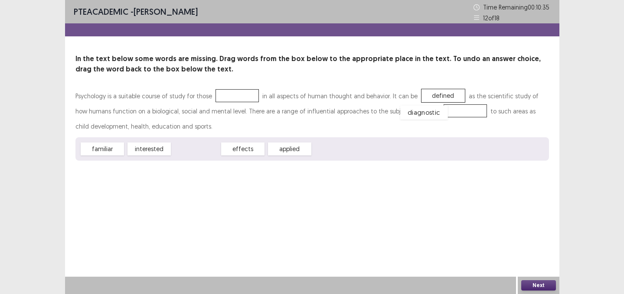
drag, startPoint x: 199, startPoint y: 152, endPoint x: 426, endPoint y: 115, distance: 230.4
drag, startPoint x: 153, startPoint y: 152, endPoint x: 242, endPoint y: 100, distance: 103.5
click at [271, 143] on div "familiar effects applied" at bounding box center [311, 148] width 473 height 23
click at [531, 283] on button "Next" at bounding box center [538, 285] width 35 height 10
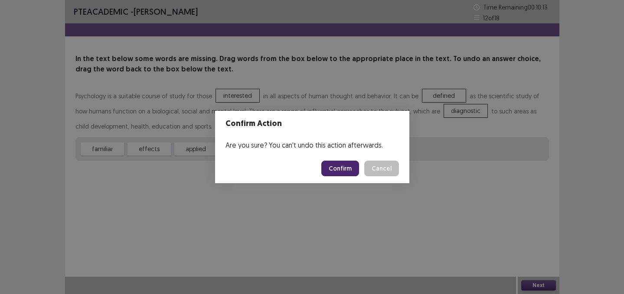
click at [348, 174] on button "Confirm" at bounding box center [340, 169] width 38 height 16
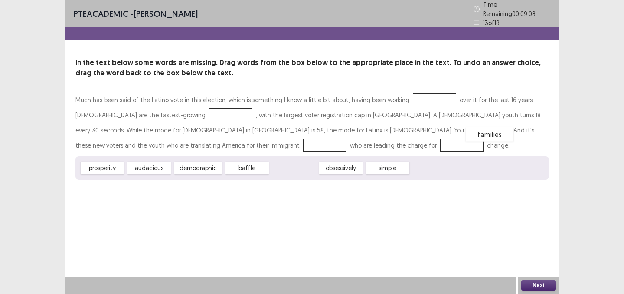
drag, startPoint x: 280, startPoint y: 166, endPoint x: 460, endPoint y: 127, distance: 184.0
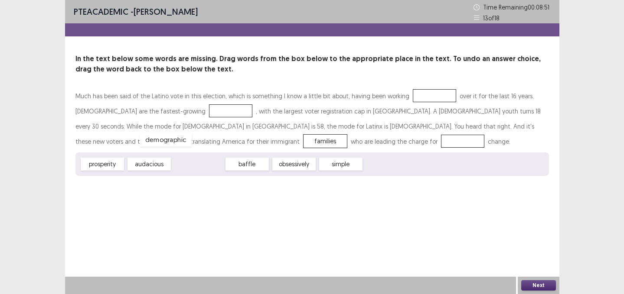
drag, startPoint x: 202, startPoint y: 167, endPoint x: 169, endPoint y: 140, distance: 42.8
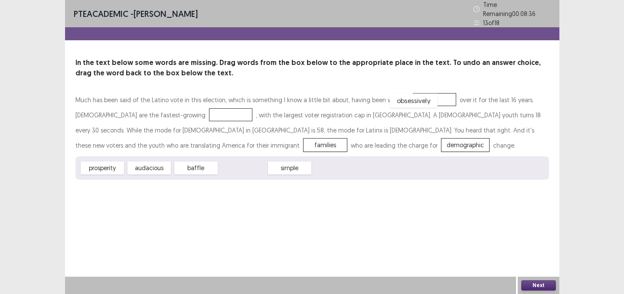
drag, startPoint x: 244, startPoint y: 166, endPoint x: 415, endPoint y: 98, distance: 183.7
drag, startPoint x: 210, startPoint y: 164, endPoint x: 177, endPoint y: 117, distance: 58.2
click at [526, 280] on button "Next" at bounding box center [538, 285] width 35 height 10
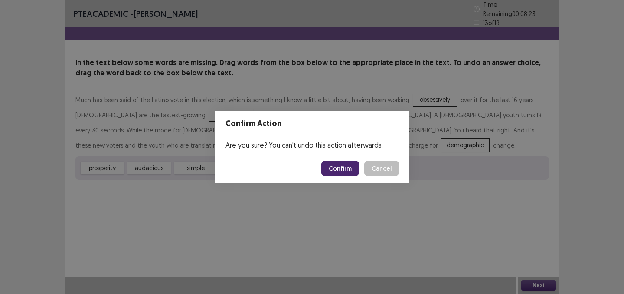
click at [345, 173] on button "Confirm" at bounding box center [340, 169] width 38 height 16
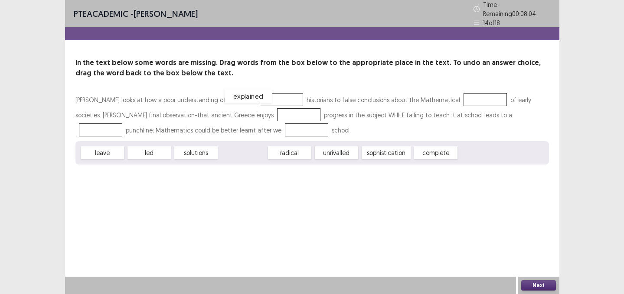
drag, startPoint x: 259, startPoint y: 148, endPoint x: 265, endPoint y: 91, distance: 57.1
drag, startPoint x: 265, startPoint y: 91, endPoint x: 459, endPoint y: 152, distance: 202.6
drag, startPoint x: 150, startPoint y: 146, endPoint x: 264, endPoint y: 88, distance: 127.7
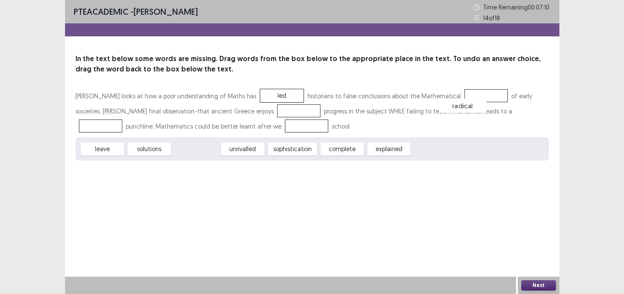
drag, startPoint x: 208, startPoint y: 146, endPoint x: 490, endPoint y: 105, distance: 284.7
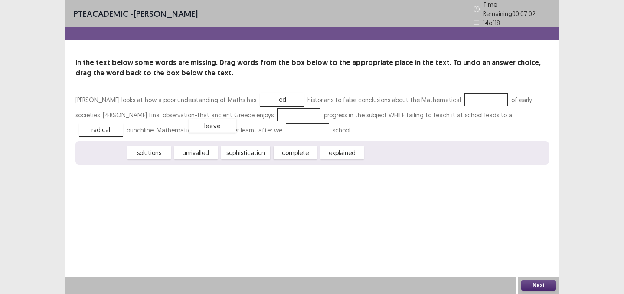
drag, startPoint x: 116, startPoint y: 143, endPoint x: 226, endPoint y: 116, distance: 113.4
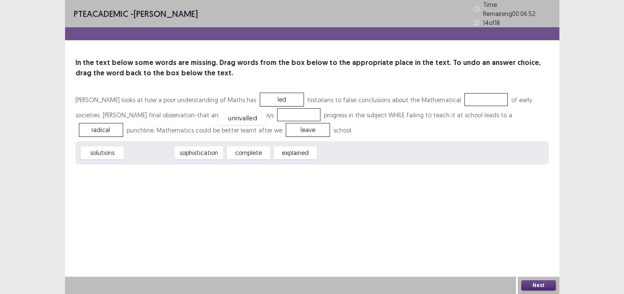
drag, startPoint x: 157, startPoint y: 147, endPoint x: 256, endPoint y: 110, distance: 105.6
drag, startPoint x: 112, startPoint y: 144, endPoint x: 462, endPoint y: 87, distance: 354.4
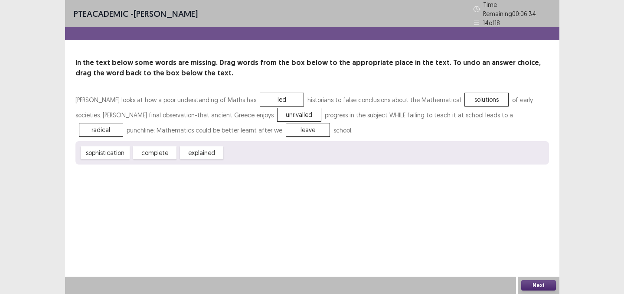
click at [534, 277] on div "Next" at bounding box center [538, 285] width 42 height 17
click at [532, 283] on button "Next" at bounding box center [538, 285] width 35 height 10
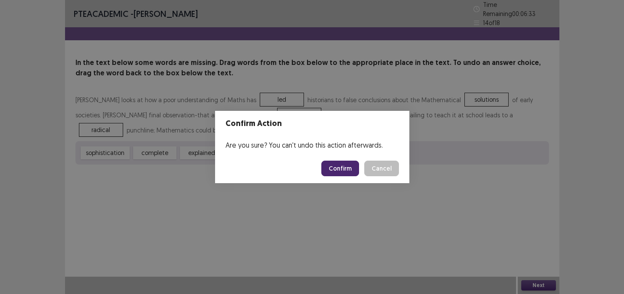
click at [347, 172] on button "Confirm" at bounding box center [340, 169] width 38 height 16
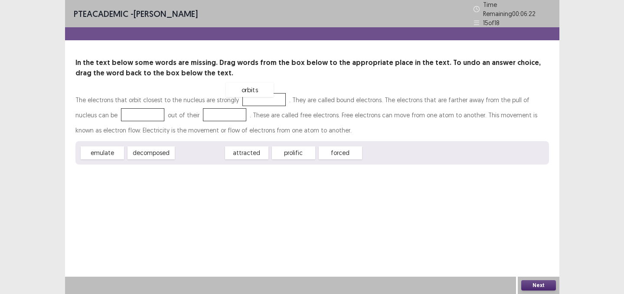
drag, startPoint x: 208, startPoint y: 151, endPoint x: 266, endPoint y: 91, distance: 82.8
drag, startPoint x: 266, startPoint y: 91, endPoint x: 351, endPoint y: 162, distance: 110.5
drag, startPoint x: 203, startPoint y: 150, endPoint x: 109, endPoint y: 118, distance: 99.8
drag, startPoint x: 282, startPoint y: 147, endPoint x: 176, endPoint y: 104, distance: 115.3
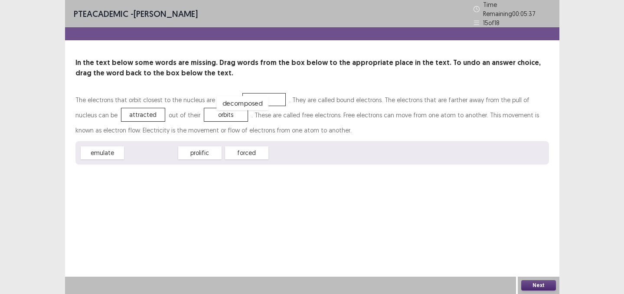
drag, startPoint x: 152, startPoint y: 154, endPoint x: 254, endPoint y: 90, distance: 120.9
click at [532, 284] on button "Next" at bounding box center [538, 285] width 35 height 10
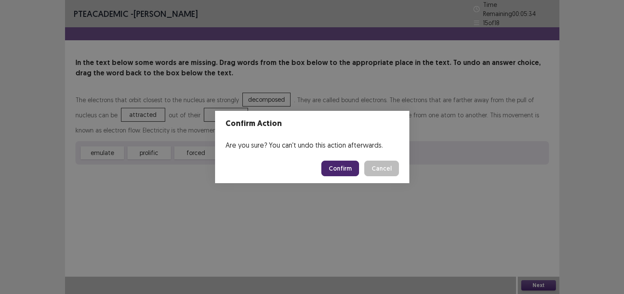
click at [340, 171] on button "Confirm" at bounding box center [340, 169] width 38 height 16
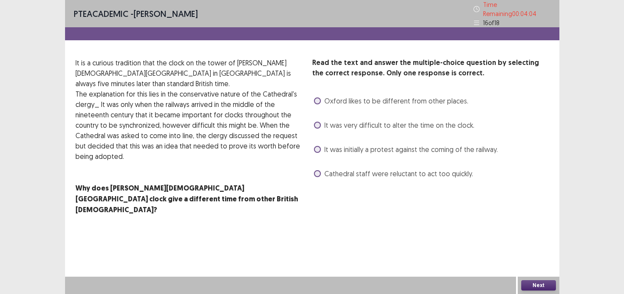
click at [345, 154] on div "Read the text and answer the multiple-choice question by selecting the correct …" at bounding box center [430, 119] width 237 height 123
click at [378, 120] on span "It was very difficult to alter the time on the clock." at bounding box center [399, 125] width 150 height 10
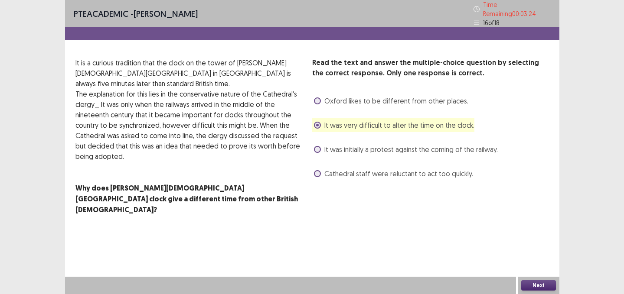
click at [535, 274] on div "PTE academic - [PERSON_NAME] Time Remaining 00 : 03 : 24 16 of 18 Read the text…" at bounding box center [312, 147] width 494 height 294
click at [536, 291] on div "Next" at bounding box center [538, 285] width 42 height 17
click at [528, 283] on button "Next" at bounding box center [538, 285] width 35 height 10
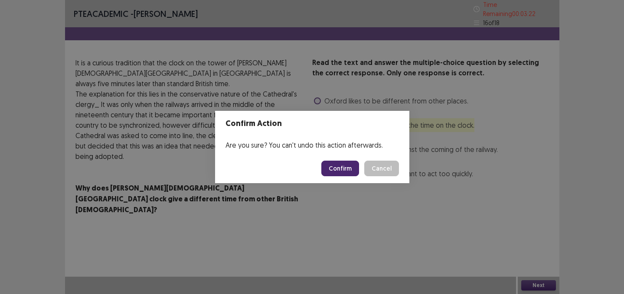
click at [350, 168] on button "Confirm" at bounding box center [340, 169] width 38 height 16
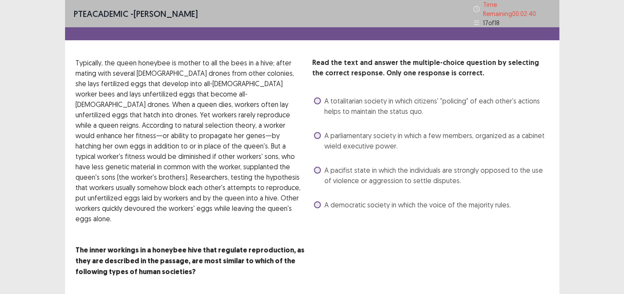
click at [350, 168] on span "A pacifist state in which the individuals are strongly opposed to the use of vi…" at bounding box center [436, 175] width 225 height 21
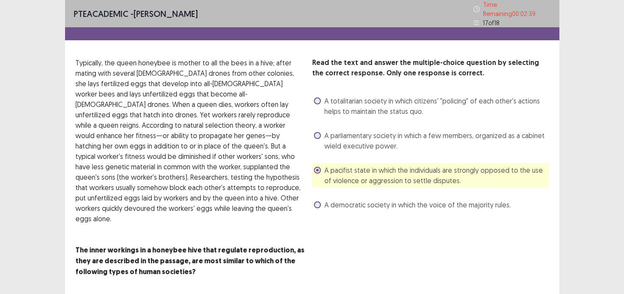
scroll to position [16, 0]
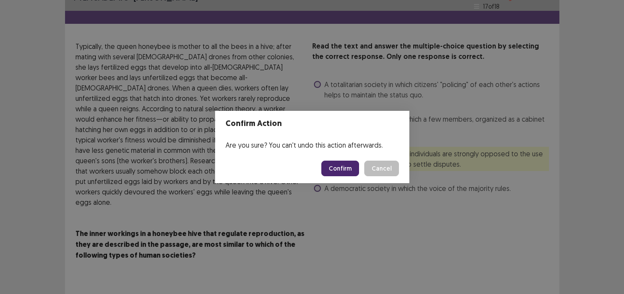
click at [338, 176] on footer "Confirm Cancel" at bounding box center [312, 168] width 194 height 29
click at [337, 172] on button "Confirm" at bounding box center [340, 169] width 38 height 16
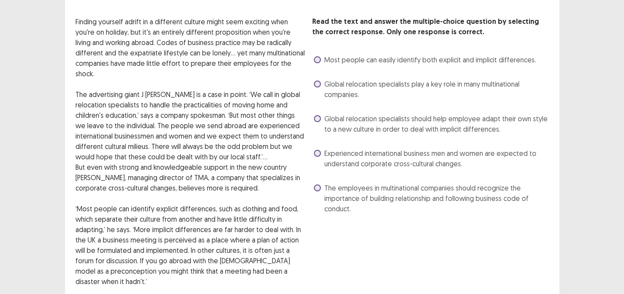
scroll to position [38, 0]
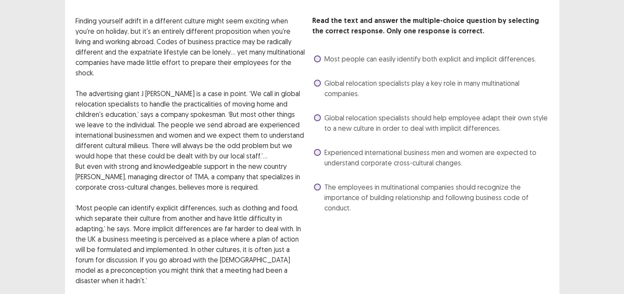
click at [388, 115] on span "Global relocation specialists should help employee adapt their own style to a n…" at bounding box center [436, 123] width 225 height 21
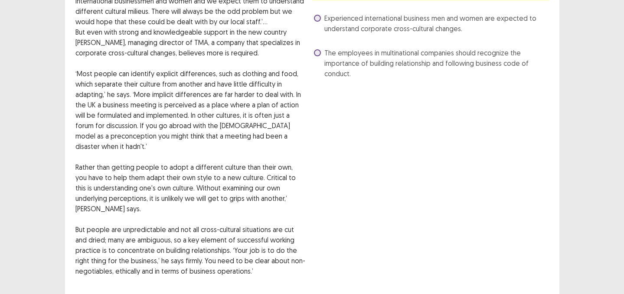
scroll to position [235, 0]
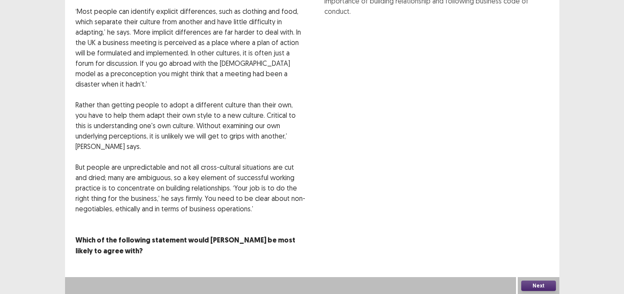
click at [531, 283] on button "Next" at bounding box center [538, 286] width 35 height 10
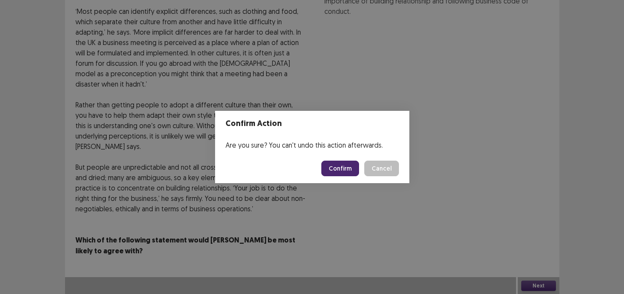
click at [338, 166] on button "Confirm" at bounding box center [340, 169] width 38 height 16
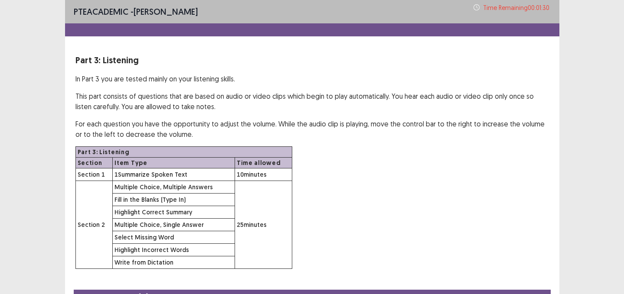
scroll to position [44, 0]
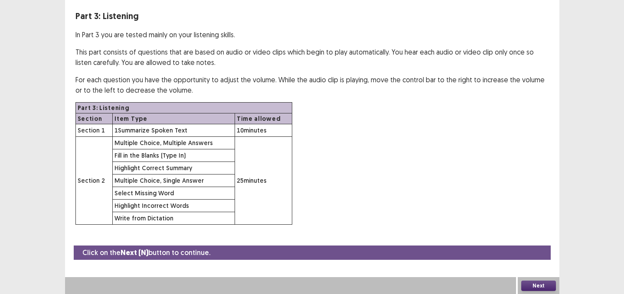
click at [528, 286] on button "Next" at bounding box center [538, 286] width 35 height 10
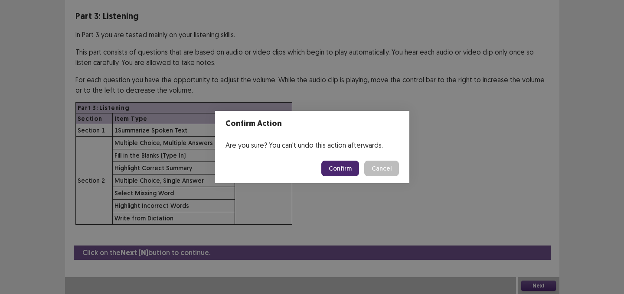
click at [351, 175] on button "Confirm" at bounding box center [340, 169] width 38 height 16
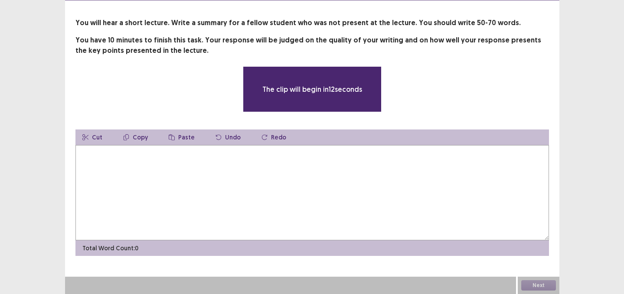
scroll to position [36, 0]
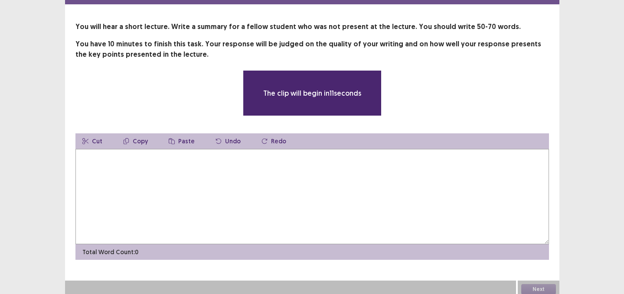
click at [352, 175] on textarea at bounding box center [311, 196] width 473 height 95
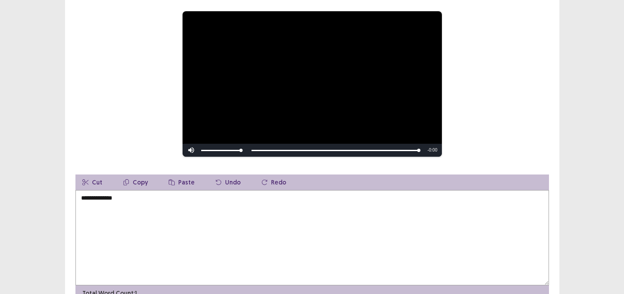
scroll to position [98, 0]
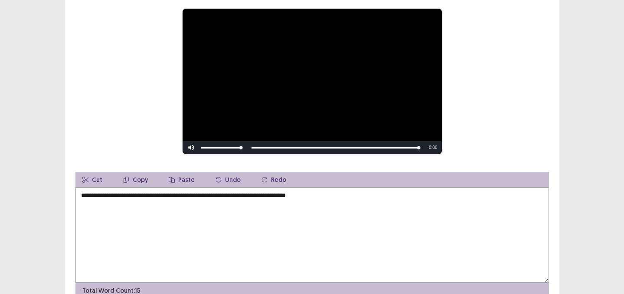
drag, startPoint x: 265, startPoint y: 191, endPoint x: 291, endPoint y: 191, distance: 26.0
click at [291, 191] on textarea "**********" at bounding box center [311, 235] width 473 height 95
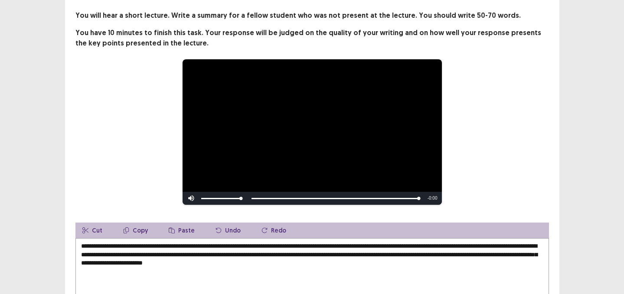
scroll to position [96, 0]
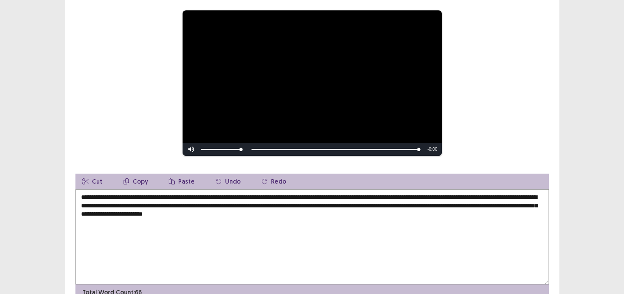
click at [235, 215] on textarea "**********" at bounding box center [311, 236] width 473 height 95
click at [234, 213] on textarea "**********" at bounding box center [311, 236] width 473 height 95
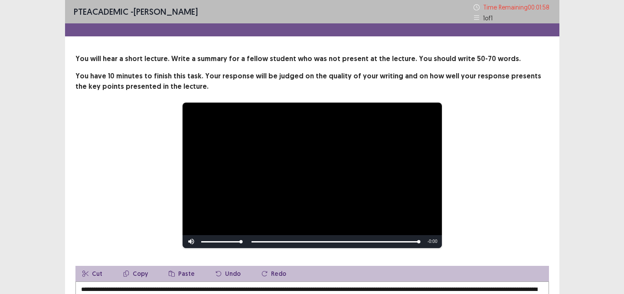
scroll to position [137, 0]
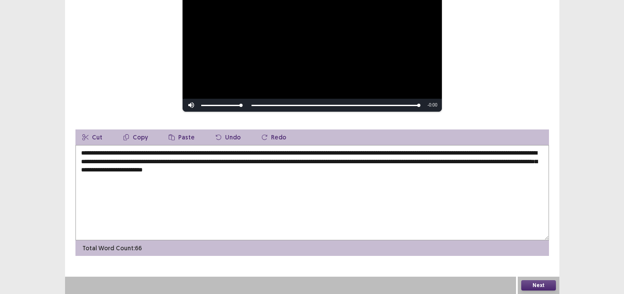
type textarea "**********"
click at [532, 285] on button "Next" at bounding box center [538, 285] width 35 height 10
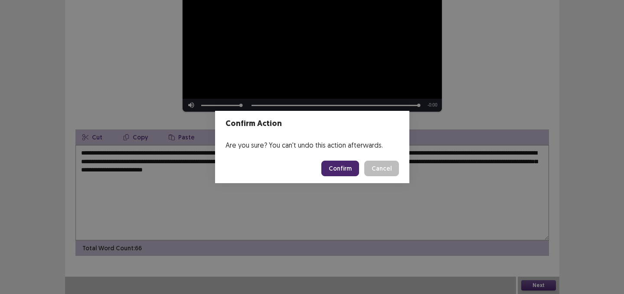
click at [349, 168] on button "Confirm" at bounding box center [340, 169] width 38 height 16
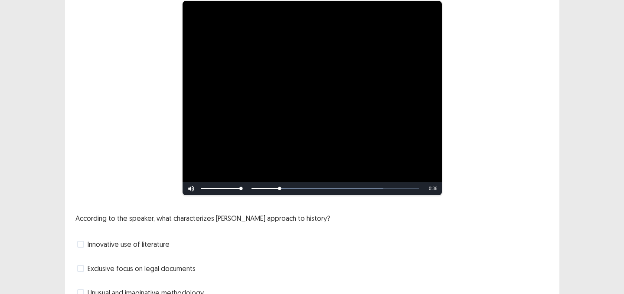
scroll to position [145, 0]
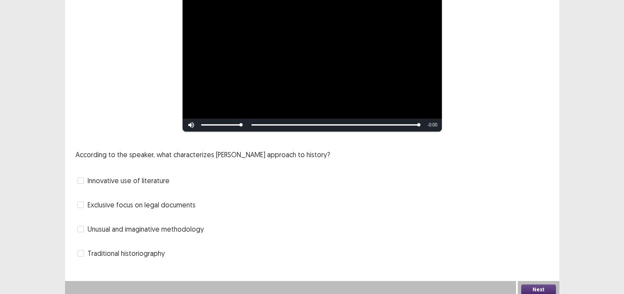
click at [158, 229] on span "Unusual and imaginative methodology" at bounding box center [146, 229] width 116 height 10
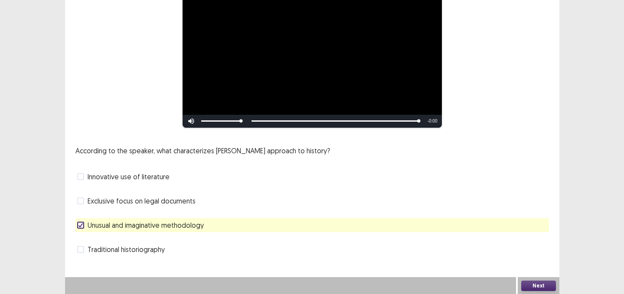
click at [158, 229] on span "Unusual and imaginative methodology" at bounding box center [146, 225] width 116 height 10
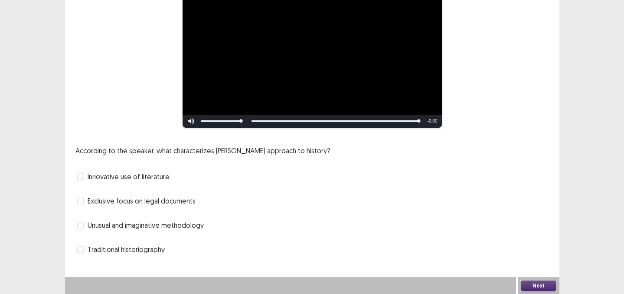
click at [156, 251] on span "Traditional historiography" at bounding box center [126, 249] width 77 height 10
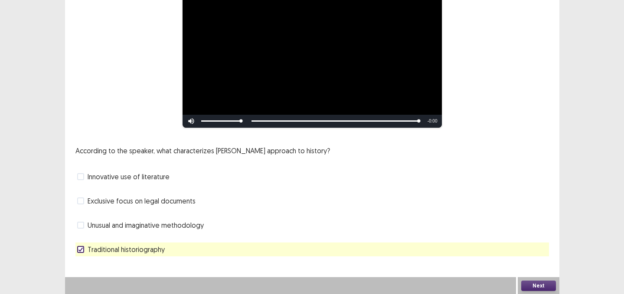
click at [527, 284] on button "Next" at bounding box center [538, 286] width 35 height 10
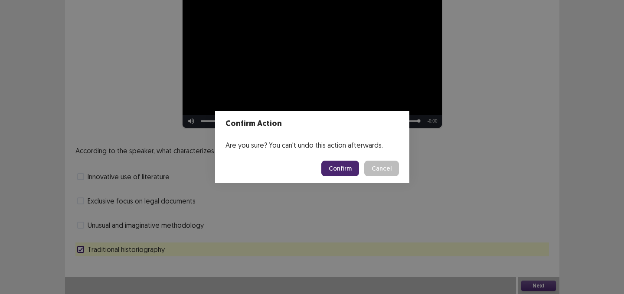
click at [345, 166] on button "Confirm" at bounding box center [340, 169] width 38 height 16
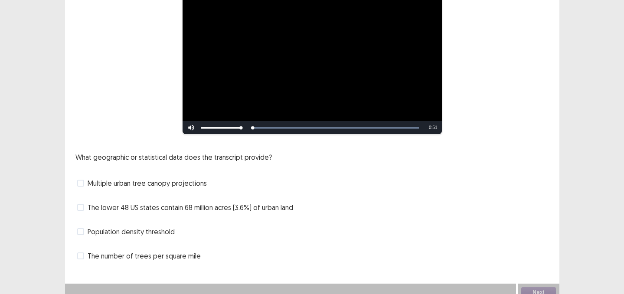
scroll to position [97, 0]
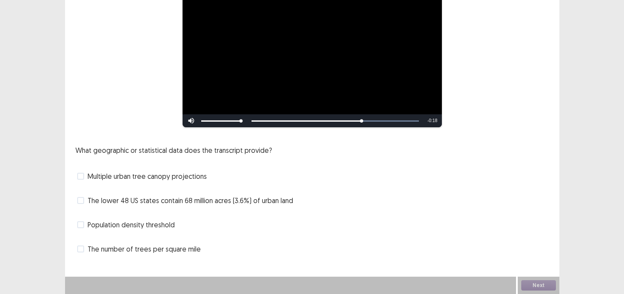
click at [268, 218] on div "Population density threshold" at bounding box center [311, 225] width 473 height 14
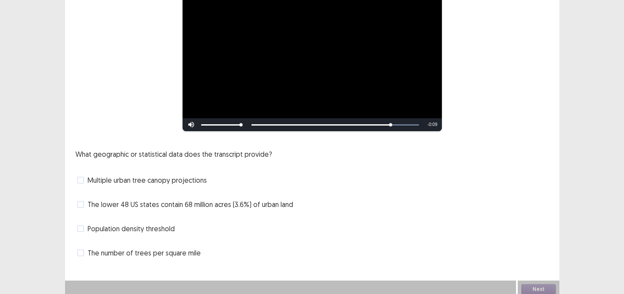
click at [172, 224] on span "Population density threshold" at bounding box center [131, 229] width 87 height 10
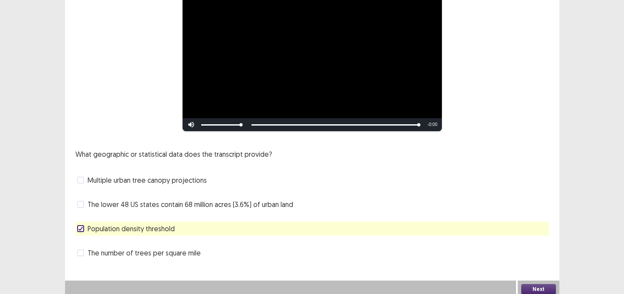
click at [533, 290] on button "Next" at bounding box center [538, 289] width 35 height 10
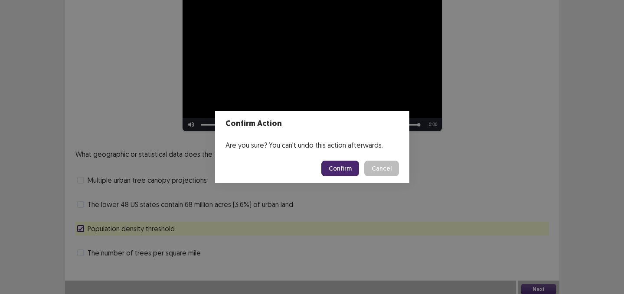
click at [355, 171] on button "Confirm" at bounding box center [340, 169] width 38 height 16
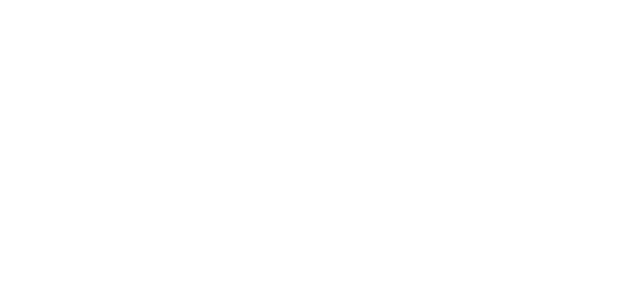
scroll to position [0, 0]
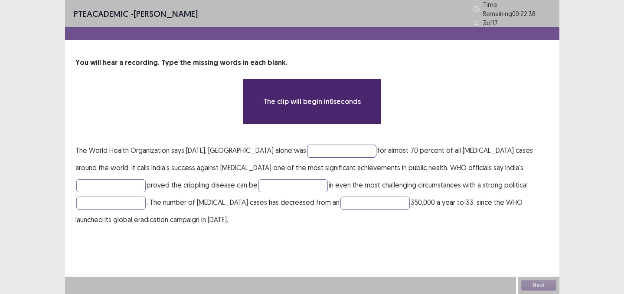
click at [327, 149] on input "text" at bounding box center [341, 151] width 69 height 13
type input "*"
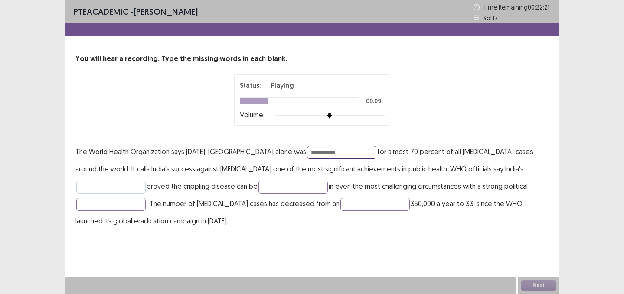
type input "**********"
click at [146, 181] on input "text" at bounding box center [110, 187] width 69 height 13
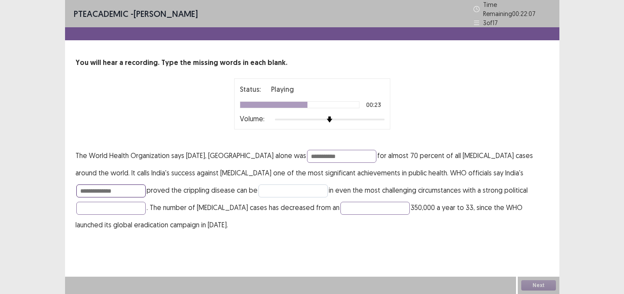
type input "**********"
click at [258, 187] on input "text" at bounding box center [292, 191] width 69 height 13
type input "**********"
click at [146, 202] on input "text" at bounding box center [110, 208] width 69 height 13
type input "**********"
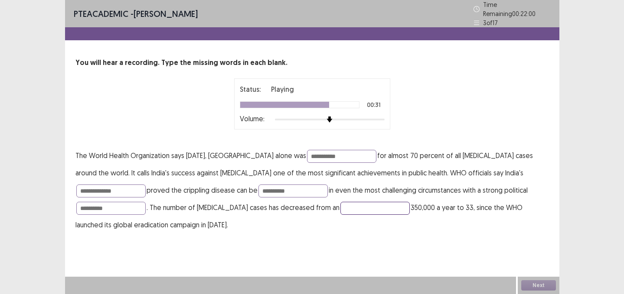
click at [340, 206] on input "text" at bounding box center [374, 208] width 69 height 13
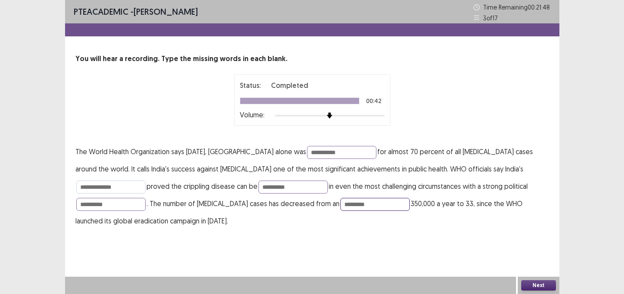
type input "*********"
click at [146, 181] on input "**********" at bounding box center [110, 187] width 69 height 13
type input "**********"
click at [523, 284] on button "Next" at bounding box center [538, 285] width 35 height 10
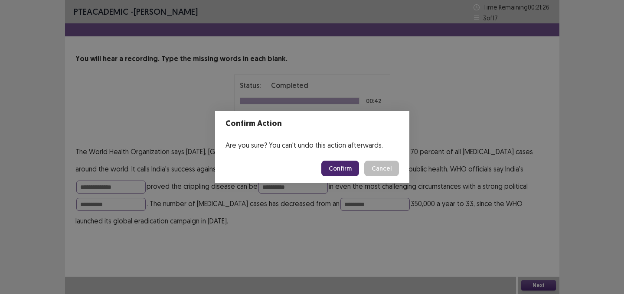
click at [347, 173] on button "Confirm" at bounding box center [340, 169] width 38 height 16
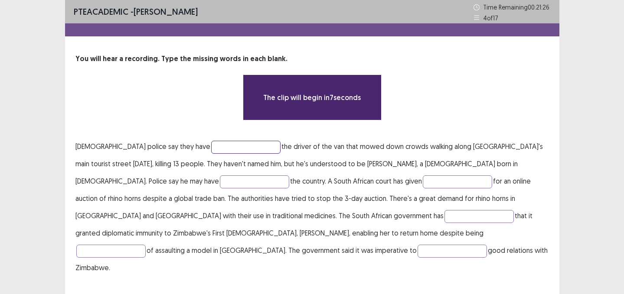
click at [211, 146] on input "text" at bounding box center [245, 147] width 69 height 13
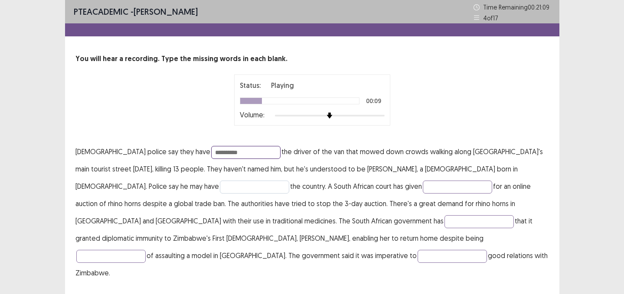
type input "**********"
click at [220, 188] on input "text" at bounding box center [254, 187] width 69 height 13
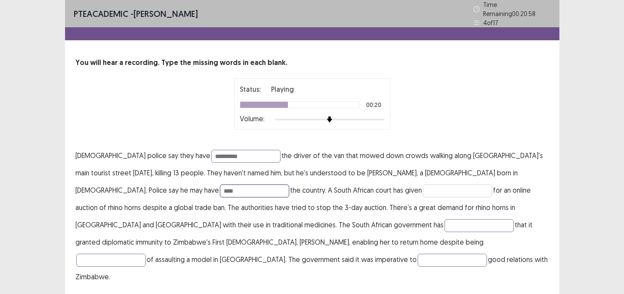
type input "****"
click at [423, 185] on input "text" at bounding box center [457, 191] width 69 height 13
type input "*********"
click at [444, 221] on input "text" at bounding box center [478, 225] width 69 height 13
type input "*********"
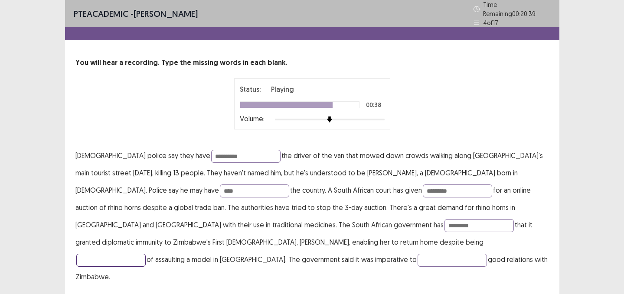
click at [146, 254] on input "text" at bounding box center [110, 260] width 69 height 13
click at [417, 254] on input "text" at bounding box center [451, 260] width 69 height 13
click at [146, 254] on input "******" at bounding box center [110, 260] width 69 height 13
type input "*******"
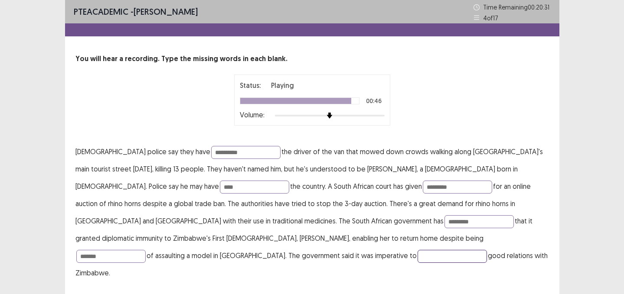
click at [417, 256] on input "text" at bounding box center [451, 256] width 69 height 13
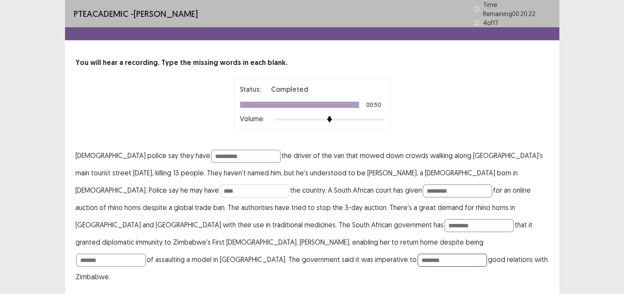
type input "********"
click at [220, 189] on input "****" at bounding box center [254, 191] width 69 height 13
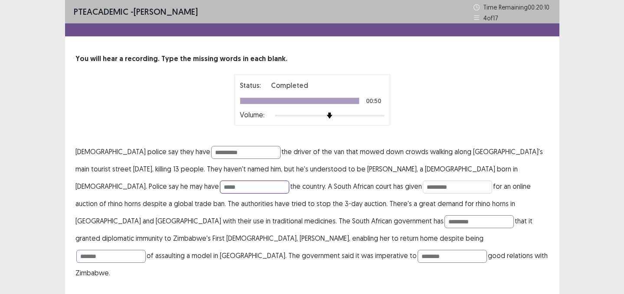
type input "*****"
click at [423, 190] on input "*********" at bounding box center [457, 187] width 69 height 13
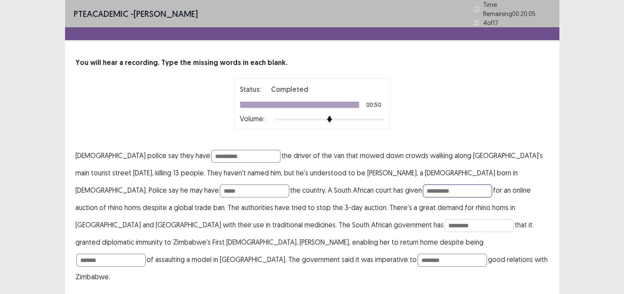
type input "**********"
click at [444, 221] on input "*********" at bounding box center [478, 225] width 69 height 13
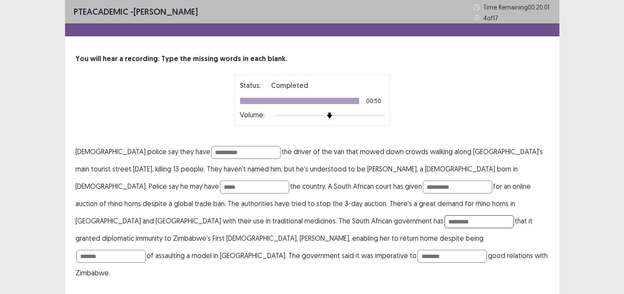
click at [444, 222] on input "*********" at bounding box center [478, 221] width 69 height 13
type input "*********"
click at [146, 250] on input "*******" at bounding box center [110, 256] width 69 height 13
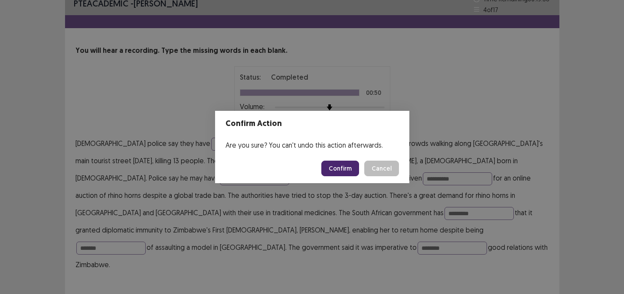
click at [344, 167] on button "Confirm" at bounding box center [340, 169] width 38 height 16
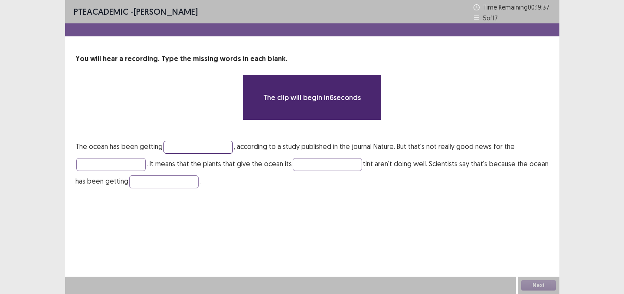
click at [197, 150] on input "text" at bounding box center [197, 147] width 69 height 13
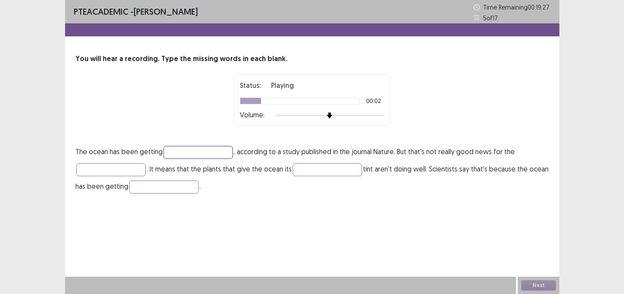
type input "*"
type input "*****"
click at [111, 179] on p "The ocean has been getting ***** , according to a study published in the journa…" at bounding box center [311, 169] width 473 height 52
click at [110, 175] on input "text" at bounding box center [110, 169] width 69 height 13
click at [308, 169] on input "text" at bounding box center [327, 169] width 69 height 13
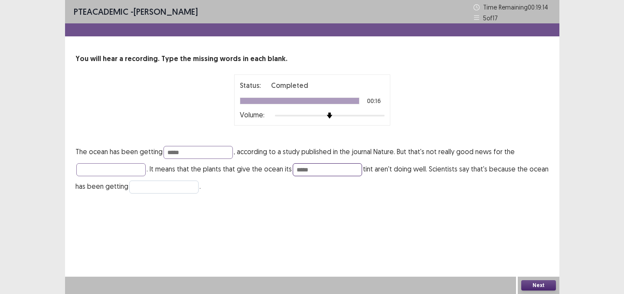
type input "*****"
click at [172, 186] on input "text" at bounding box center [163, 187] width 69 height 13
type input "******"
click at [102, 166] on input "text" at bounding box center [110, 169] width 69 height 13
type input "*"
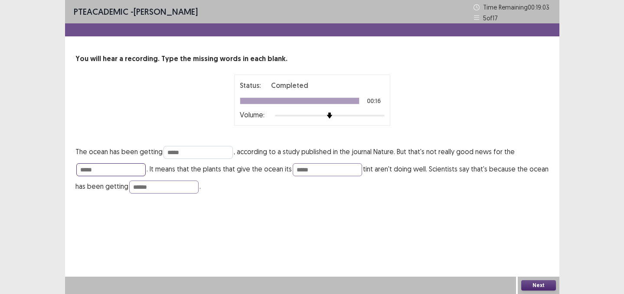
type input "*****"
click at [187, 153] on input "*****" at bounding box center [197, 152] width 69 height 13
click at [522, 283] on button "Next" at bounding box center [538, 285] width 35 height 10
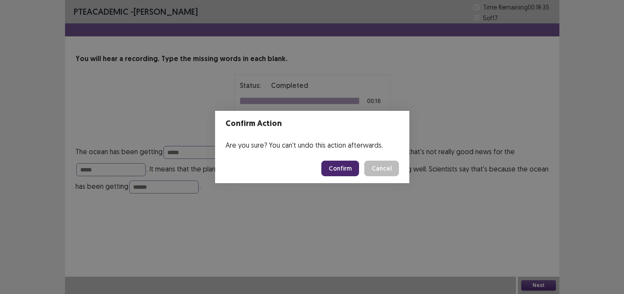
click at [341, 162] on button "Confirm" at bounding box center [340, 169] width 38 height 16
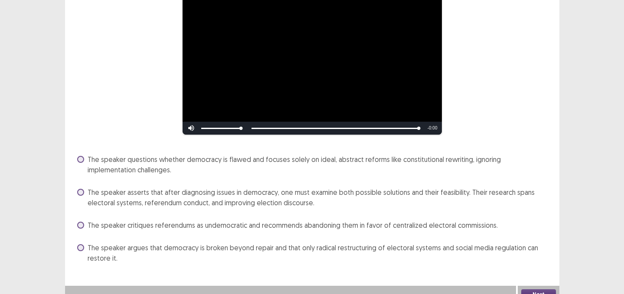
scroll to position [98, 0]
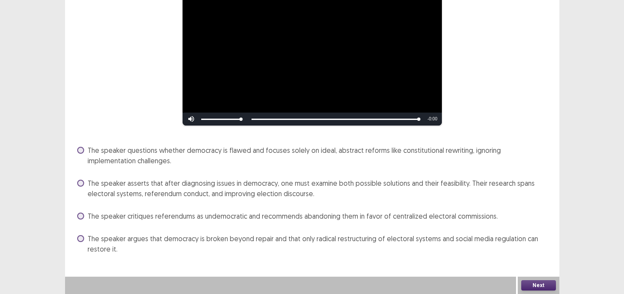
click at [329, 162] on span "The speaker questions whether democracy is flawed and focuses solely on ideal, …" at bounding box center [318, 155] width 461 height 21
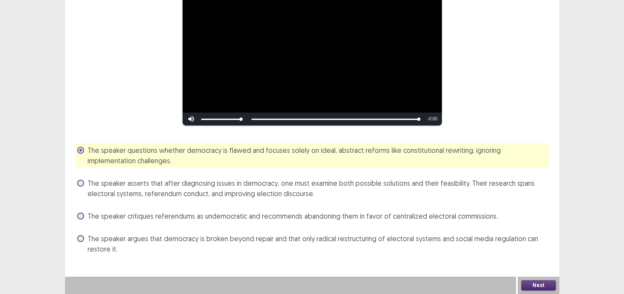
click at [542, 288] on button "Next" at bounding box center [538, 285] width 35 height 10
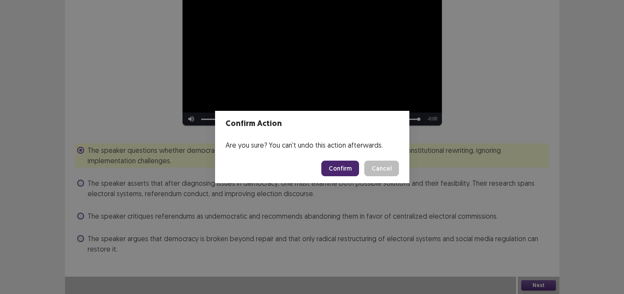
click at [355, 169] on button "Confirm" at bounding box center [340, 169] width 38 height 16
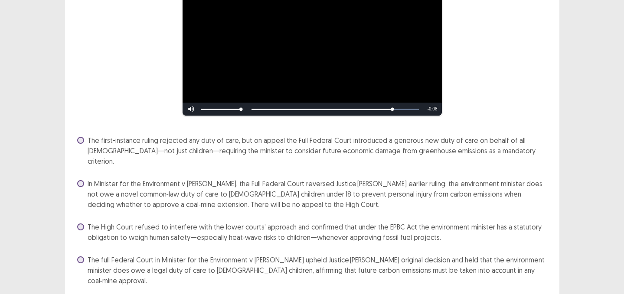
scroll to position [119, 0]
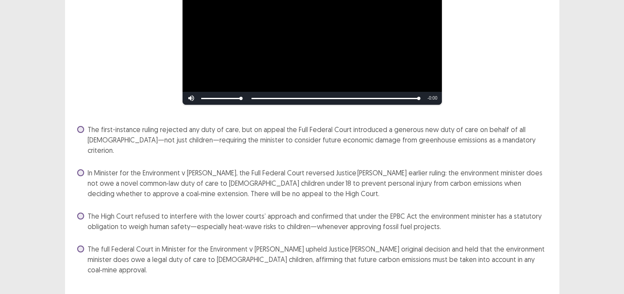
click at [400, 250] on span "The full Federal Court in Minister for the Environment v [PERSON_NAME] upheld J…" at bounding box center [318, 259] width 461 height 31
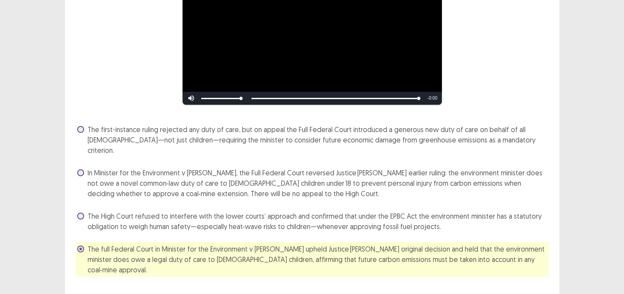
click at [420, 170] on span "In Minister for the Environment v [PERSON_NAME], the Full Federal Court reverse…" at bounding box center [318, 183] width 461 height 31
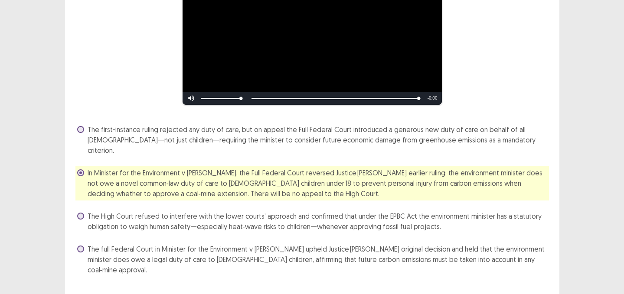
click at [450, 154] on div "The first-instance ruling rejected any duty of care, but on appeal the Full Fed…" at bounding box center [311, 200] width 473 height 154
click at [454, 138] on span "The first-instance ruling rejected any duty of care, but on appeal the Full Fed…" at bounding box center [318, 139] width 461 height 31
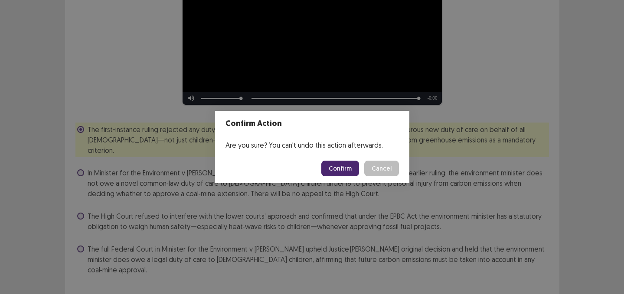
click at [353, 166] on button "Confirm" at bounding box center [340, 169] width 38 height 16
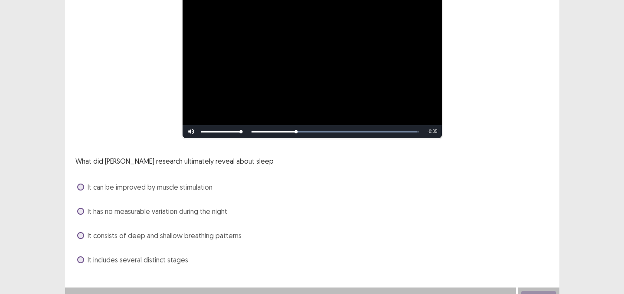
scroll to position [97, 0]
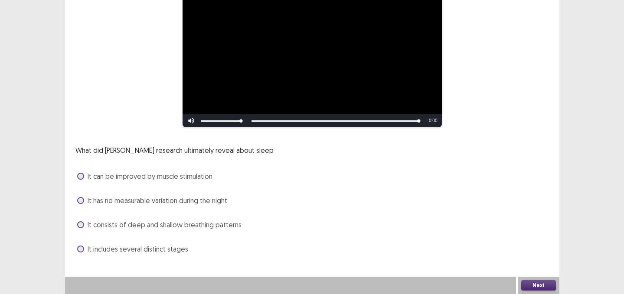
click at [179, 222] on span "It consists of deep and shallow breathing patterns" at bounding box center [165, 225] width 154 height 10
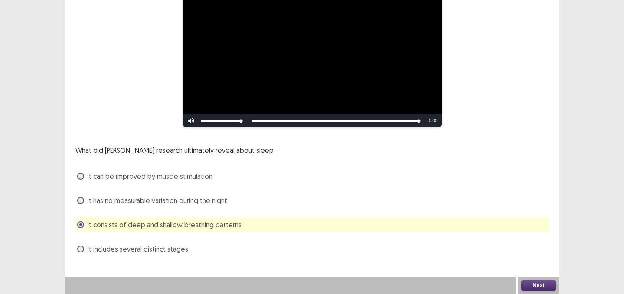
click at [490, 238] on div "What did [PERSON_NAME] research ultimately reveal about sleep It can be improve…" at bounding box center [311, 200] width 473 height 111
click at [481, 248] on div "It includes several distinct stages" at bounding box center [311, 249] width 473 height 14
click at [130, 257] on div "**********" at bounding box center [312, 88] width 494 height 370
click at [172, 255] on div "It includes several distinct stages" at bounding box center [311, 249] width 473 height 14
click at [162, 248] on span "It includes several distinct stages" at bounding box center [138, 249] width 101 height 10
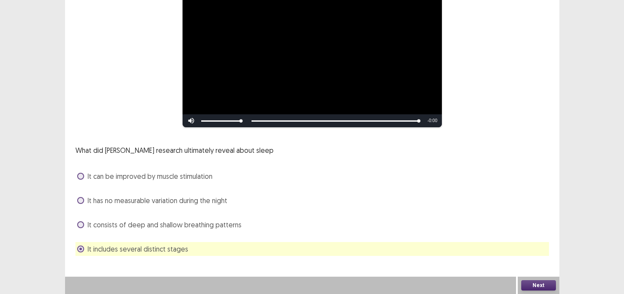
click at [528, 286] on button "Next" at bounding box center [538, 285] width 35 height 10
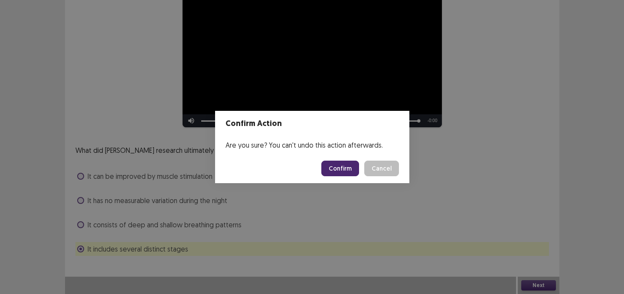
click at [341, 167] on button "Confirm" at bounding box center [340, 169] width 38 height 16
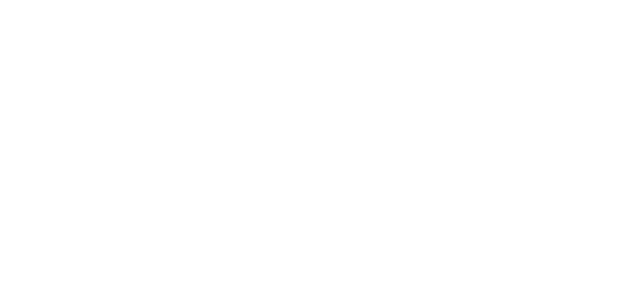
scroll to position [0, 0]
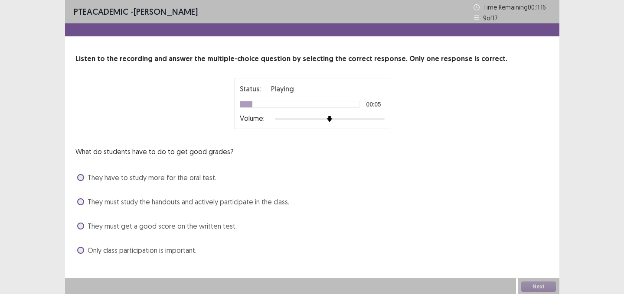
click at [260, 208] on div "They must study the handouts and actively participate in the class." at bounding box center [311, 202] width 473 height 14
click at [262, 205] on span "They must study the handouts and actively participate in the class." at bounding box center [189, 202] width 202 height 10
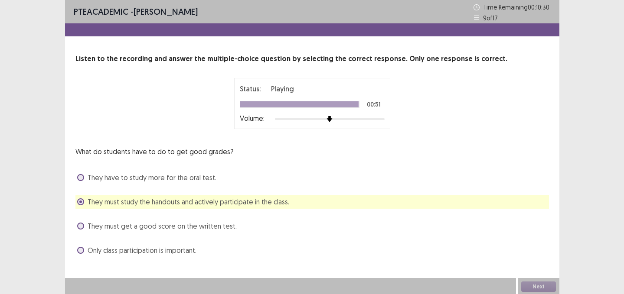
scroll to position [1, 0]
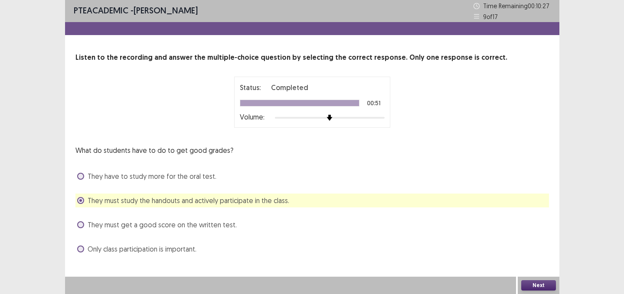
click at [533, 284] on button "Next" at bounding box center [538, 285] width 35 height 10
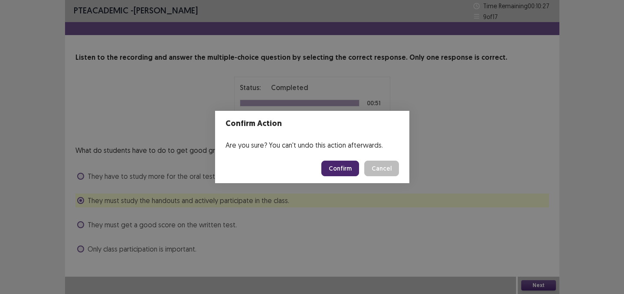
click at [344, 171] on button "Confirm" at bounding box center [340, 169] width 38 height 16
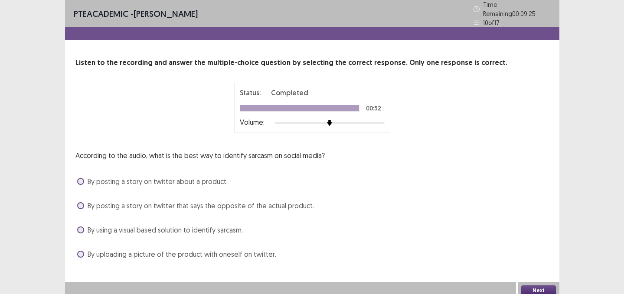
click at [228, 228] on span "By using a visual based solution to identify sarcasm." at bounding box center [165, 230] width 155 height 10
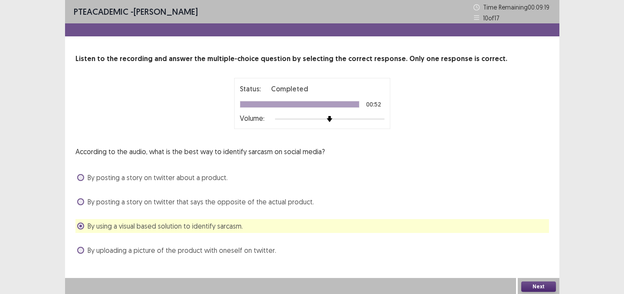
click at [537, 286] on button "Next" at bounding box center [538, 287] width 35 height 10
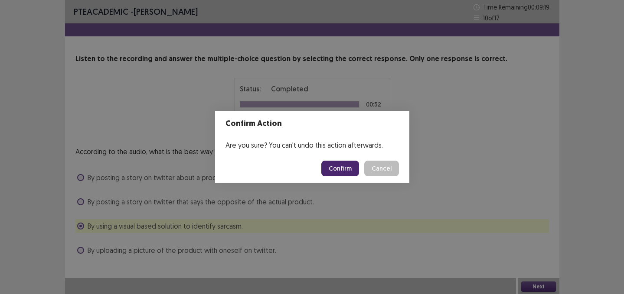
click at [349, 166] on button "Confirm" at bounding box center [340, 169] width 38 height 16
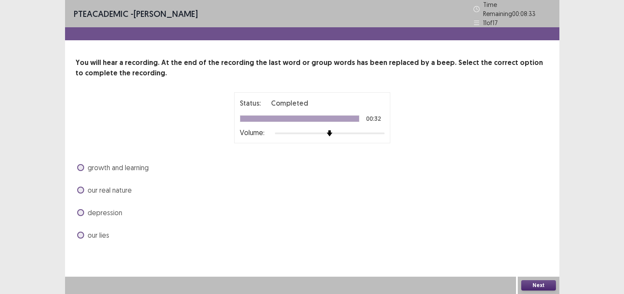
click at [114, 190] on span "our real nature" at bounding box center [110, 190] width 44 height 10
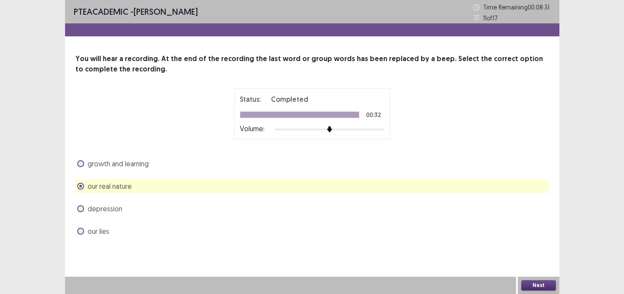
click at [531, 282] on button "Next" at bounding box center [538, 285] width 35 height 10
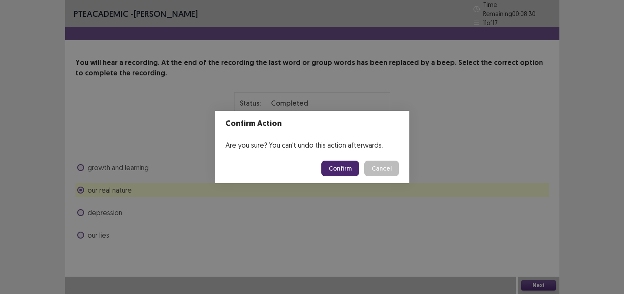
click at [345, 167] on button "Confirm" at bounding box center [340, 169] width 38 height 16
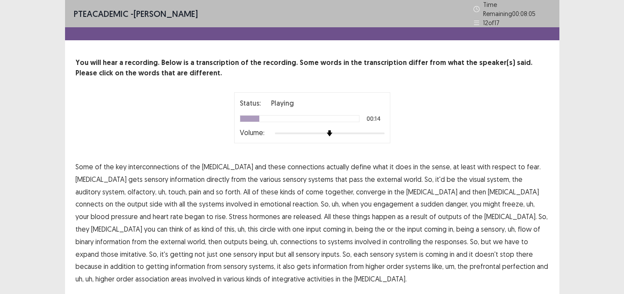
click at [349, 178] on span "pass" at bounding box center [356, 179] width 14 height 10
click at [293, 202] on span "reaction." at bounding box center [306, 204] width 26 height 10
click at [373, 202] on span "engagement" at bounding box center [393, 204] width 40 height 10
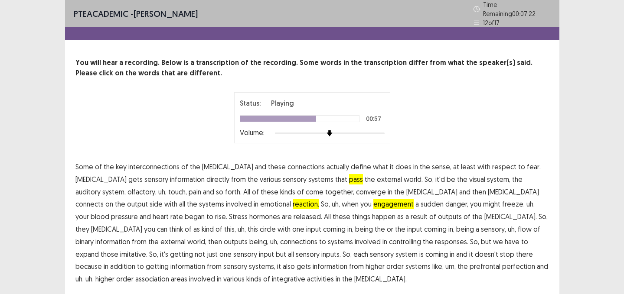
click at [94, 237] on span "binary" at bounding box center [84, 242] width 18 height 10
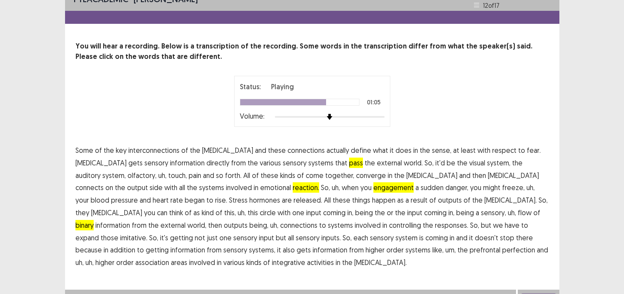
scroll to position [26, 0]
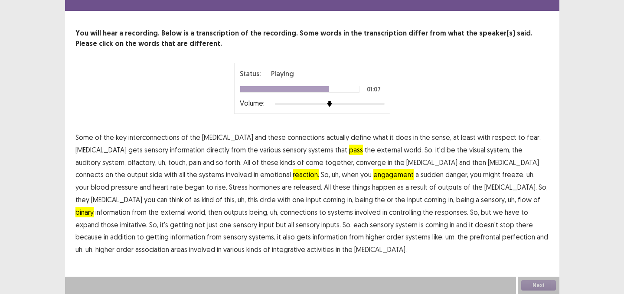
click at [147, 220] on span "imitative." at bounding box center [133, 225] width 27 height 10
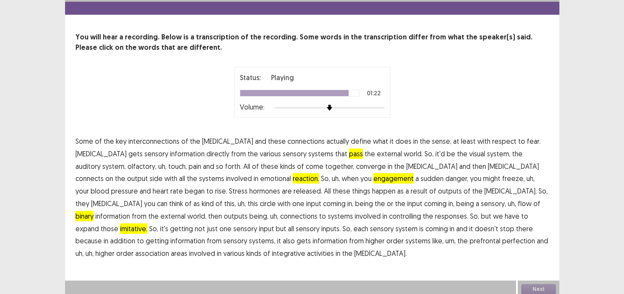
click at [502, 238] on span "perfection" at bounding box center [518, 241] width 33 height 10
click at [530, 287] on button "Next" at bounding box center [538, 289] width 35 height 10
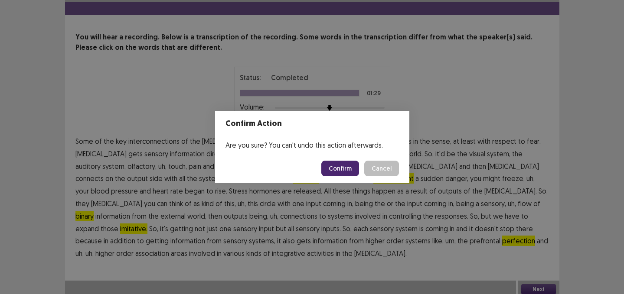
click at [340, 171] on button "Confirm" at bounding box center [340, 169] width 38 height 16
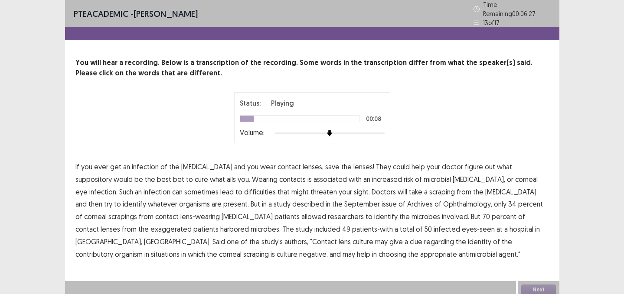
click at [491, 169] on p "If you ever get an infection of the [MEDICAL_DATA] and you wear contact lenses,…" at bounding box center [311, 211] width 473 height 100
click at [112, 174] on span "suppository" at bounding box center [93, 179] width 36 height 10
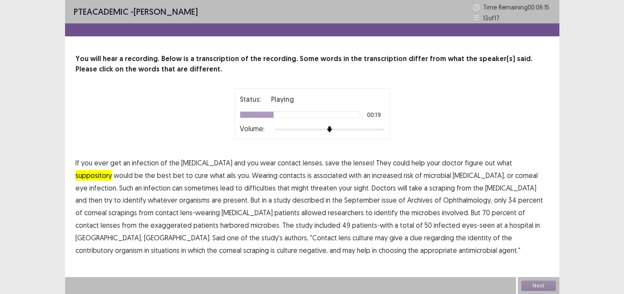
click at [244, 188] on span "difficulties" at bounding box center [260, 188] width 32 height 10
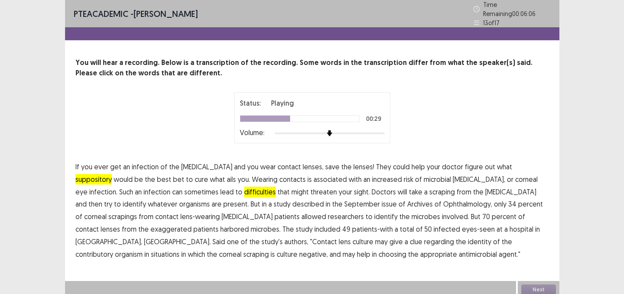
click at [292, 200] on span "described" at bounding box center [308, 204] width 32 height 10
click at [413, 218] on p "If you ever get an infection of the [MEDICAL_DATA] and you wear contact lenses,…" at bounding box center [311, 211] width 473 height 100
click at [192, 224] on span "exaggerated" at bounding box center [170, 229] width 41 height 10
click at [113, 249] on span "contributory" at bounding box center [94, 254] width 38 height 10
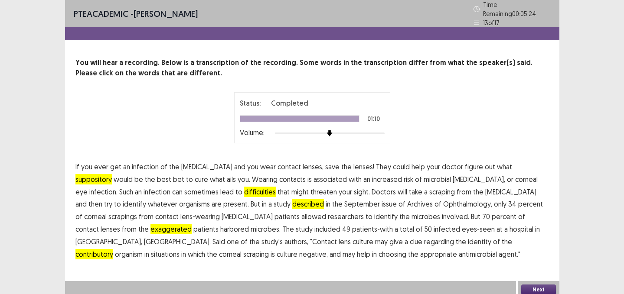
click at [527, 285] on button "Next" at bounding box center [538, 290] width 35 height 10
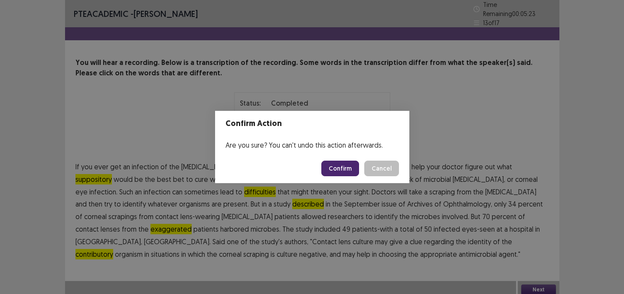
click at [343, 173] on button "Confirm" at bounding box center [340, 169] width 38 height 16
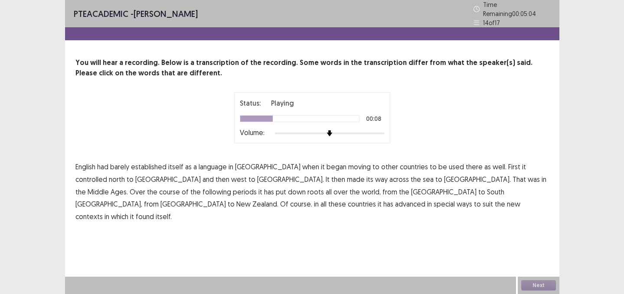
click at [107, 174] on span "controlled" at bounding box center [91, 179] width 32 height 10
click at [257, 187] on span "periods" at bounding box center [245, 192] width 24 height 10
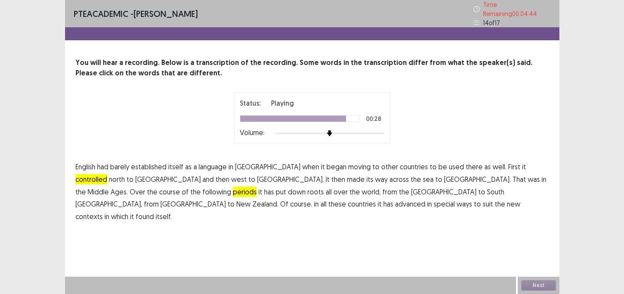
click at [425, 199] on span "advanced" at bounding box center [410, 204] width 30 height 10
click at [538, 281] on button "Next" at bounding box center [538, 285] width 35 height 10
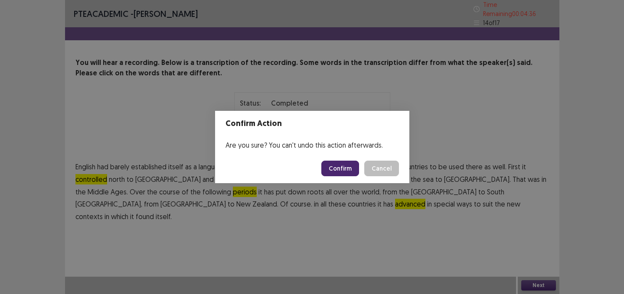
click at [339, 168] on button "Confirm" at bounding box center [340, 169] width 38 height 16
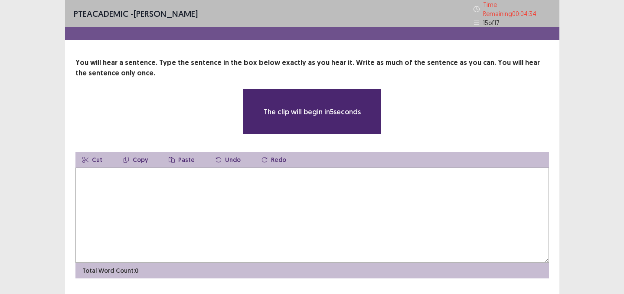
click at [269, 185] on textarea at bounding box center [311, 215] width 473 height 95
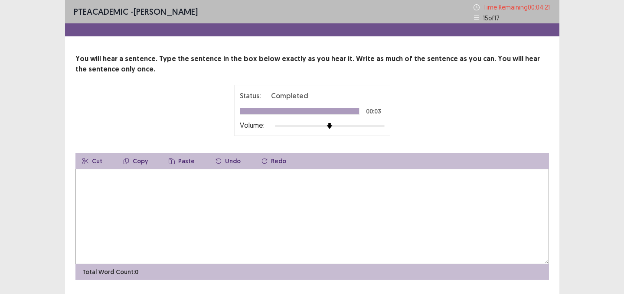
click at [273, 189] on textarea at bounding box center [311, 216] width 473 height 95
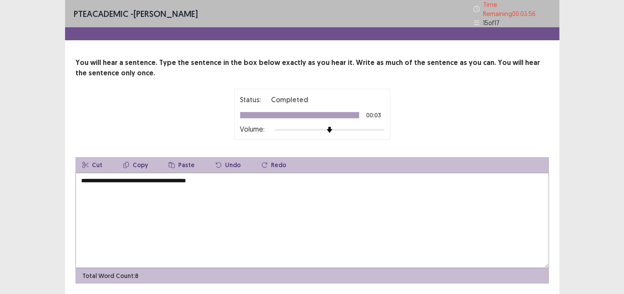
scroll to position [24, 0]
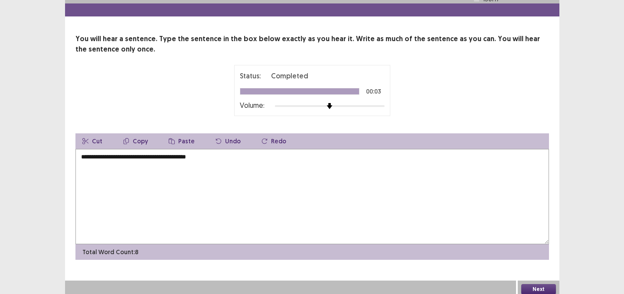
type textarea "**********"
click at [544, 284] on button "Next" at bounding box center [538, 289] width 35 height 10
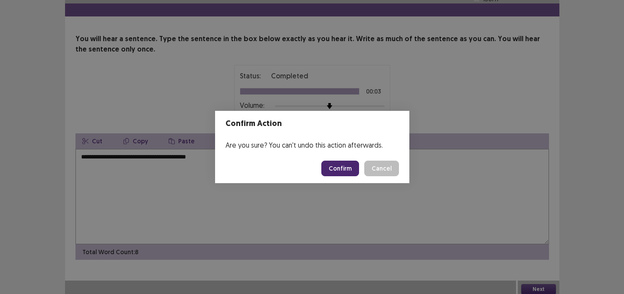
click at [338, 169] on button "Confirm" at bounding box center [340, 169] width 38 height 16
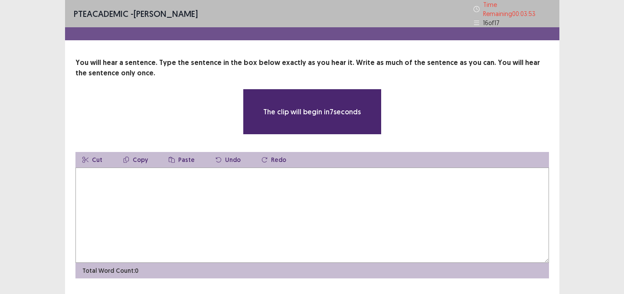
click at [231, 183] on textarea at bounding box center [311, 215] width 473 height 95
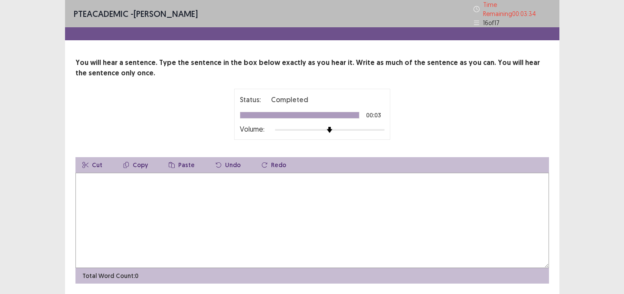
click at [224, 194] on textarea at bounding box center [311, 220] width 473 height 95
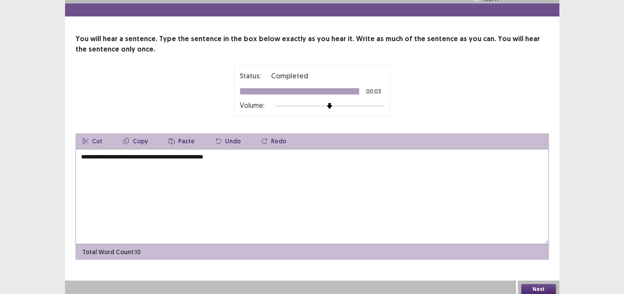
type textarea "**********"
click at [531, 286] on button "Next" at bounding box center [538, 289] width 35 height 10
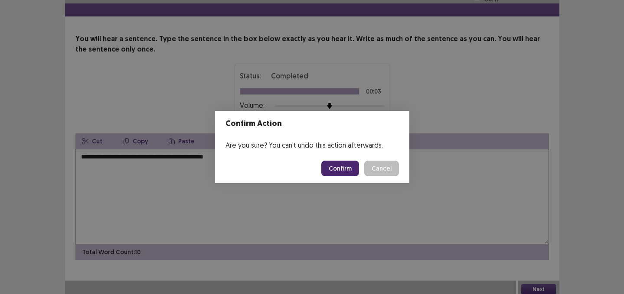
click at [341, 169] on button "Confirm" at bounding box center [340, 169] width 38 height 16
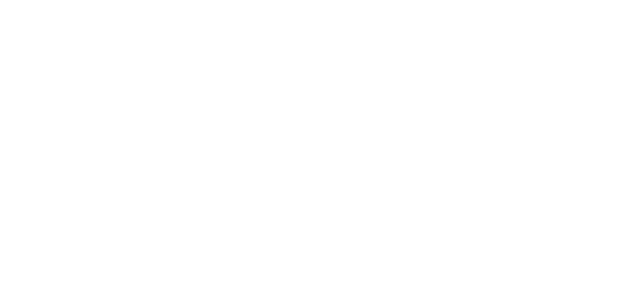
scroll to position [0, 0]
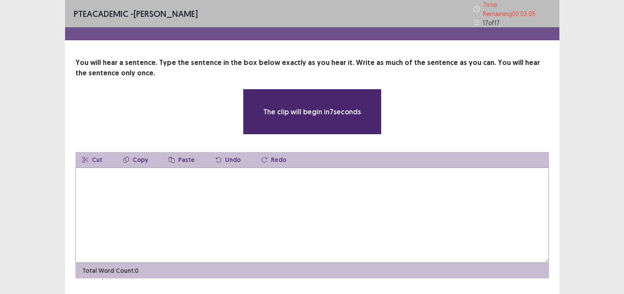
click at [218, 192] on textarea at bounding box center [311, 215] width 473 height 95
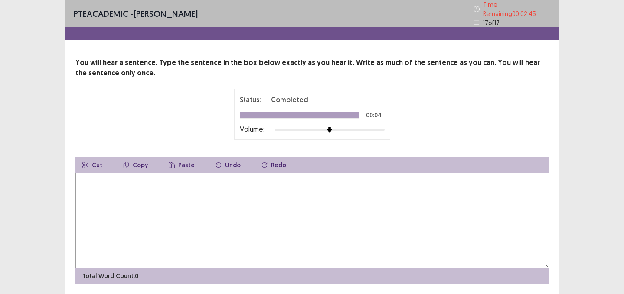
click at [218, 192] on textarea at bounding box center [311, 220] width 473 height 95
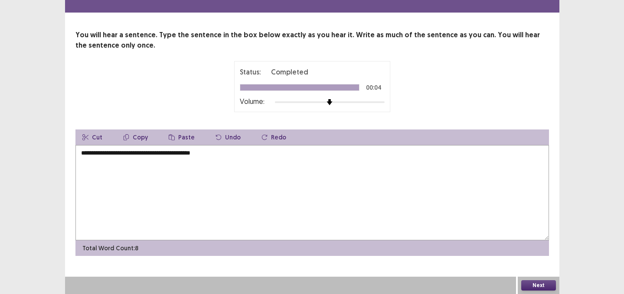
click at [202, 153] on textarea "**********" at bounding box center [311, 192] width 473 height 95
type textarea "**********"
click at [528, 281] on button "Next" at bounding box center [538, 285] width 35 height 10
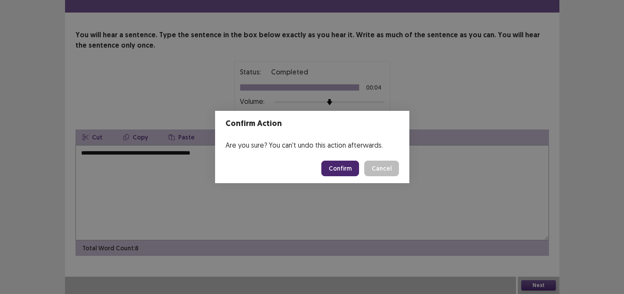
click at [337, 165] on button "Confirm" at bounding box center [340, 169] width 38 height 16
